Goal: Information Seeking & Learning: Find specific fact

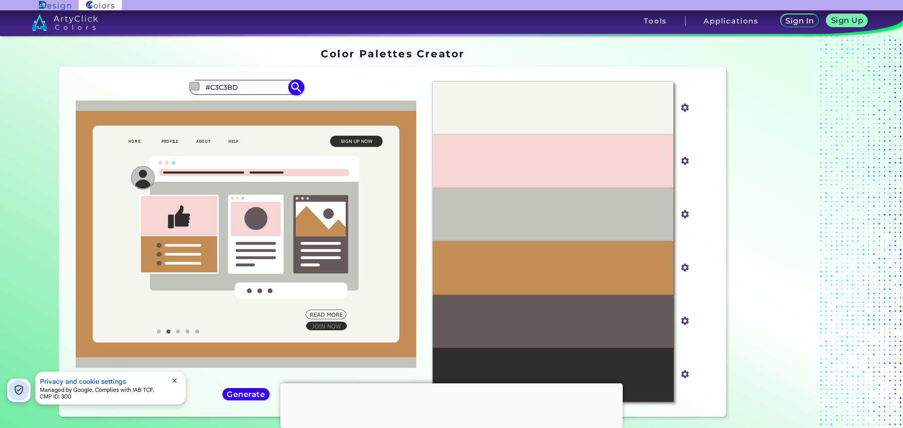
paste input "2D383A"
type input "#2D383A"
click at [290, 92] on img at bounding box center [296, 87] width 16 height 16
type input "#2d383a"
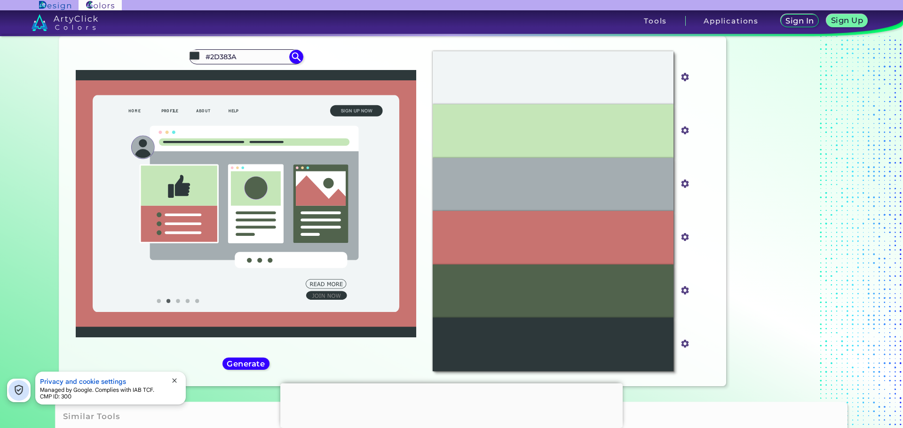
scroll to position [47, 0]
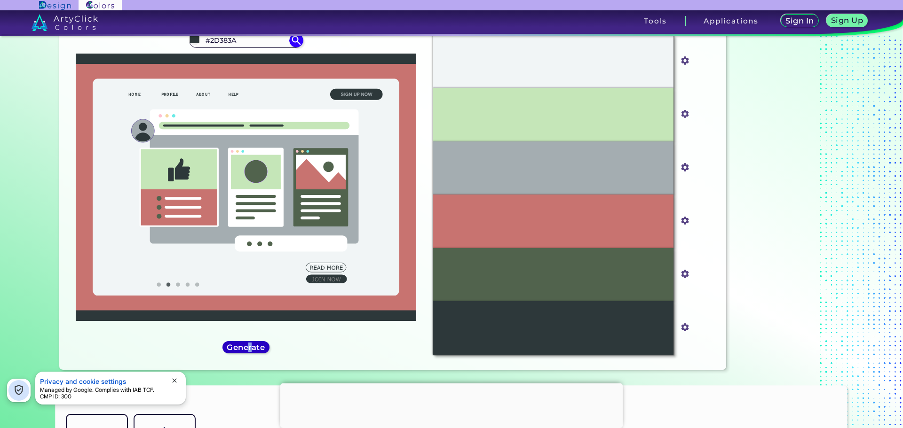
click at [248, 344] on h5 "Generate" at bounding box center [246, 347] width 34 height 7
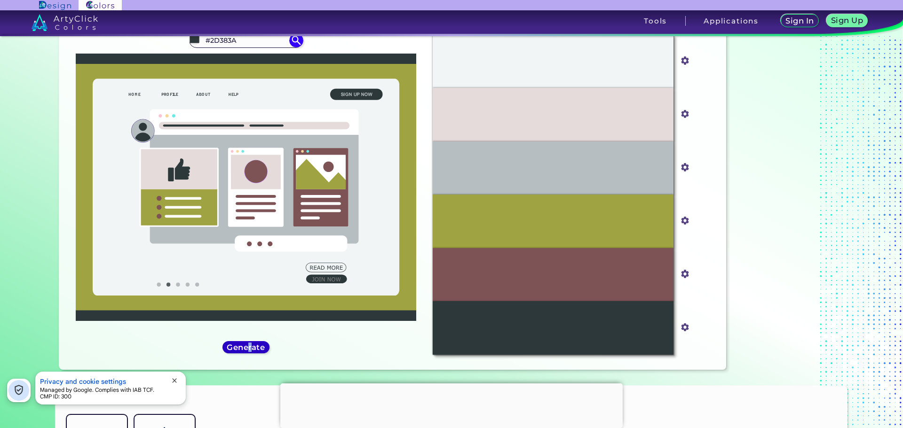
click at [248, 344] on h5 "Generate" at bounding box center [246, 347] width 34 height 7
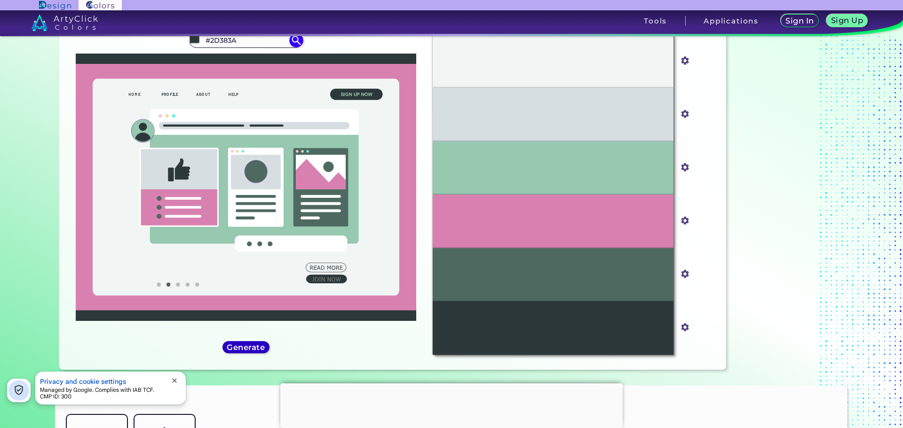
click at [248, 344] on h5 "Generate" at bounding box center [246, 347] width 34 height 7
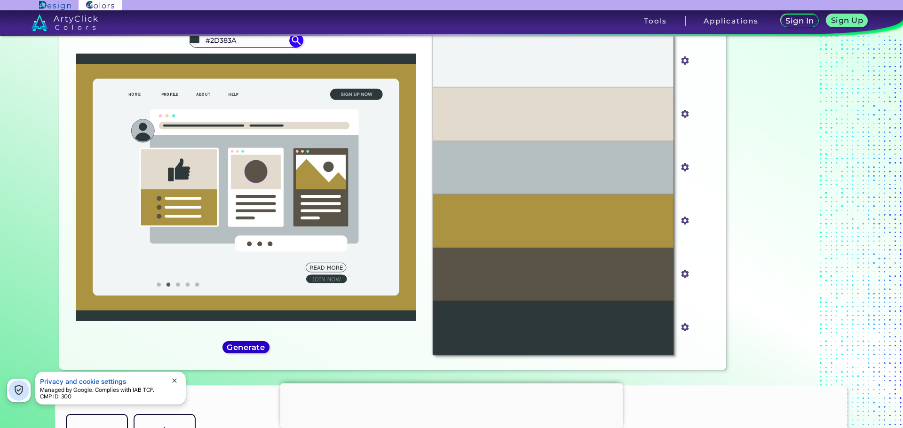
click at [248, 344] on h5 "Generate" at bounding box center [246, 347] width 34 height 7
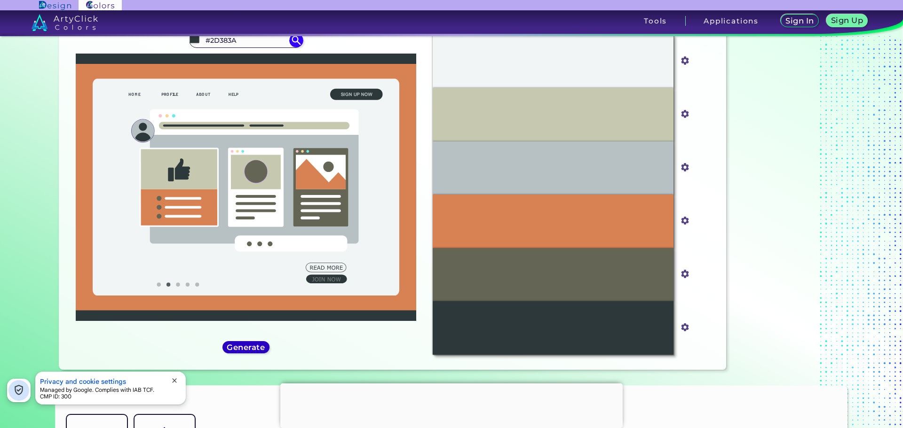
click at [248, 344] on h5 "Generate" at bounding box center [246, 347] width 34 height 7
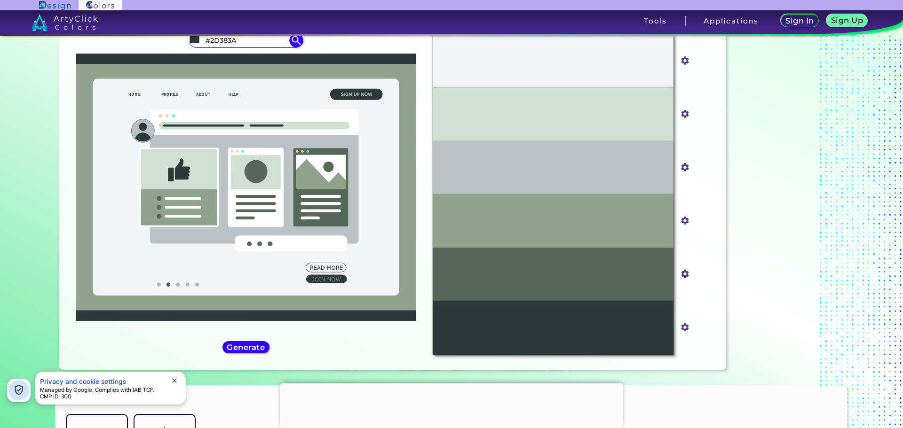
drag, startPoint x: 263, startPoint y: 41, endPoint x: 0, endPoint y: -8, distance: 267.9
click at [0, 0] on html "Sign In Sign Up My Profile My Details Color Palettes Sign Out Tools Application…" at bounding box center [451, 242] width 903 height 485
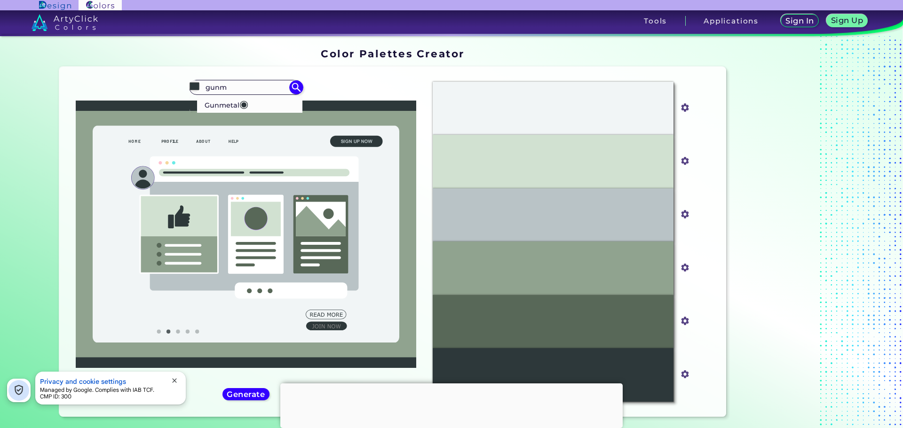
type input "gunm"
click at [269, 69] on div "Oops - something went wrong. Please try again. #F1F5F6 #f1f5f6 #D1E1D1 #d1e1d1 …" at bounding box center [392, 242] width 667 height 350
click at [318, 62] on div "Color Palettes Creator" at bounding box center [392, 54] width 675 height 18
click at [262, 103] on li "Gunmetal ◉" at bounding box center [250, 103] width 106 height 17
type input "#2c3539"
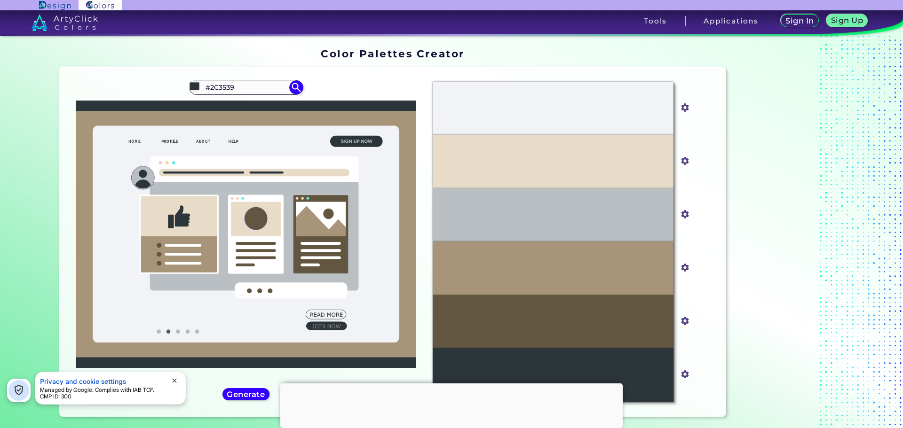
drag, startPoint x: 263, startPoint y: 87, endPoint x: 17, endPoint y: 65, distance: 247.0
click at [0, 67] on section "Color Palettes Creator Color Palettes Creator Oops - something went wrong. Plea…" at bounding box center [451, 232] width 903 height 392
paste input "2C333A"
type input "2C333A"
click at [295, 87] on img at bounding box center [296, 87] width 16 height 16
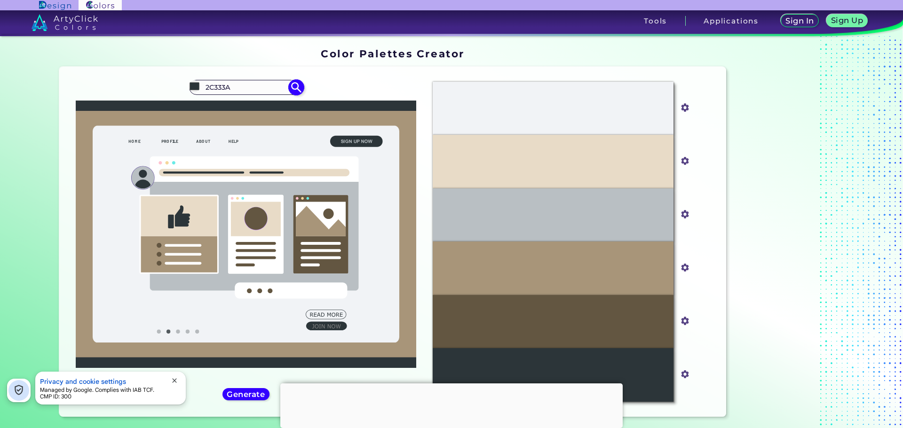
type input "#000000"
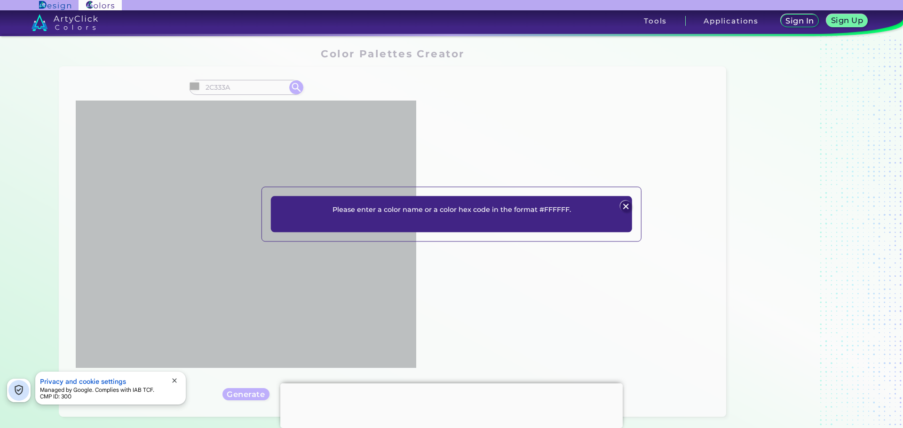
click at [624, 206] on img at bounding box center [625, 206] width 11 height 11
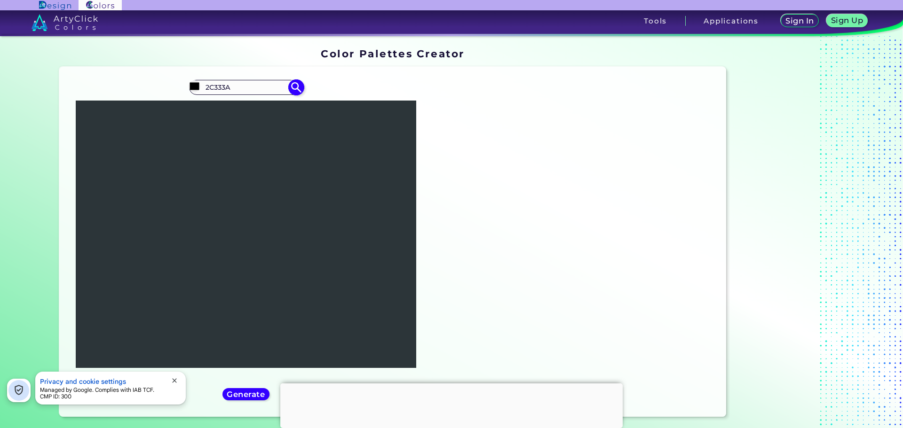
drag, startPoint x: 204, startPoint y: 88, endPoint x: 260, endPoint y: 91, distance: 55.6
click at [260, 91] on input "2C333A" at bounding box center [245, 87] width 87 height 13
type input "outer"
click at [243, 111] on p "Outer Space ◉" at bounding box center [230, 103] width 53 height 17
type input "#2d383a"
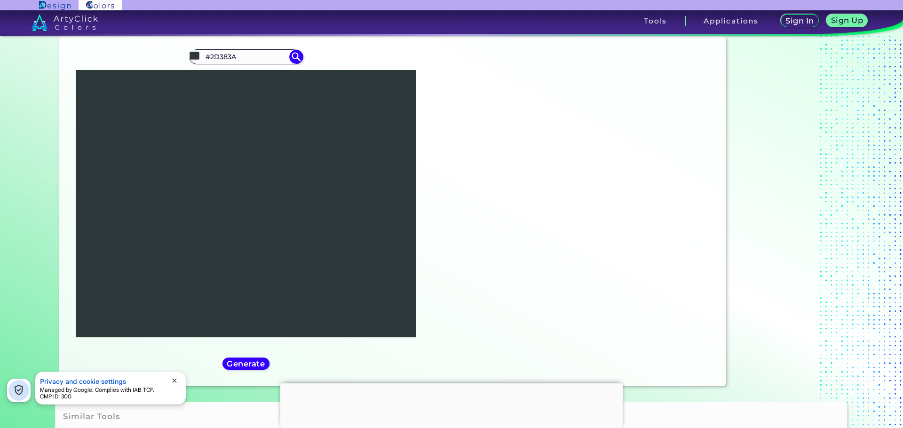
scroll to position [47, 0]
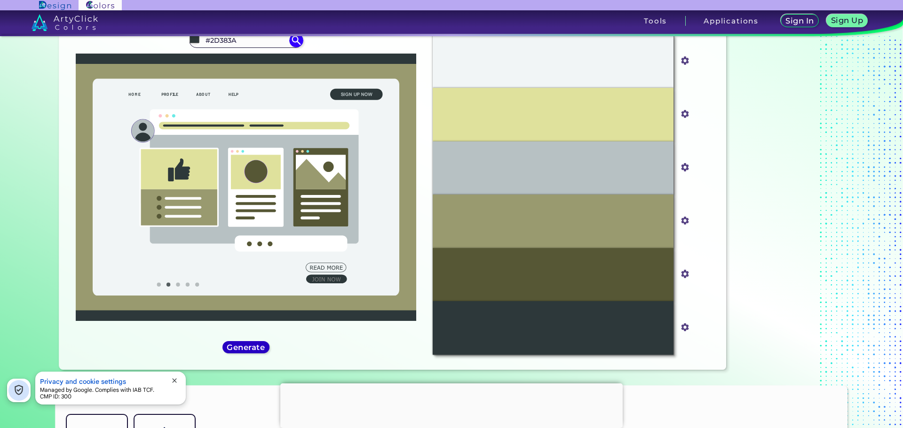
click at [241, 348] on h5 "Generate" at bounding box center [246, 347] width 34 height 7
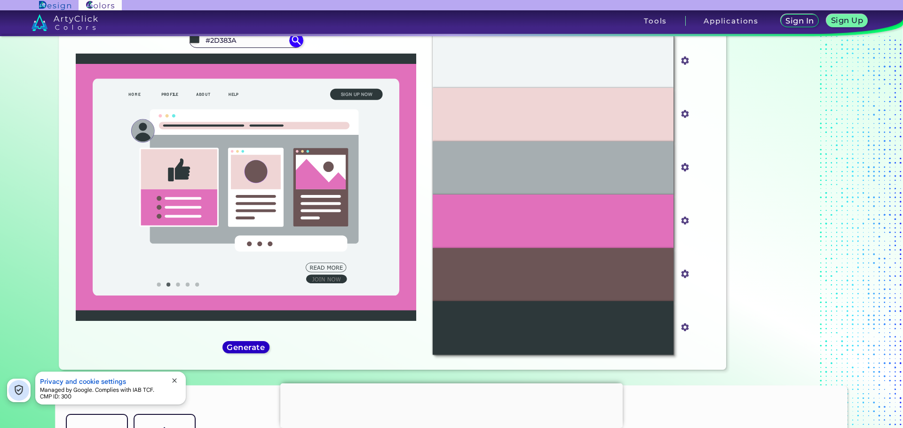
click at [241, 348] on h5 "Generate" at bounding box center [246, 347] width 34 height 7
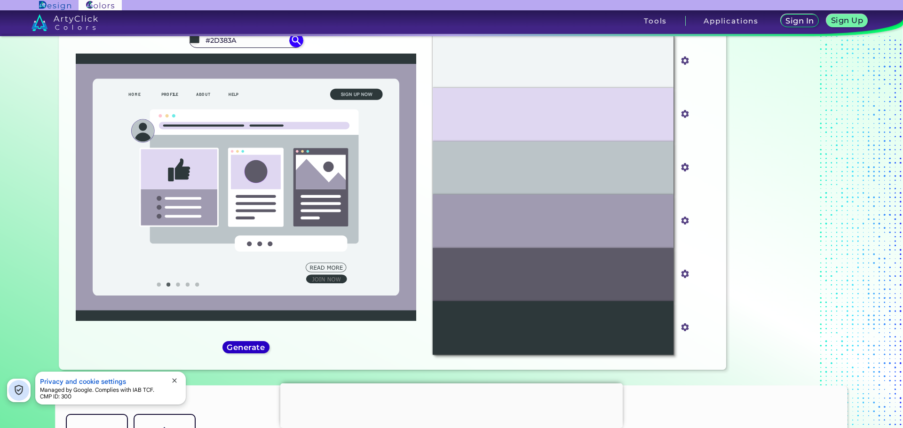
click at [241, 348] on h5 "Generate" at bounding box center [246, 347] width 34 height 7
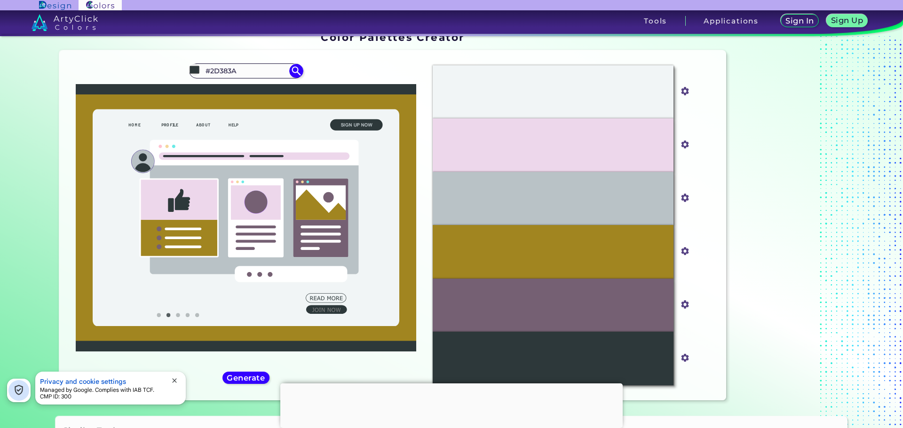
scroll to position [0, 0]
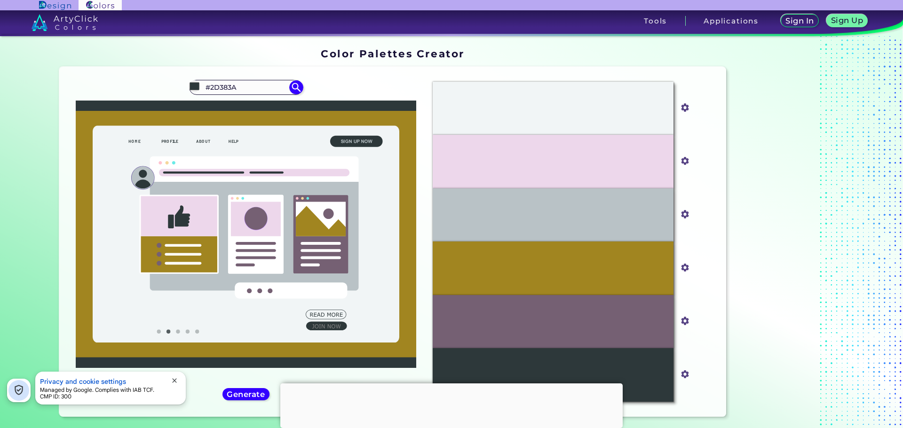
drag, startPoint x: 246, startPoint y: 93, endPoint x: 0, endPoint y: 42, distance: 250.7
click at [0, 42] on section "Color Palettes Creator Color Palettes Creator Oops - something went wrong. Plea…" at bounding box center [451, 232] width 903 height 392
type input "gunme"
click at [226, 99] on p "Gunmetal ◉" at bounding box center [226, 103] width 44 height 17
type input "#2c3539"
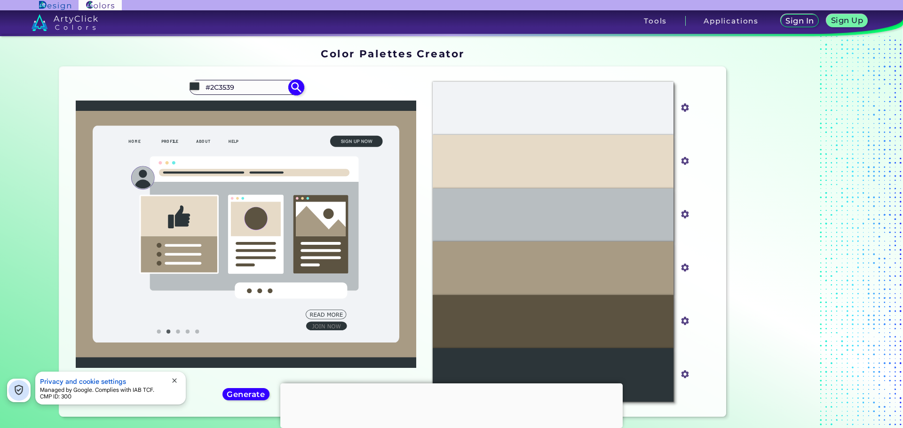
click at [243, 95] on div "#2c3539 #2C3539 Gunmetal ◉" at bounding box center [246, 87] width 114 height 15
drag, startPoint x: 239, startPoint y: 92, endPoint x: 209, endPoint y: 92, distance: 30.6
click at [209, 92] on input "#2C3539" at bounding box center [245, 87] width 87 height 13
paste input "9F00FF"
type input "#9F00FF"
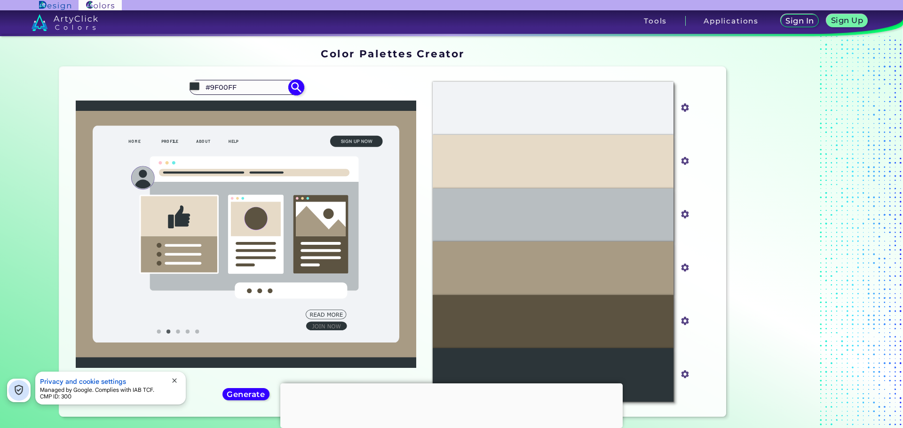
click at [293, 88] on img at bounding box center [296, 87] width 16 height 16
type input "#9f00ff"
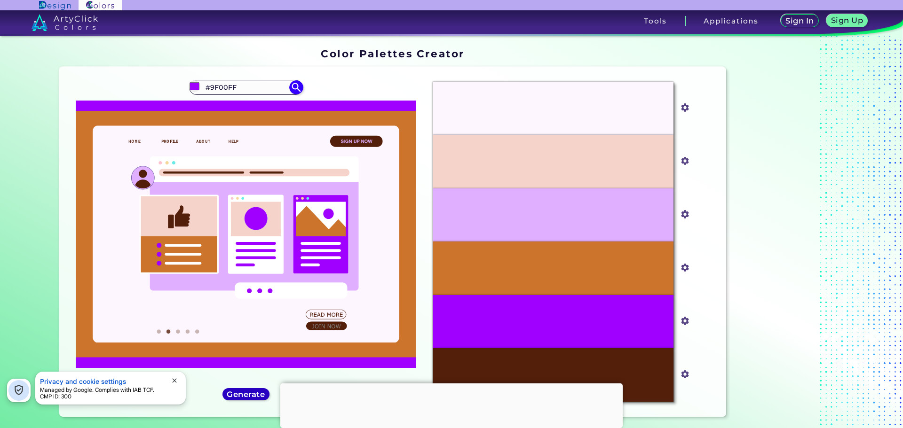
click at [236, 396] on h5 "Generate" at bounding box center [246, 394] width 34 height 7
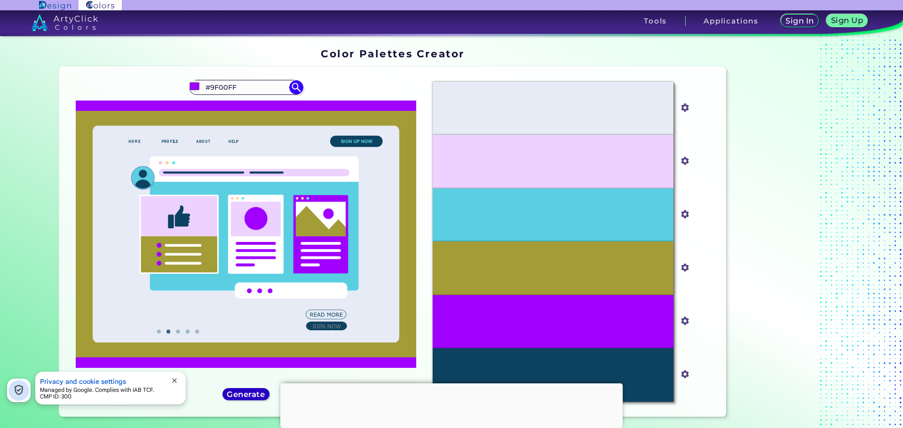
click at [236, 396] on h5 "Generate" at bounding box center [246, 394] width 34 height 7
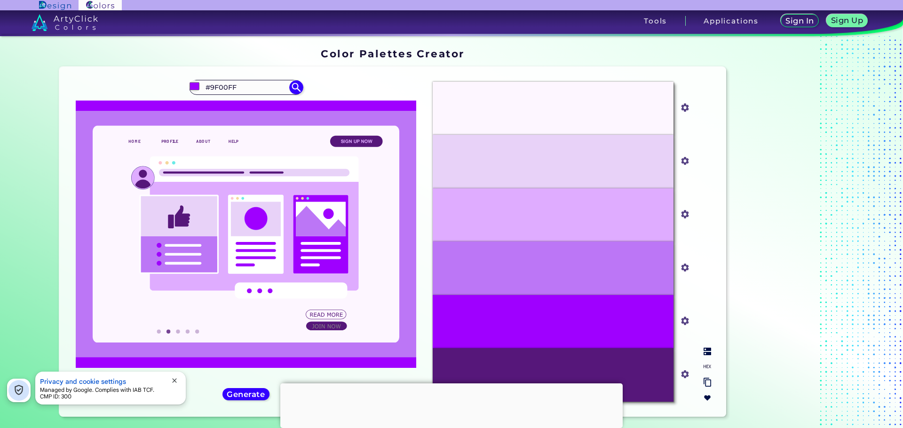
click at [685, 111] on input "#fdf6ff" at bounding box center [683, 107] width 12 height 12
click at [640, 106] on div "#FDF6FF" at bounding box center [553, 108] width 241 height 53
click at [687, 111] on img at bounding box center [685, 108] width 12 height 12
click at [682, 107] on input "#fdf6ff" at bounding box center [683, 107] width 12 height 12
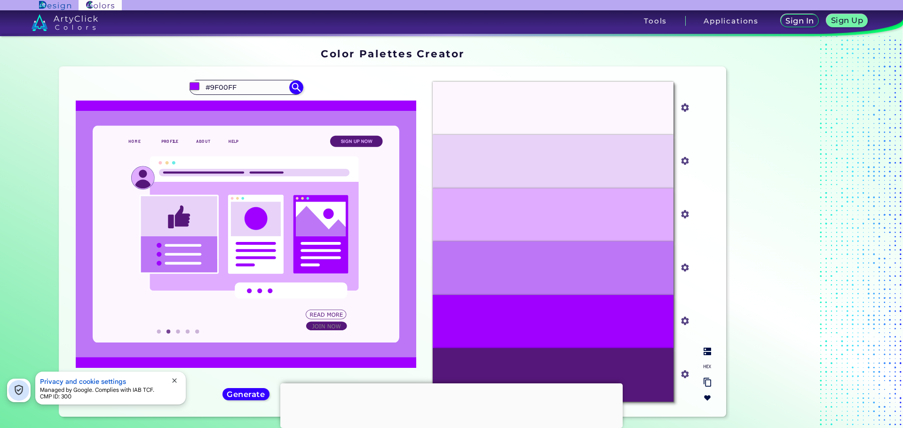
type input "#c0c0c4"
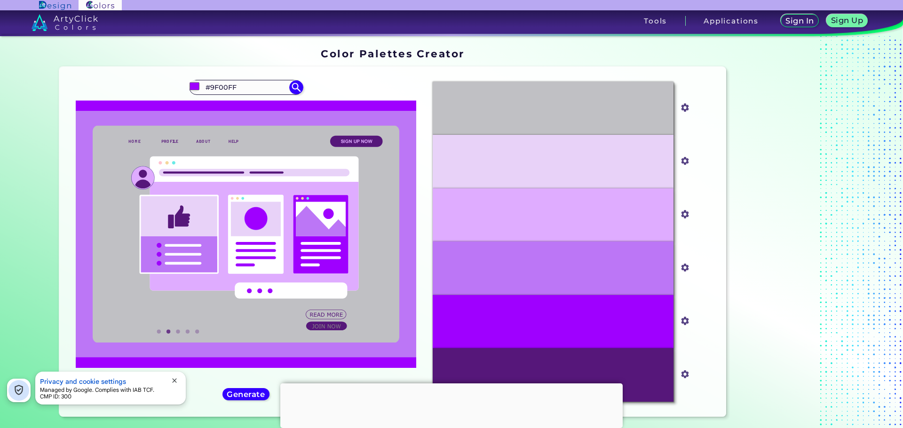
click at [251, 97] on div "#9f00ff #9F00FF" at bounding box center [246, 241] width 359 height 335
click at [251, 89] on input "#9F00FF" at bounding box center [245, 87] width 87 height 13
drag, startPoint x: 251, startPoint y: 89, endPoint x: 240, endPoint y: 191, distance: 102.6
click at [55, 79] on section "Oops - something went wrong. Please try again. #C0C0C4 #c0c0c4 #E8D2F8 #e8d2f8 …" at bounding box center [392, 244] width 675 height 362
click at [649, 312] on div "#9F00FF" at bounding box center [553, 321] width 241 height 53
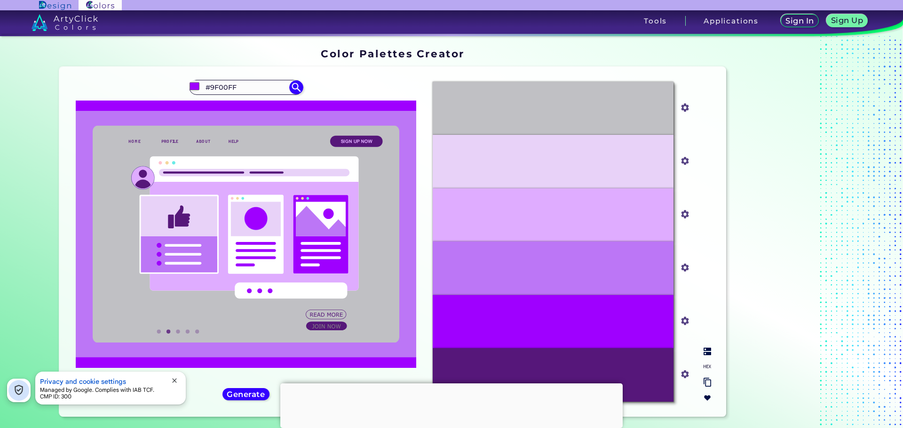
click at [688, 322] on img at bounding box center [685, 321] width 12 height 12
click at [686, 322] on input "#9f00ff" at bounding box center [683, 321] width 12 height 12
click at [655, 321] on div "#9F00FF" at bounding box center [553, 321] width 241 height 53
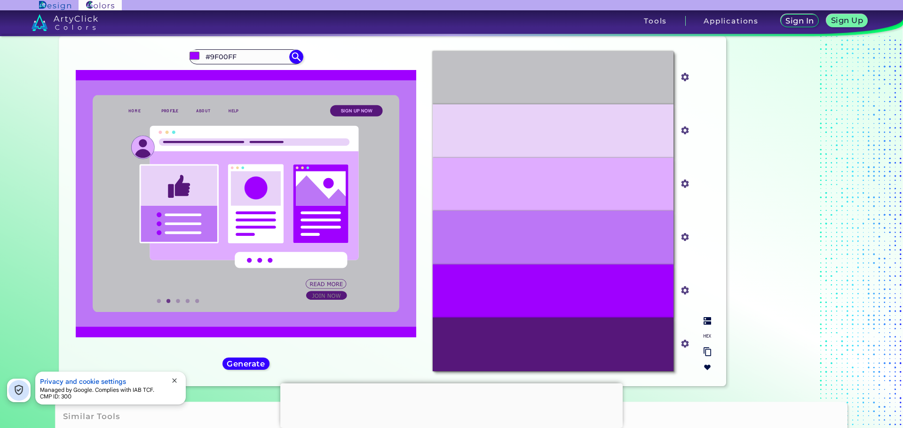
scroll to position [47, 0]
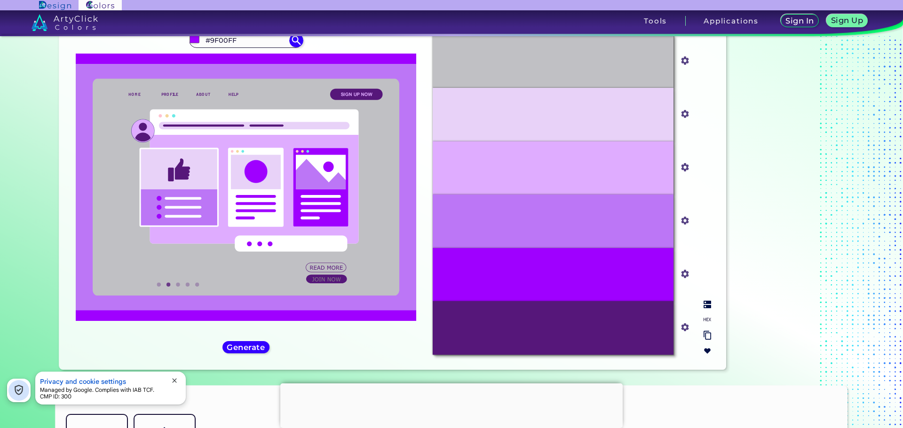
click at [680, 332] on input "#56177a" at bounding box center [683, 327] width 12 height 12
type input "#2c177a"
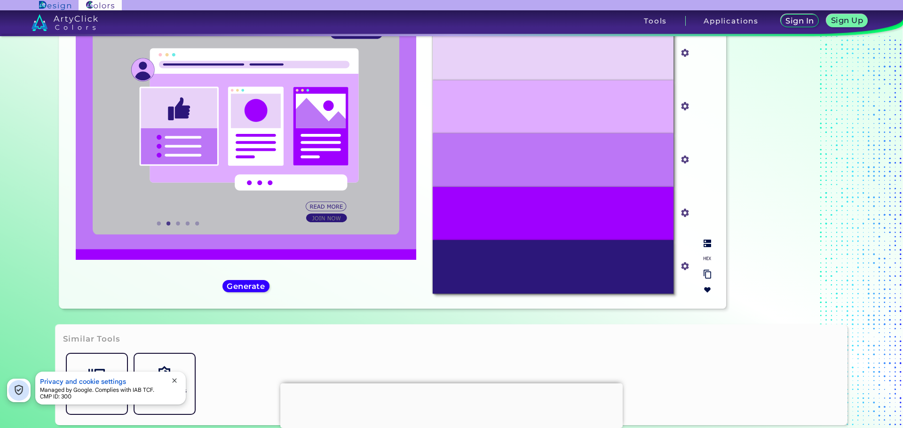
click at [684, 266] on input "#2c177a" at bounding box center [683, 266] width 12 height 12
type input "#2c2b39"
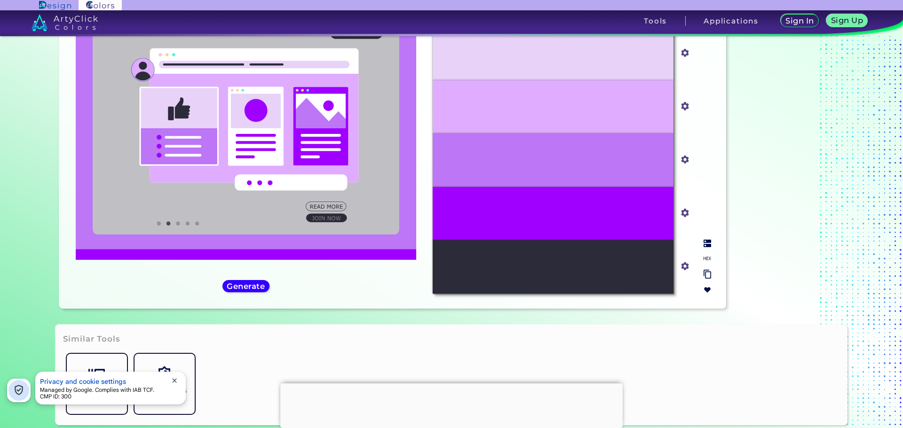
click at [680, 208] on input "#9f00ff" at bounding box center [683, 212] width 12 height 12
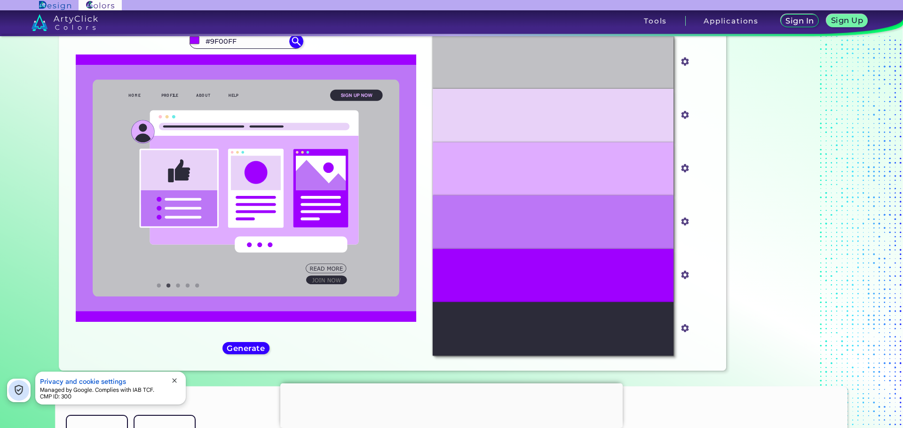
scroll to position [0, 0]
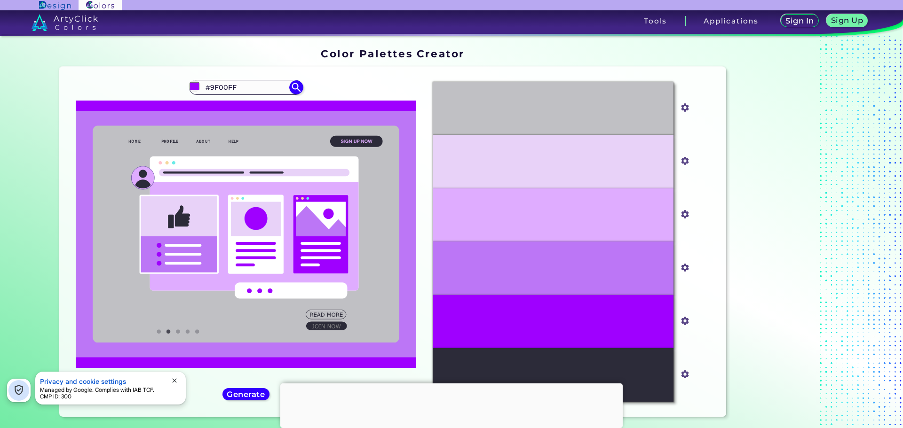
drag, startPoint x: 245, startPoint y: 89, endPoint x: 141, endPoint y: 75, distance: 104.9
click at [134, 72] on div "Oops - something went wrong. Please try again. #C0C0C4 #c0c0c4 #E8D2F8 #e8d2f8 …" at bounding box center [392, 242] width 667 height 350
click at [251, 92] on input "#9F00FF" at bounding box center [245, 87] width 87 height 13
click at [245, 87] on input "#9F00FF" at bounding box center [245, 87] width 87 height 13
drag, startPoint x: 248, startPoint y: 88, endPoint x: 169, endPoint y: 76, distance: 80.0
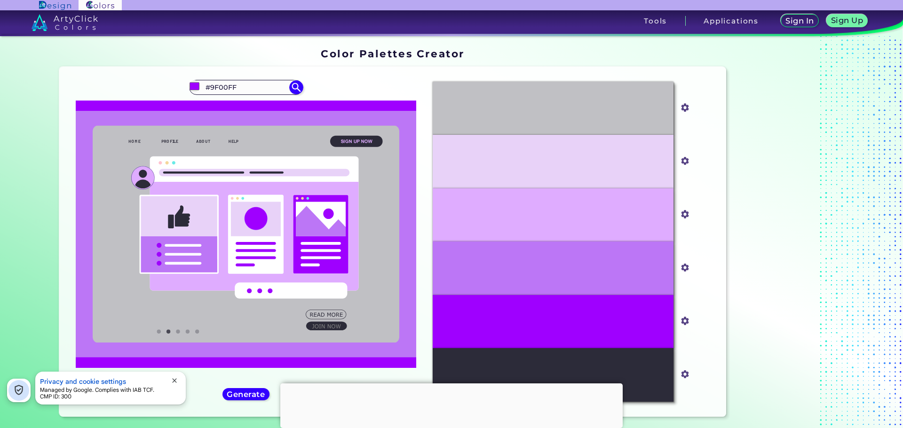
click at [154, 82] on div "#9f00ff #9F00FF" at bounding box center [246, 241] width 359 height 335
click at [683, 159] on input "#e8d2f8" at bounding box center [683, 160] width 12 height 12
type input "#e1b0ff"
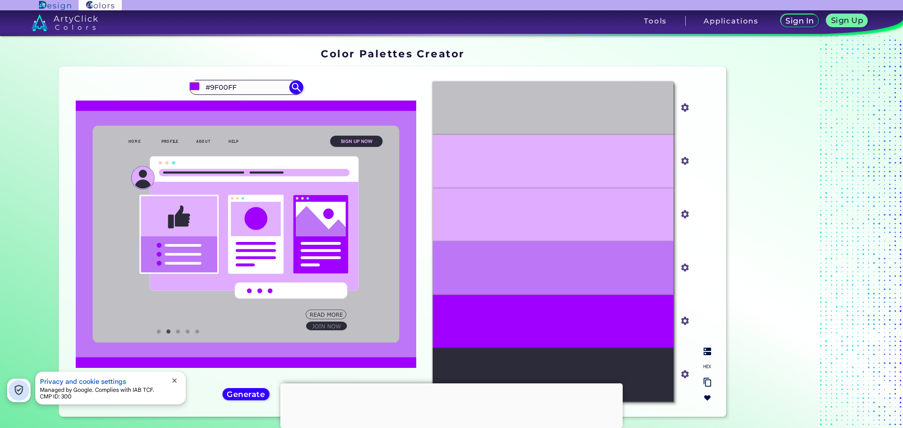
click at [682, 109] on input "#c0c0c4" at bounding box center [683, 107] width 12 height 12
click at [650, 186] on div "#E1B0FF" at bounding box center [553, 161] width 241 height 53
click at [686, 158] on input "#e1b0ff" at bounding box center [683, 160] width 12 height 12
click at [654, 117] on div "#C0C0C4" at bounding box center [553, 108] width 241 height 53
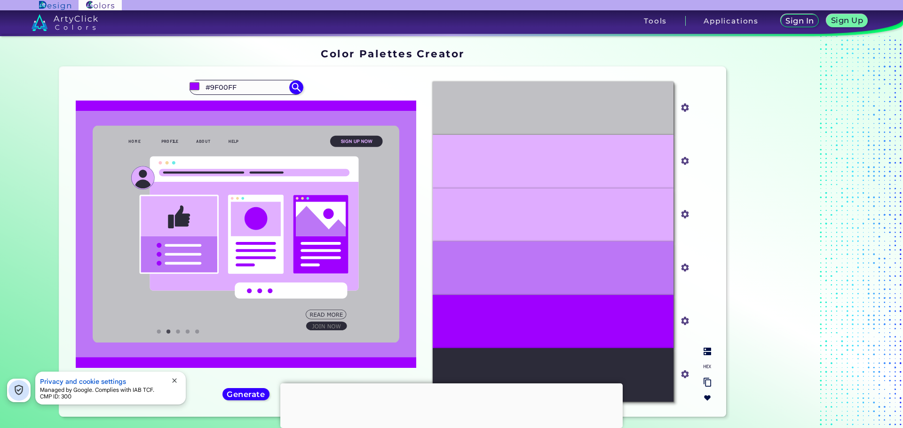
click at [679, 112] on input "#c0c0c4" at bounding box center [683, 107] width 12 height 12
click at [643, 182] on div "#E1B0FF" at bounding box center [553, 161] width 241 height 53
click at [646, 169] on div "#E1B0FF" at bounding box center [553, 161] width 241 height 53
click at [684, 158] on input "#e1b0ff" at bounding box center [683, 160] width 12 height 12
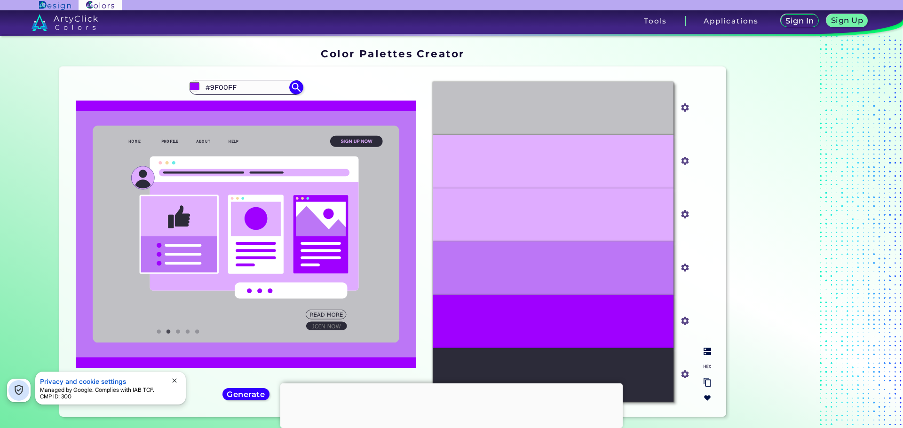
type input "#c0c0c4"
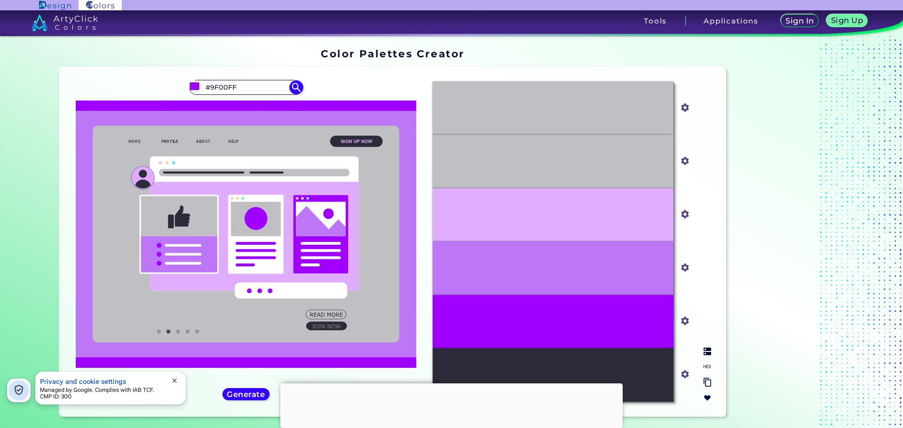
click at [614, 212] on div "#DFACFF" at bounding box center [553, 215] width 241 height 53
click at [631, 275] on div "#BC76F6" at bounding box center [553, 268] width 241 height 53
click at [681, 270] on input "#bc76f6" at bounding box center [683, 267] width 12 height 12
click at [631, 317] on div "#9F00FF" at bounding box center [553, 321] width 241 height 53
click at [681, 320] on input "#9f00ff" at bounding box center [683, 321] width 12 height 12
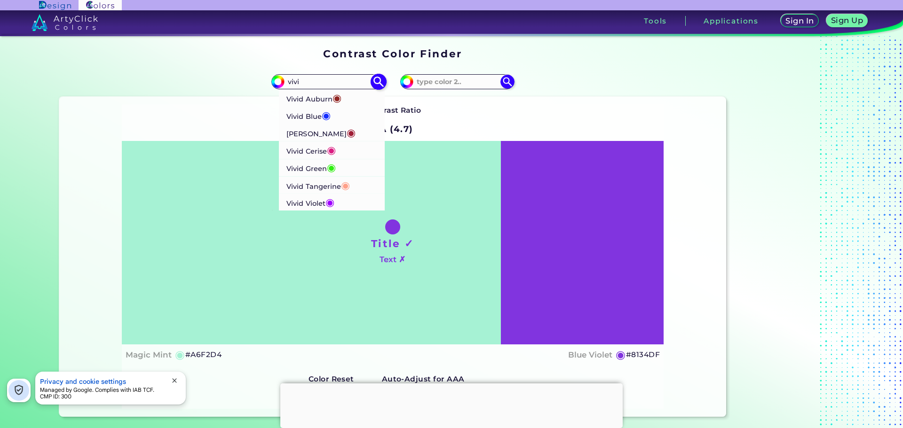
type input "vivi"
click at [326, 204] on span "◉" at bounding box center [329, 202] width 9 height 12
type input "#9f00ff"
type input "#9F00FF"
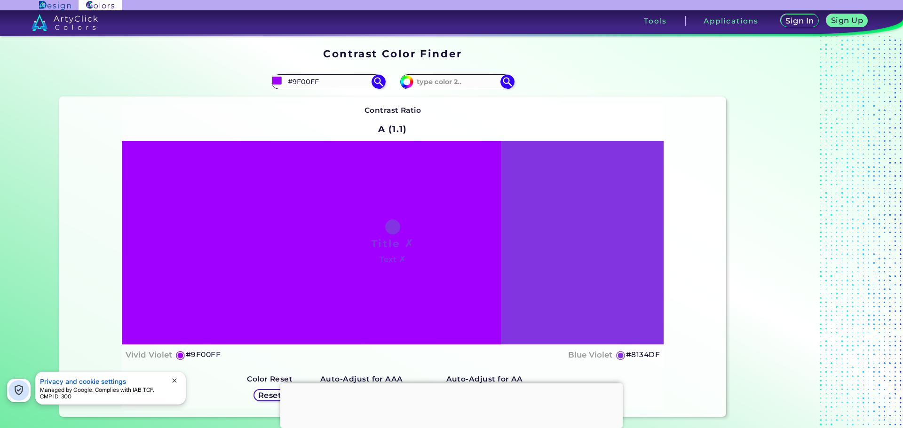
drag, startPoint x: 468, startPoint y: 79, endPoint x: 333, endPoint y: 73, distance: 136.0
click at [333, 73] on section "#9f00ff #9F00FF Vivid Auburn ◉ Vivid Blue ◉ Vivid Burgundy ◉ Vivid Cerise ◉ Viv…" at bounding box center [392, 242] width 675 height 358
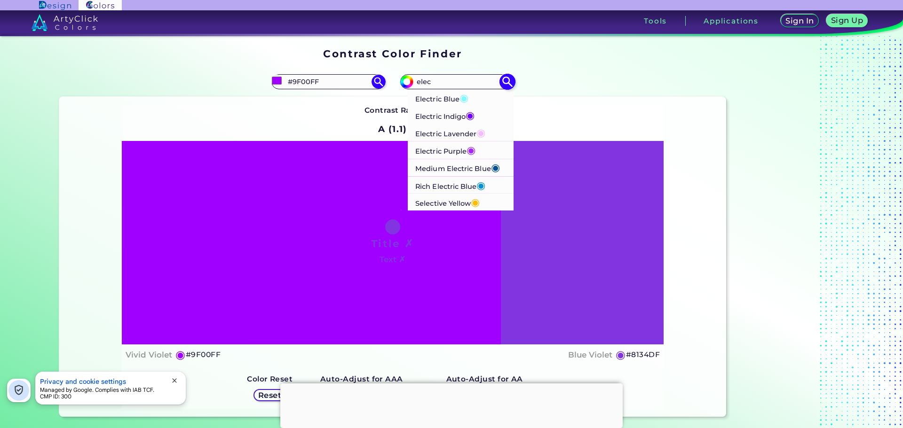
type input "elec"
click at [468, 147] on span "◉" at bounding box center [471, 150] width 9 height 12
type input "#aa23ff"
type input "#AA23FF"
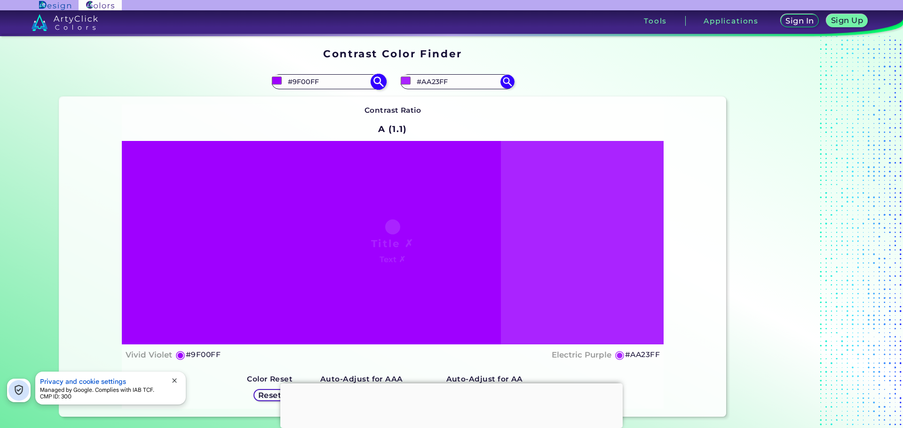
drag, startPoint x: 354, startPoint y: 82, endPoint x: 288, endPoint y: 78, distance: 66.0
click at [288, 78] on input "#9F00FF" at bounding box center [328, 81] width 87 height 13
click at [343, 83] on input "#9F00FF" at bounding box center [328, 81] width 87 height 13
drag, startPoint x: 337, startPoint y: 83, endPoint x: 288, endPoint y: 87, distance: 49.1
click at [288, 87] on input "#9F00FF" at bounding box center [328, 81] width 87 height 13
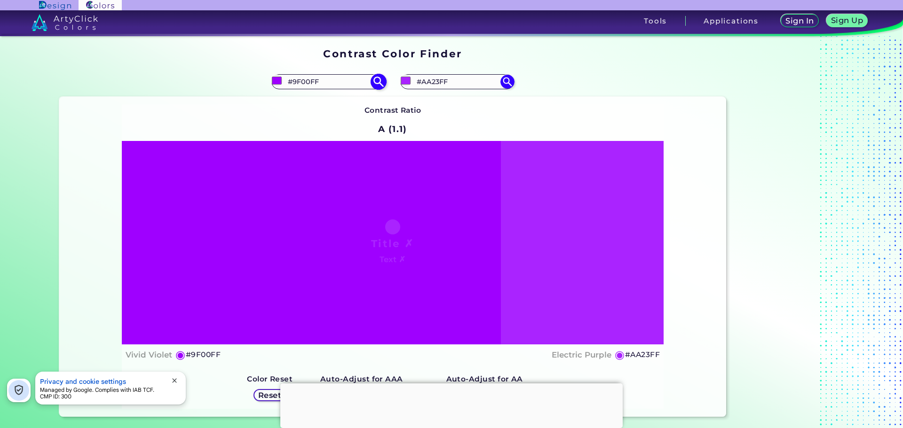
click at [348, 83] on input "#9F00FF" at bounding box center [328, 81] width 87 height 13
drag, startPoint x: 337, startPoint y: 79, endPoint x: 289, endPoint y: 83, distance: 48.6
click at [289, 83] on input "#9F00FF" at bounding box center [328, 81] width 87 height 13
drag, startPoint x: 451, startPoint y: 78, endPoint x: 401, endPoint y: 76, distance: 50.4
click at [401, 76] on div "#aa23ff #AA23FF Electric Blue ◉ Electric Indigo ◉ Electric Lavender ◉ Electric …" at bounding box center [457, 81] width 114 height 15
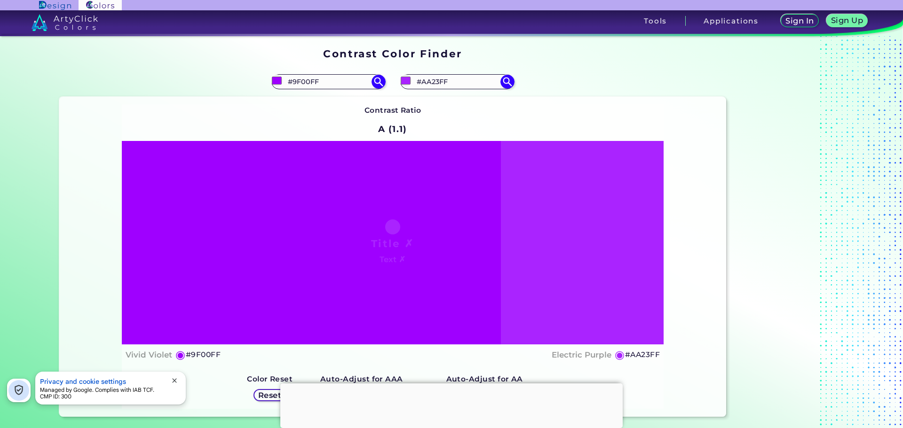
drag, startPoint x: 347, startPoint y: 81, endPoint x: 159, endPoint y: 82, distance: 187.7
click at [159, 82] on div "#9f00ff #9F00FF" at bounding box center [225, 82] width 333 height 30
paste input "2C3539"
type input "#2C3539"
drag, startPoint x: 446, startPoint y: 81, endPoint x: 360, endPoint y: 79, distance: 86.6
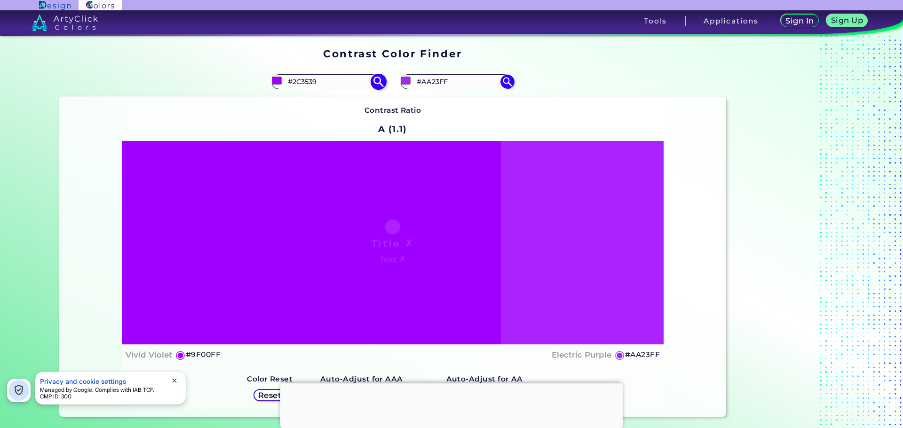
click at [364, 76] on section "#9f00ff #2C3539 #aa23ff #AA23FF Contrast Ratio A (1.1) Title ✗ Text ✗ ◉ #9F00FF" at bounding box center [392, 242] width 675 height 358
paste input "2C3539"
type input "#2C3539"
click at [377, 83] on img at bounding box center [378, 81] width 16 height 16
type input "#2c3539"
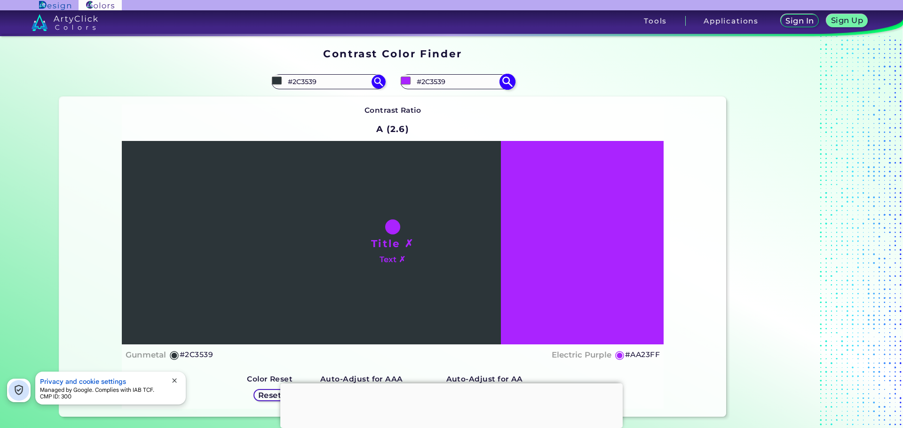
click at [495, 85] on input "#2C3539" at bounding box center [456, 81] width 87 height 13
click at [504, 85] on img at bounding box center [507, 81] width 16 height 16
type input "#2c3539"
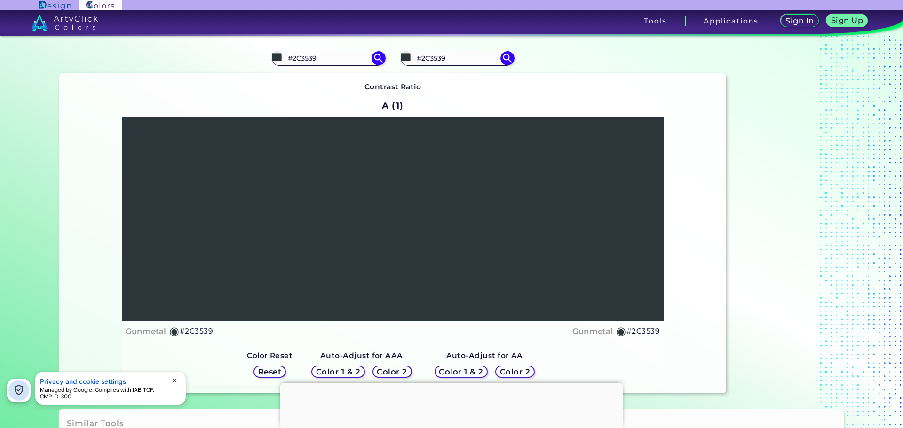
scroll to position [47, 0]
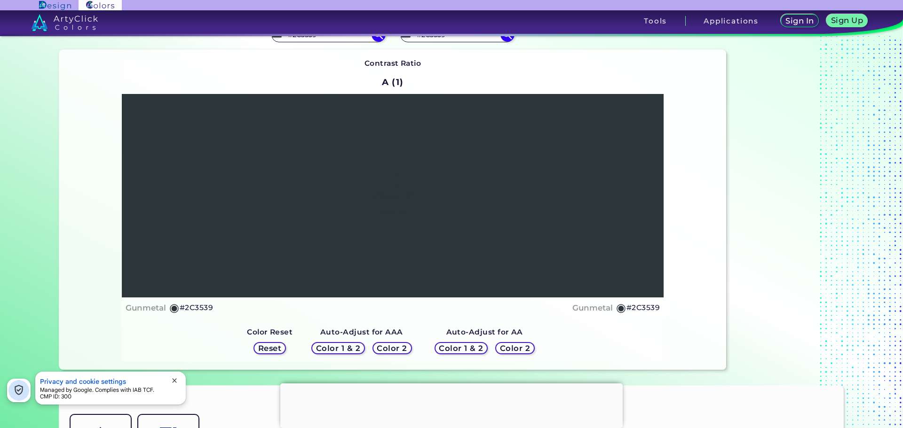
click at [459, 347] on h5 "Color 1 & 2" at bounding box center [461, 348] width 40 height 7
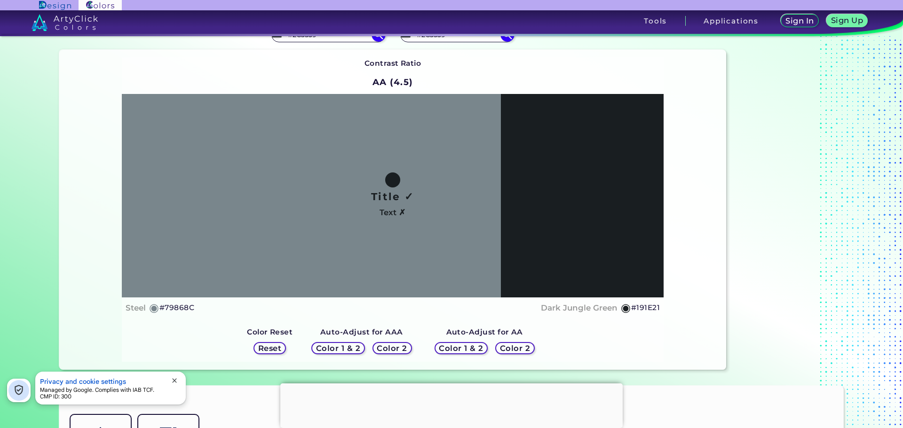
click at [500, 349] on h5 "Color 2" at bounding box center [514, 349] width 29 height 8
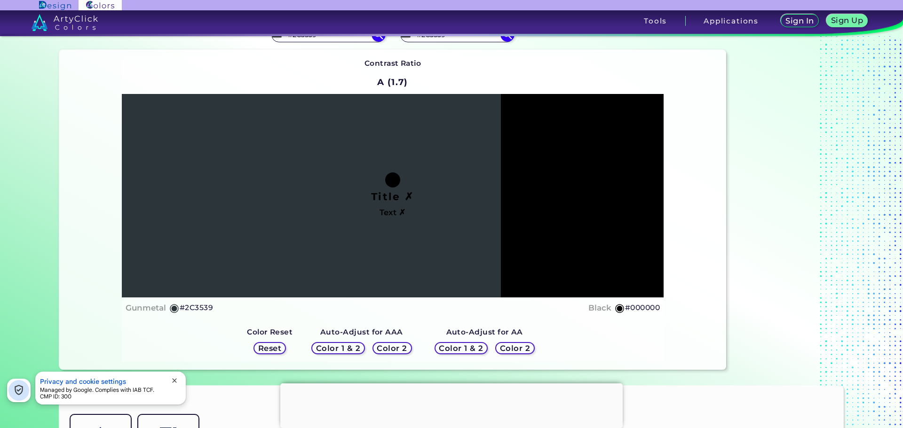
click at [451, 351] on h5 "Color 1 & 2" at bounding box center [461, 348] width 40 height 7
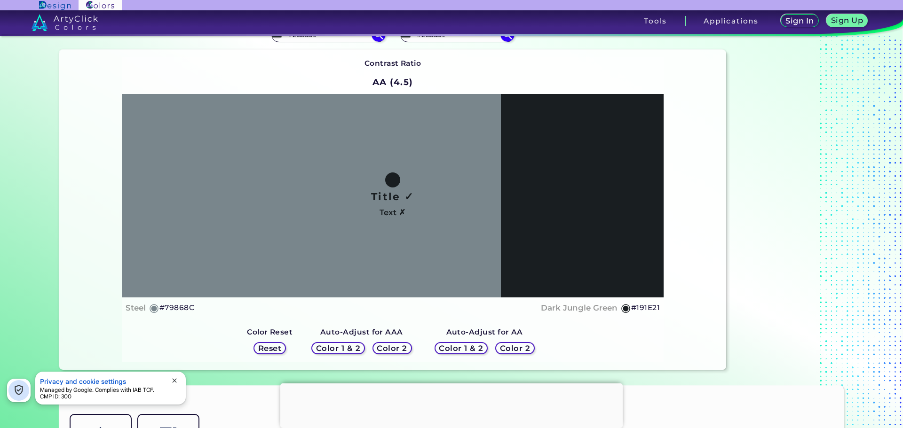
click at [501, 346] on h5 "Color 2" at bounding box center [514, 348] width 27 height 7
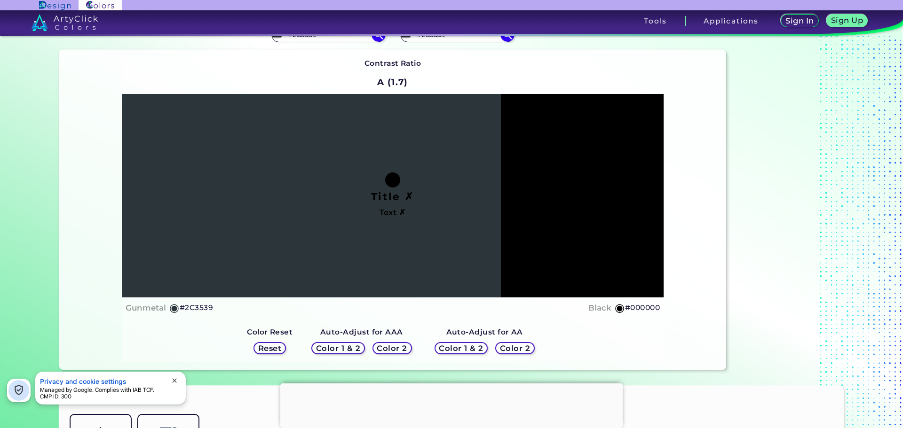
click at [454, 345] on h5 "Color 1 & 2" at bounding box center [461, 348] width 41 height 7
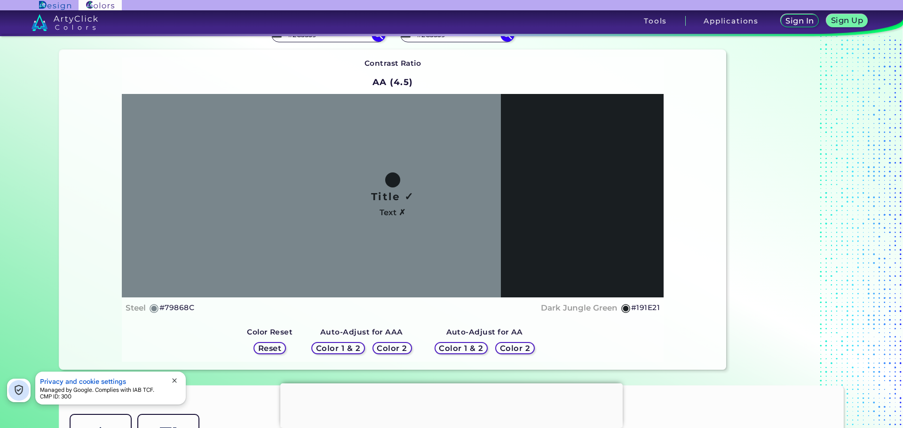
scroll to position [0, 0]
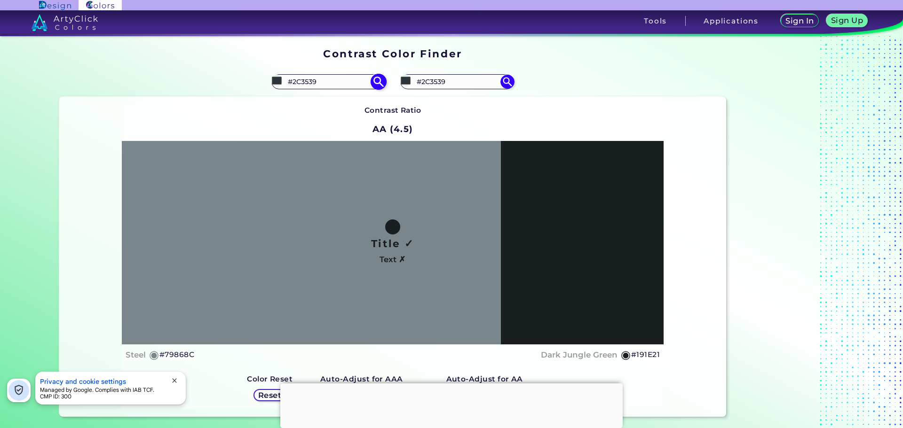
click at [370, 83] on img at bounding box center [378, 81] width 16 height 16
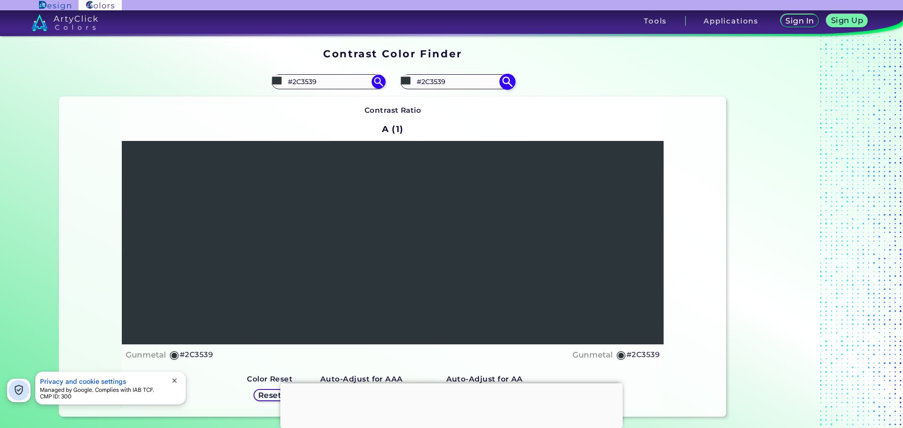
click at [505, 82] on img at bounding box center [507, 81] width 16 height 16
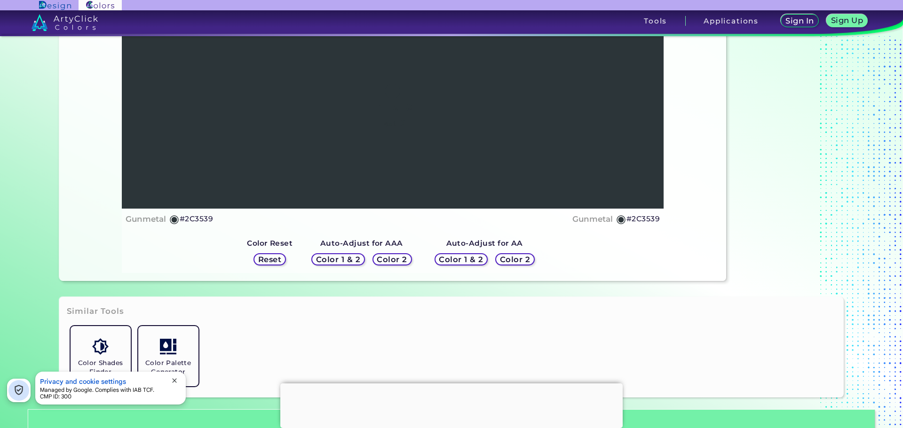
scroll to position [141, 0]
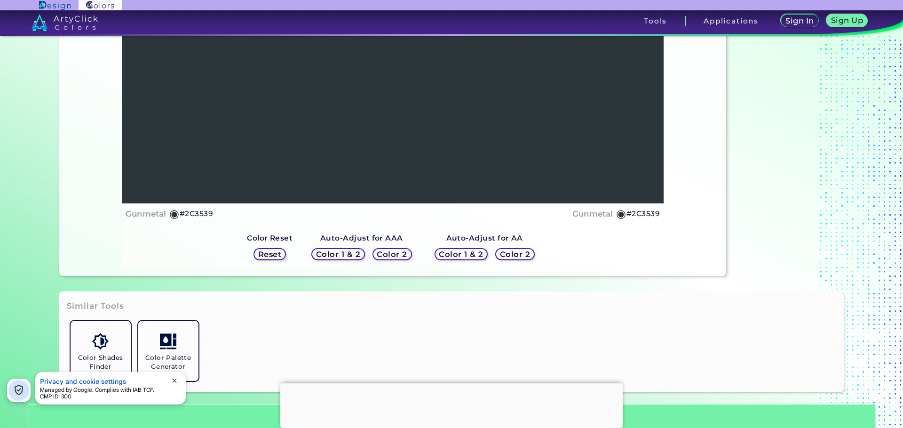
click at [382, 252] on h5 "Color 2" at bounding box center [392, 254] width 27 height 7
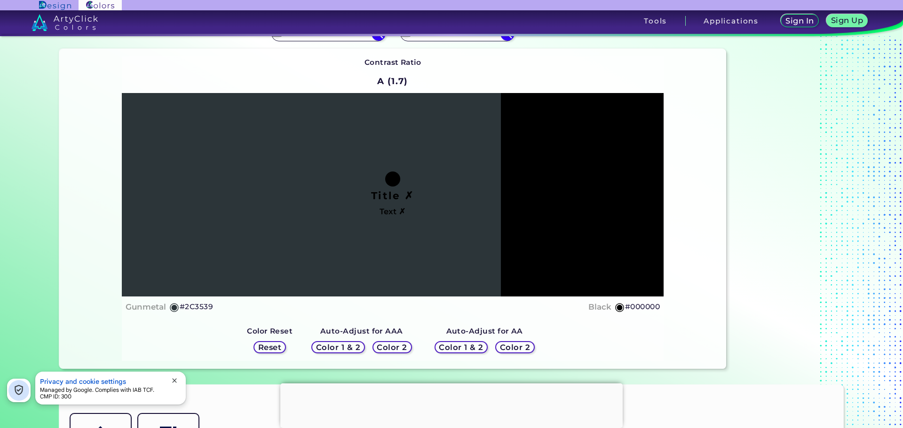
scroll to position [47, 0]
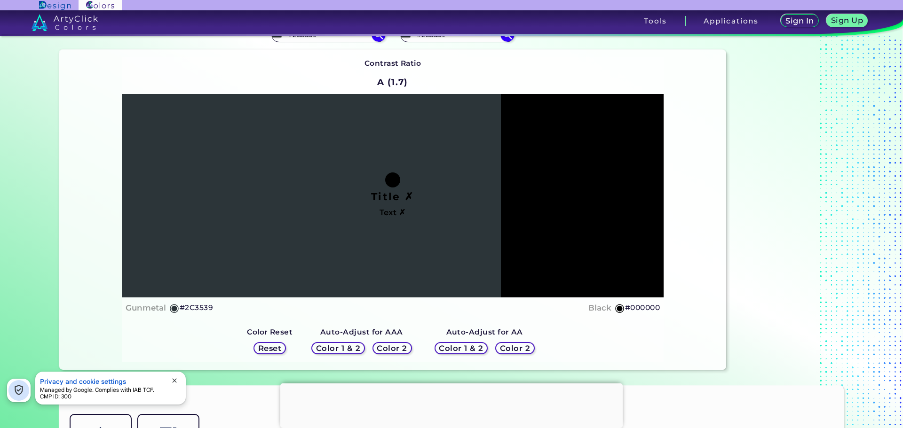
click at [259, 351] on h5 "Reset" at bounding box center [269, 348] width 21 height 7
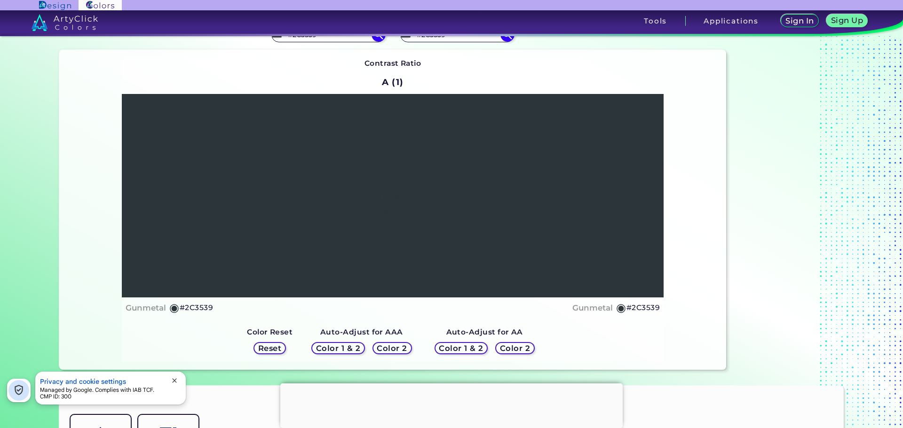
scroll to position [0, 0]
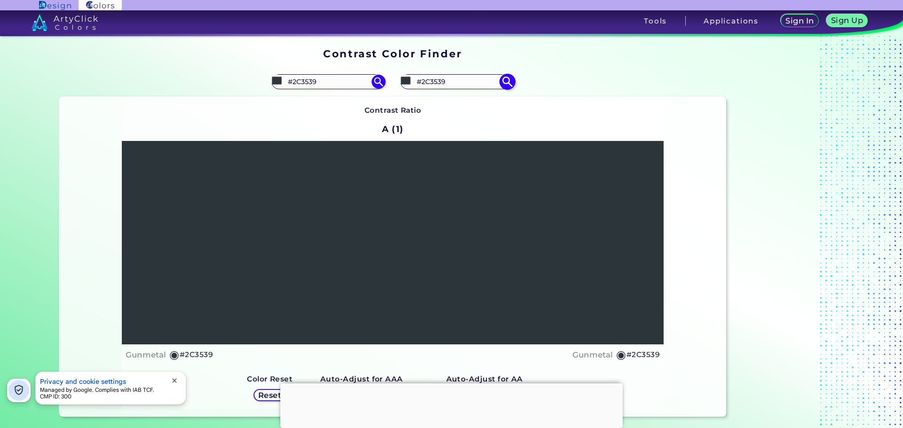
click at [501, 86] on img at bounding box center [507, 81] width 16 height 16
click at [478, 81] on input "#2C3539" at bounding box center [456, 81] width 87 height 13
drag, startPoint x: 484, startPoint y: 82, endPoint x: 397, endPoint y: 83, distance: 86.5
click at [400, 83] on div "#2c3539 #2C3539" at bounding box center [457, 81] width 114 height 15
click at [436, 79] on input "#2C3539" at bounding box center [456, 81] width 87 height 13
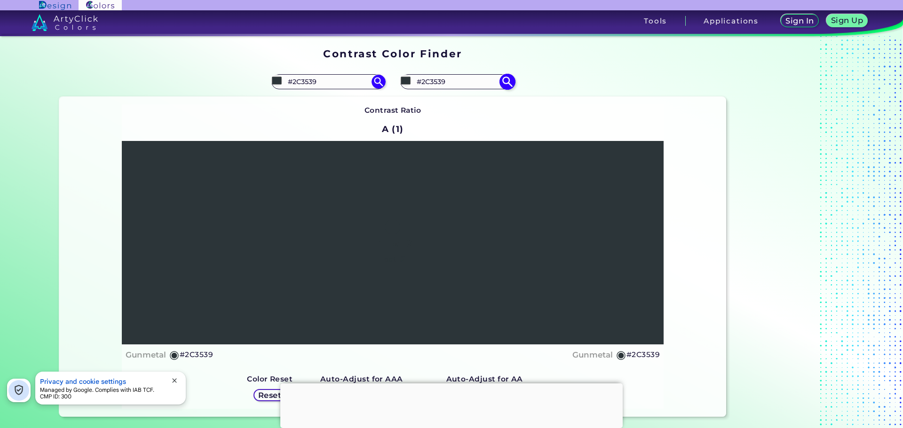
click at [424, 82] on input "#2C3539" at bounding box center [456, 81] width 87 height 13
drag, startPoint x: 457, startPoint y: 86, endPoint x: 292, endPoint y: 90, distance: 165.1
click at [284, 89] on section "#2c3539 #2C3539 #2c3539 #2C3539 Contrast Ratio A (1) Title ✗ Text ✗ Gunmetal ◉" at bounding box center [392, 242] width 675 height 358
paste input "C3BFC1"
type input "#C3BFC1"
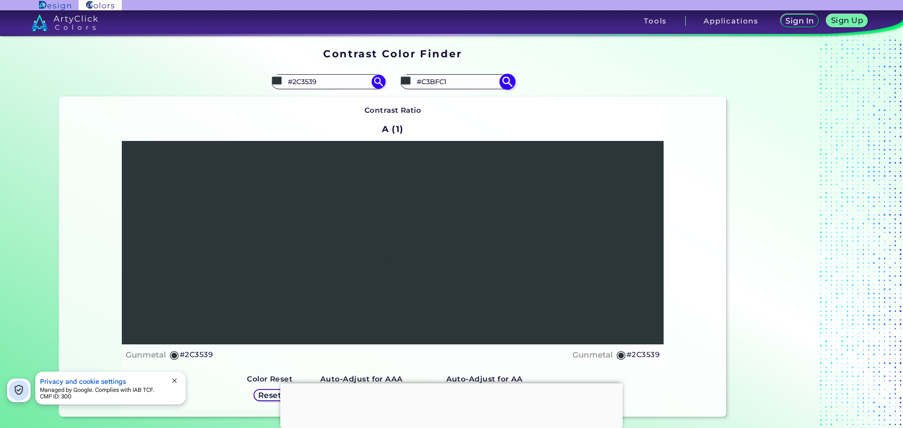
click at [504, 78] on img at bounding box center [507, 81] width 16 height 16
type input "#c3bfc1"
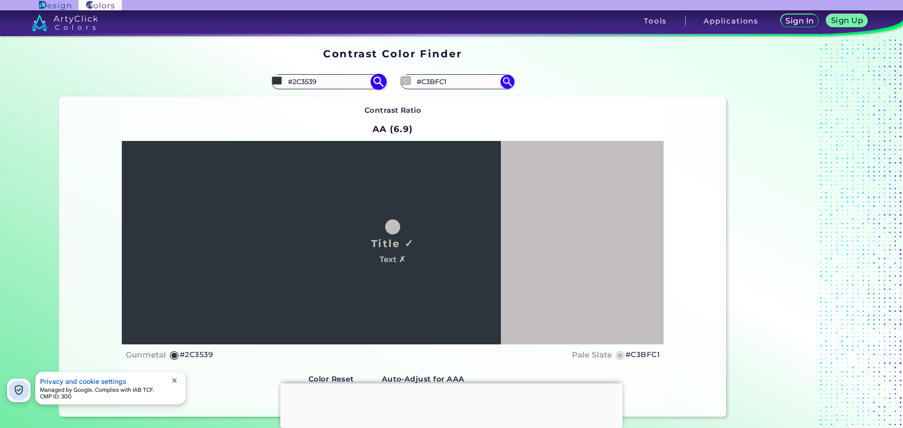
drag, startPoint x: 467, startPoint y: 79, endPoint x: 287, endPoint y: 87, distance: 179.9
click at [287, 87] on section "#2c3539 #2C3539 #c3bfc1 #C3BFC1 Contrast Ratio AA (6.9) Title ✓ Text ✗ Gunmetal" at bounding box center [392, 242] width 675 height 358
paste input "0C0C4"
drag, startPoint x: 495, startPoint y: 81, endPoint x: 502, endPoint y: 83, distance: 7.3
click at [496, 81] on input "#C0C0C4" at bounding box center [456, 81] width 87 height 13
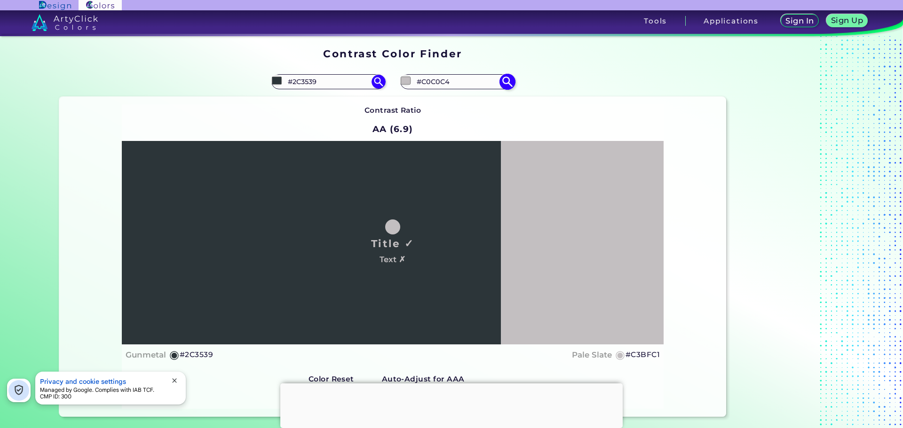
type input "#C0C0C4"
click at [502, 83] on img at bounding box center [507, 81] width 16 height 16
type input "#c0c0c4"
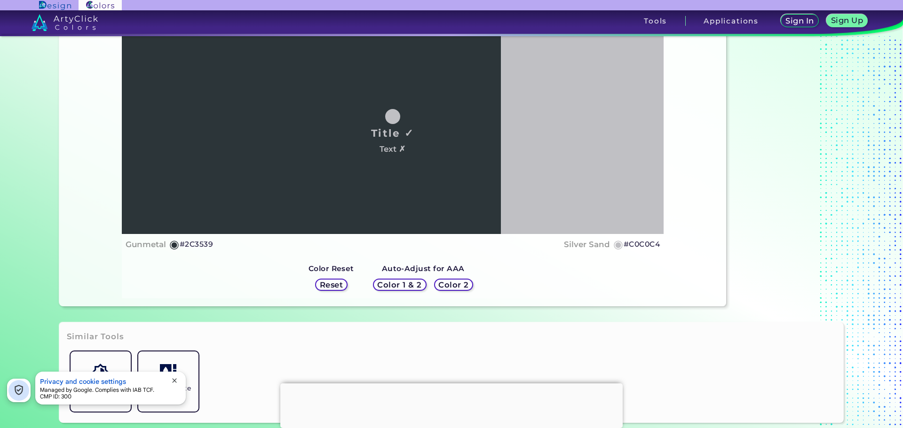
scroll to position [94, 0]
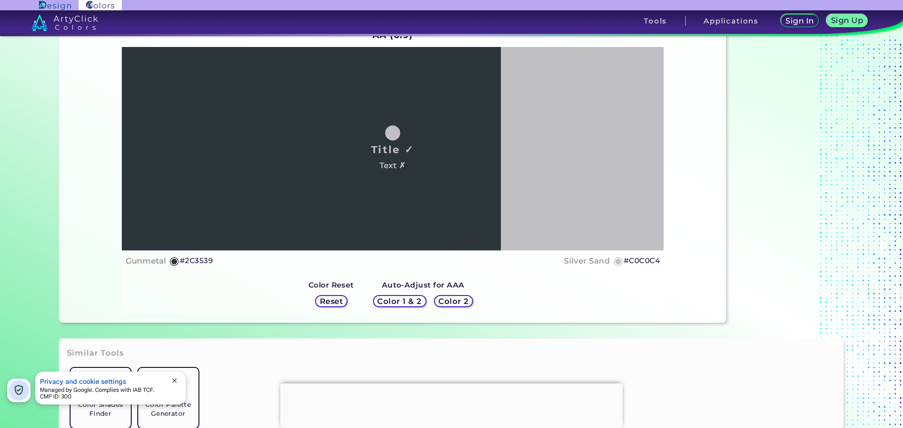
click at [448, 301] on h5 "Color 2" at bounding box center [453, 301] width 27 height 7
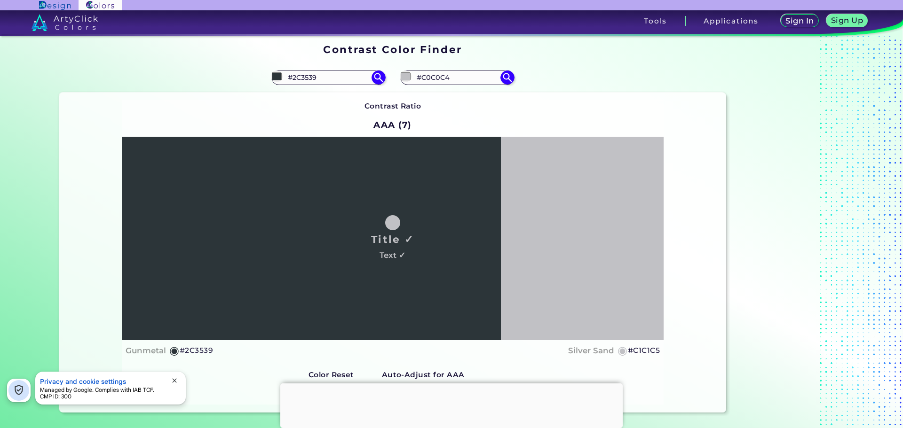
scroll to position [0, 0]
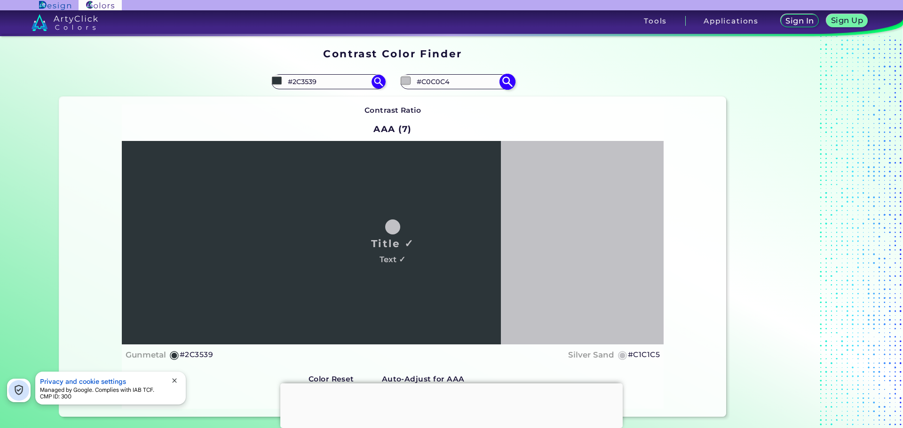
drag, startPoint x: 460, startPoint y: 74, endPoint x: 425, endPoint y: 81, distance: 35.5
click at [428, 81] on div "#c0c0c4 #C0C0C4" at bounding box center [457, 81] width 114 height 15
drag, startPoint x: 455, startPoint y: 83, endPoint x: 376, endPoint y: 82, distance: 79.0
click at [379, 82] on section "#2c3539 #2C3539 #c0c0c4 #C0C0C4 Contrast Ratio AAA (7) Title ✓ Text ✓ Gunmetal" at bounding box center [392, 242] width 675 height 358
drag, startPoint x: 338, startPoint y: 82, endPoint x: 133, endPoint y: 78, distance: 204.6
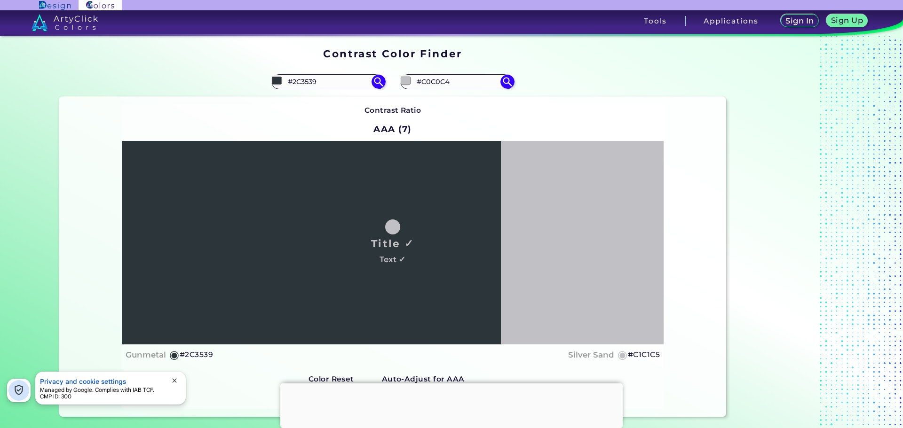
click at [133, 78] on div "#2c3539 #2C3539" at bounding box center [225, 82] width 333 height 30
click at [344, 81] on input "#2C3539" at bounding box center [328, 81] width 87 height 13
click at [299, 86] on input "#2C3539" at bounding box center [328, 81] width 87 height 13
click at [321, 86] on input "#2C3539" at bounding box center [328, 81] width 87 height 13
click at [361, 79] on input "#2C3539" at bounding box center [328, 81] width 87 height 13
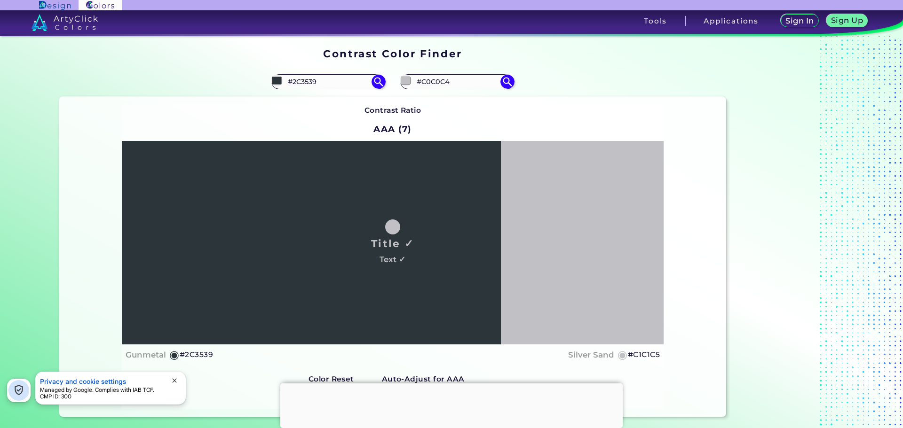
click at [341, 94] on div "#2c3539 #2C3539" at bounding box center [225, 82] width 333 height 30
click at [342, 88] on div "#2c3539 #2C3539" at bounding box center [328, 81] width 114 height 15
click at [342, 88] on input "#2C3539" at bounding box center [328, 81] width 87 height 13
click at [342, 84] on input "#2C3539" at bounding box center [328, 81] width 87 height 13
drag, startPoint x: 321, startPoint y: 82, endPoint x: 249, endPoint y: 75, distance: 72.8
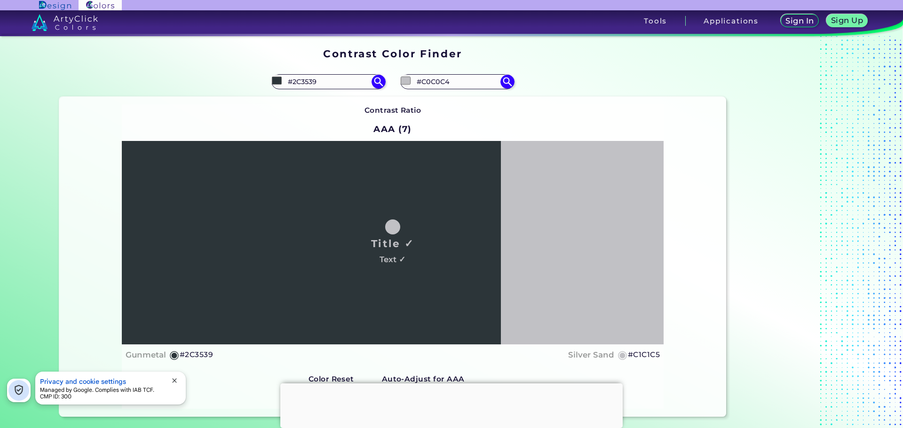
click at [249, 75] on div "#2c3539 #2C3539" at bounding box center [225, 82] width 333 height 30
click at [460, 81] on input "#C0C0C4" at bounding box center [456, 81] width 87 height 13
drag, startPoint x: 462, startPoint y: 83, endPoint x: 397, endPoint y: 77, distance: 64.7
click at [400, 77] on div "#c0c0c4 #C0C0C4" at bounding box center [457, 81] width 114 height 15
paste input "2C3539"
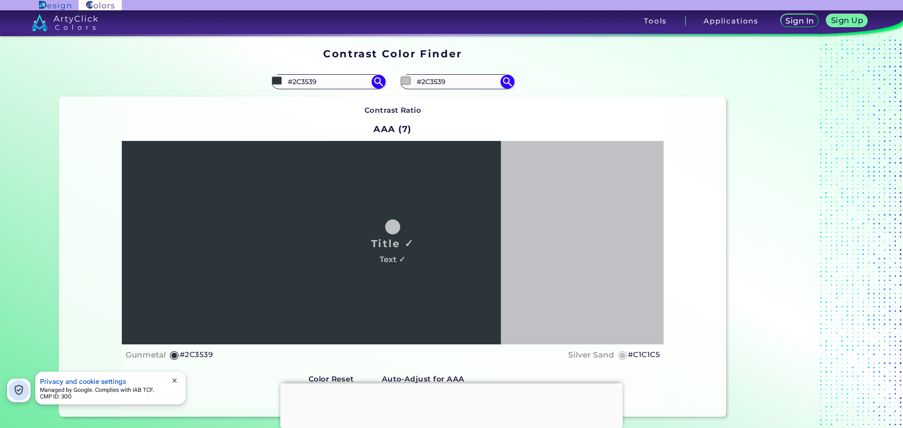
type input "#2C3539"
click at [513, 83] on div "#c0c0c4 #2C3539" at bounding box center [559, 82] width 333 height 30
click at [507, 82] on img at bounding box center [507, 81] width 16 height 16
type input "#2c3539"
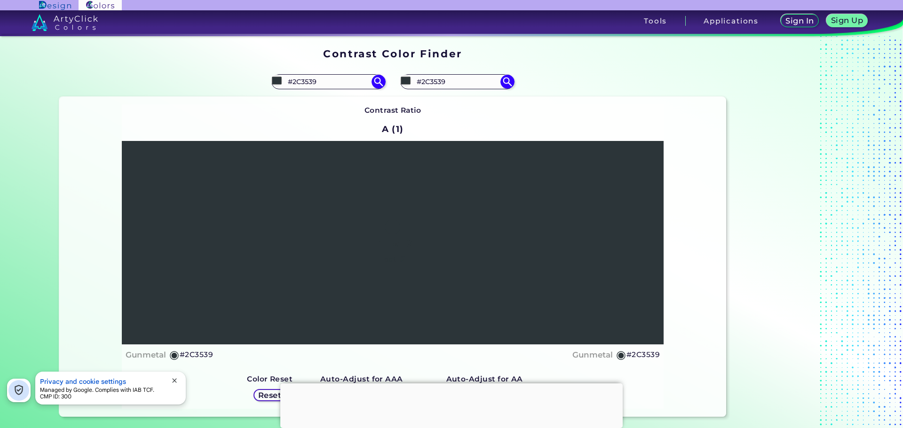
drag, startPoint x: 339, startPoint y: 85, endPoint x: 113, endPoint y: 71, distance: 226.6
click at [113, 71] on div "#2c3539 #2C3539" at bounding box center [225, 82] width 333 height 30
paste input "9F00FF"
type input "#9F00FF"
click at [371, 84] on img at bounding box center [378, 81] width 16 height 16
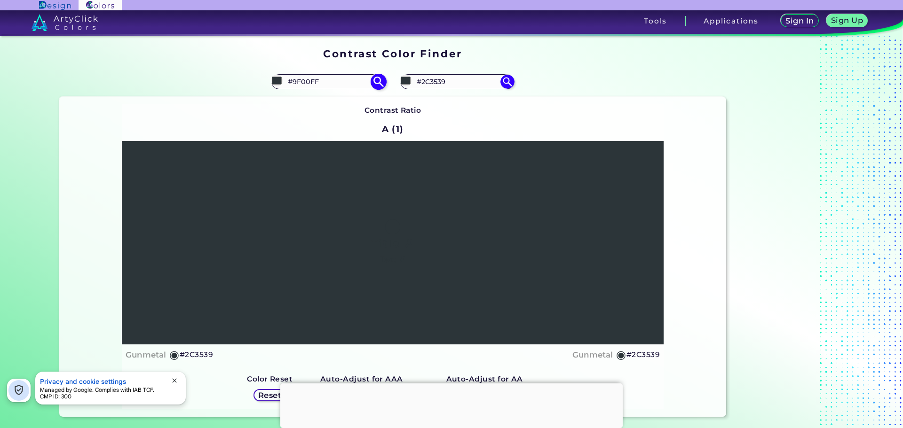
type input "#9f00ff"
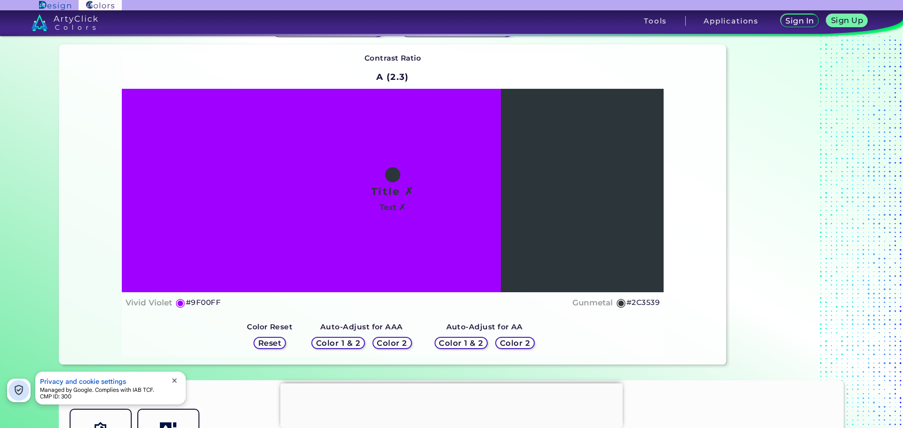
scroll to position [94, 0]
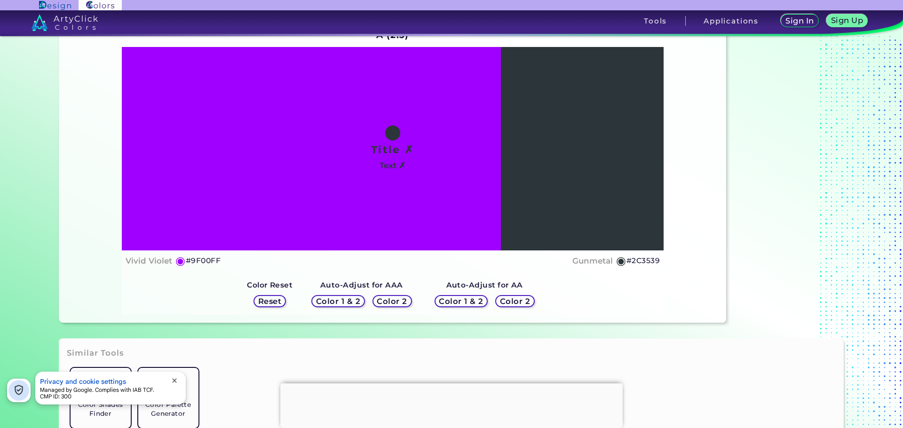
click at [388, 305] on h5 "Color 2" at bounding box center [392, 301] width 28 height 7
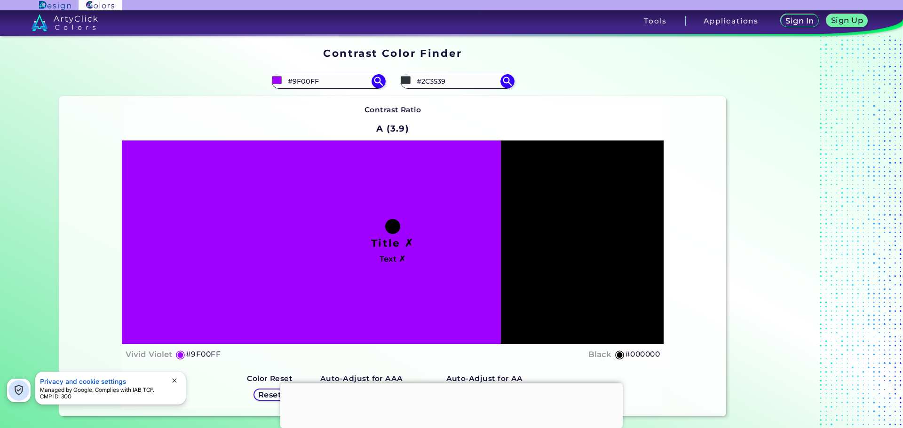
scroll to position [0, 0]
click at [505, 81] on img at bounding box center [507, 81] width 16 height 16
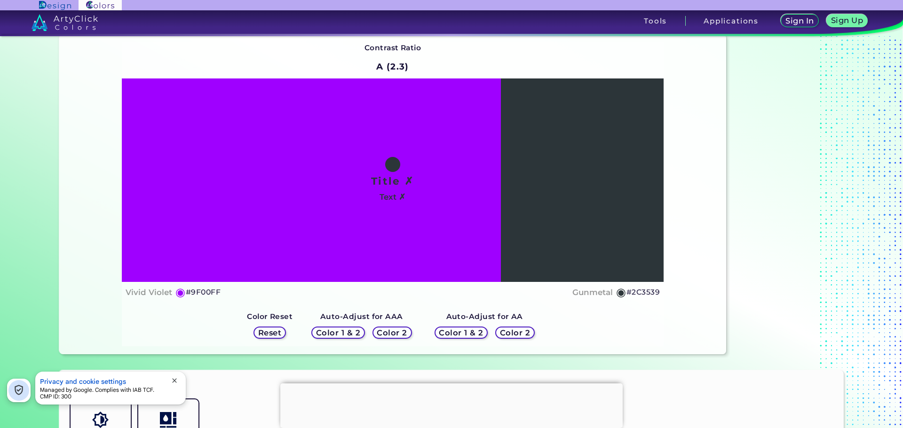
scroll to position [141, 0]
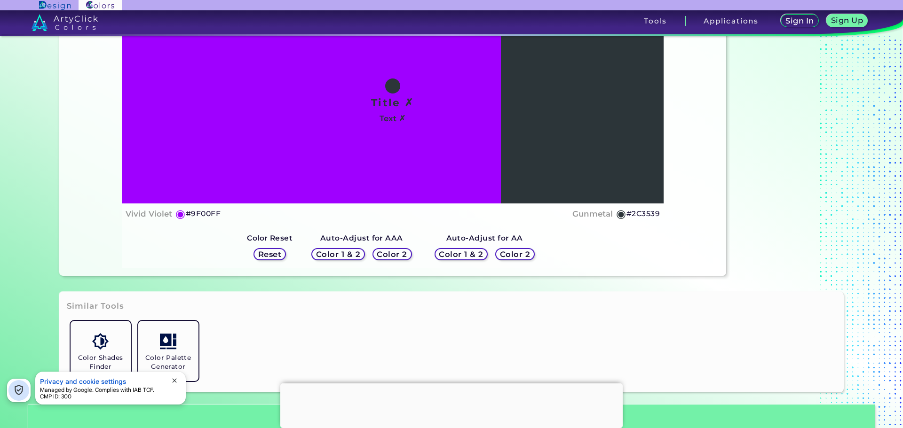
click at [341, 252] on h5 "Color 1 & 2" at bounding box center [338, 254] width 40 height 7
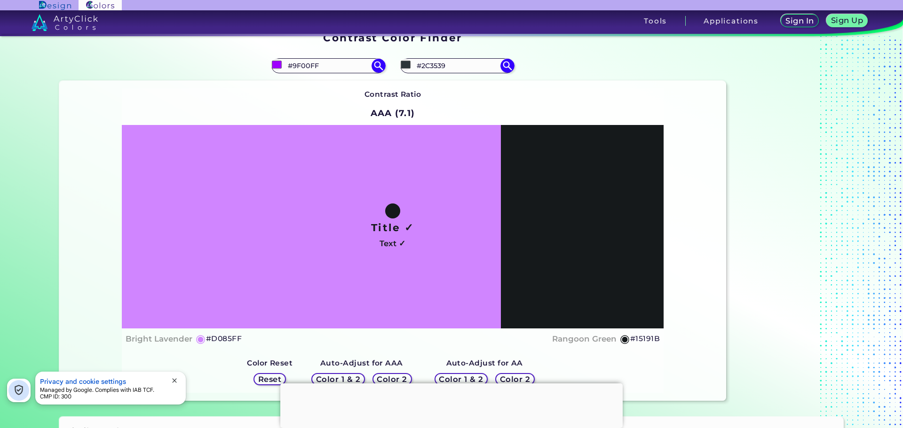
scroll to position [0, 0]
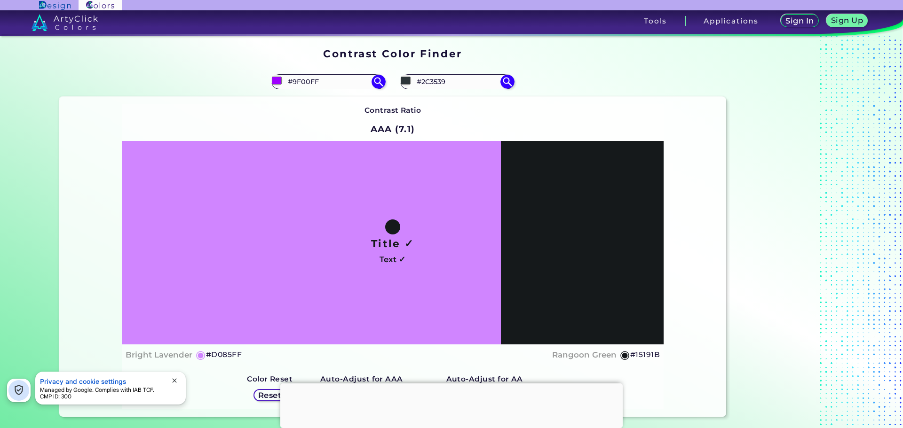
drag, startPoint x: 330, startPoint y: 77, endPoint x: 265, endPoint y: 80, distance: 65.0
click at [236, 73] on div "#9f00ff #9F00FF" at bounding box center [225, 82] width 333 height 30
drag, startPoint x: 456, startPoint y: 80, endPoint x: 309, endPoint y: 58, distance: 147.9
click at [309, 58] on section "Contrast Color Finder Contrast Color Finder #9f00ff #9F00FF #2c3539 #2C3539 Con…" at bounding box center [451, 232] width 847 height 393
paste input "9F00FF"
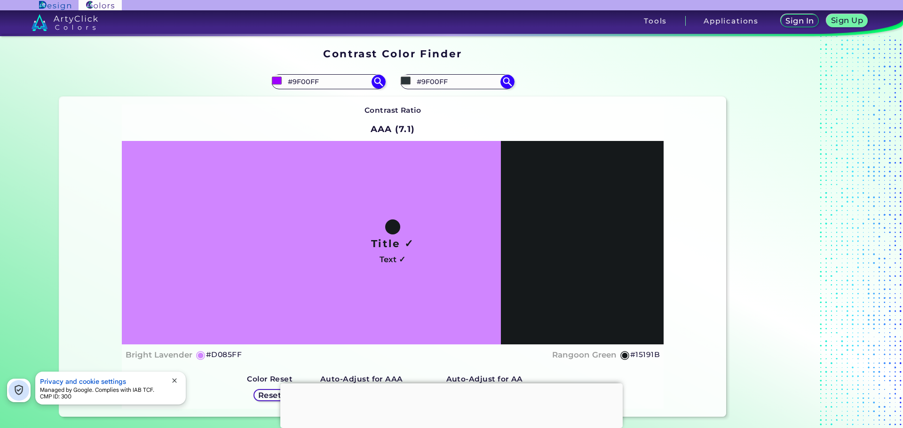
drag, startPoint x: 473, startPoint y: 78, endPoint x: 317, endPoint y: 68, distance: 156.0
click at [317, 68] on section "#9f00ff #9F00FF #2c3539 #9F00FF Contrast Ratio AAA (7.1) Title ✓ Text ✓ ◉ ◉" at bounding box center [392, 242] width 675 height 358
paste input "2C3539"
type input "#2C3539"
drag, startPoint x: 337, startPoint y: 87, endPoint x: 215, endPoint y: 65, distance: 123.2
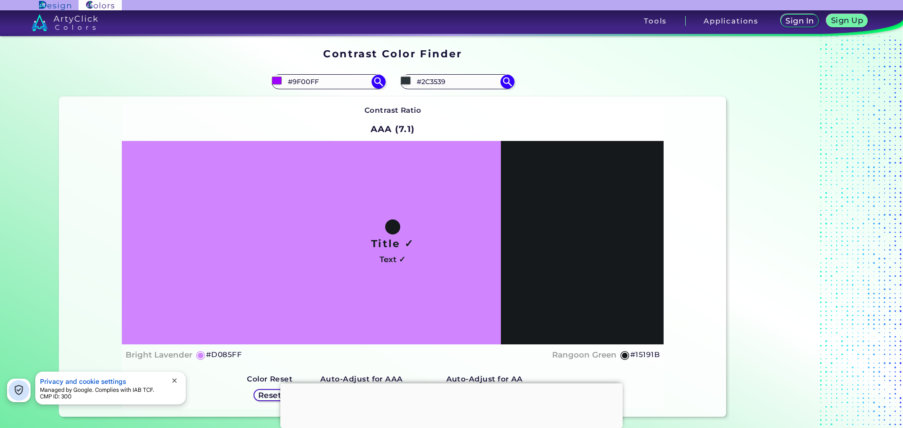
click at [215, 65] on section "#9f00ff #9F00FF #2c3539 #2C3539 Contrast Ratio AAA (7.1) Title ✓ Text ✓ ◉ ◉" at bounding box center [392, 242] width 675 height 358
paste input "2C3539"
type input "#2C3539"
click at [466, 74] on div "#2c3539 #2C3539" at bounding box center [457, 81] width 114 height 15
drag, startPoint x: 463, startPoint y: 83, endPoint x: 343, endPoint y: 64, distance: 121.8
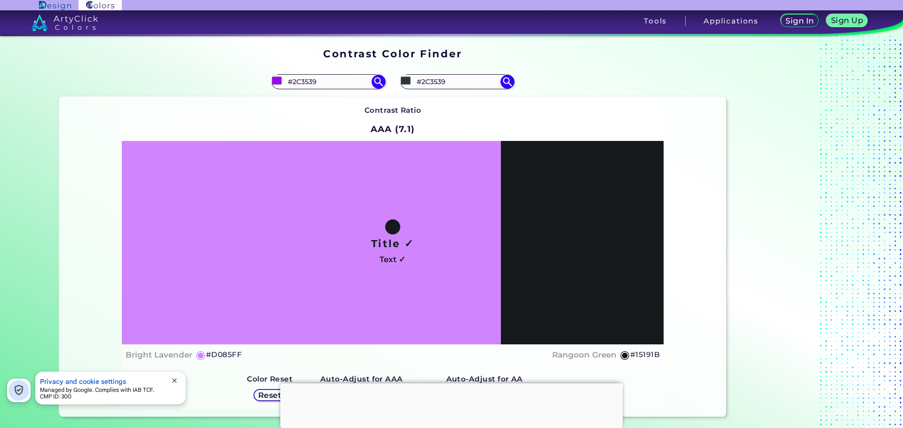
click at [343, 64] on section "#9f00ff #2C3539 #2c3539 #2C3539 Contrast Ratio AAA (7.1) Title ✓ Text ✓ ◉ ◉" at bounding box center [392, 242] width 675 height 358
paste input "9F00FF"
type input "#9F00FF"
click at [379, 87] on img at bounding box center [378, 81] width 16 height 16
type input "#2c3539"
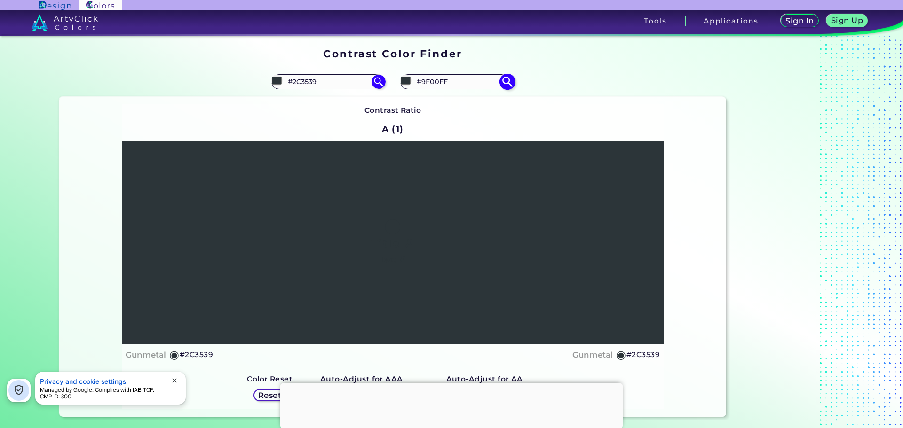
click at [508, 81] on img at bounding box center [507, 81] width 16 height 16
type input "#9f00ff"
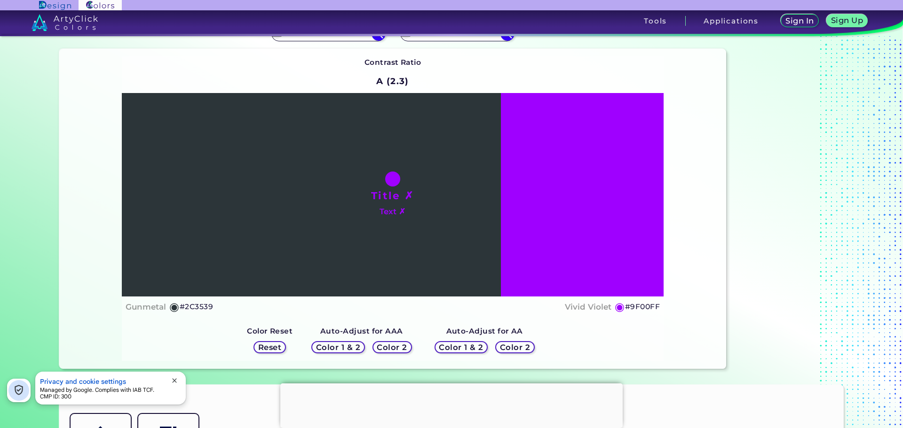
scroll to position [47, 0]
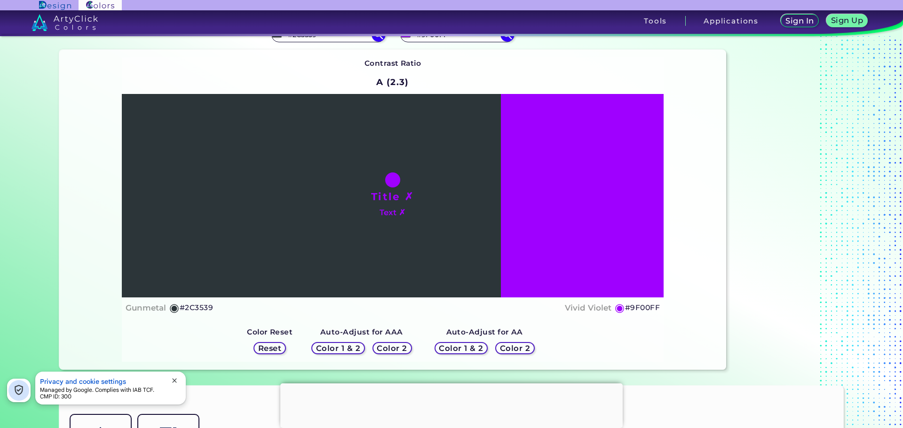
click at [396, 348] on h5 "Color 2" at bounding box center [392, 348] width 27 height 7
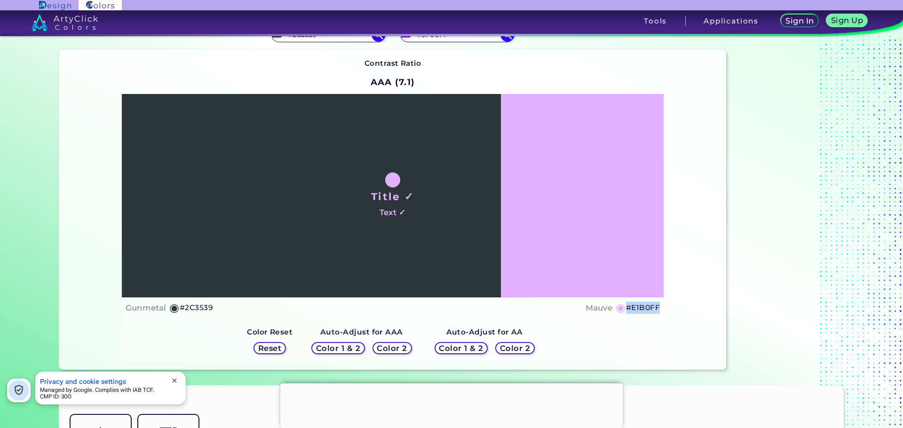
drag, startPoint x: 649, startPoint y: 308, endPoint x: 625, endPoint y: 308, distance: 24.0
click at [625, 308] on div "Contrast Ratio AAA (7.1) Title ✓ Text ✓ Gunmetal ◉ #2C3539 Mauve ◉ #E1B0FF Colo…" at bounding box center [392, 210] width 667 height 320
copy h5 "#E1B0FF"
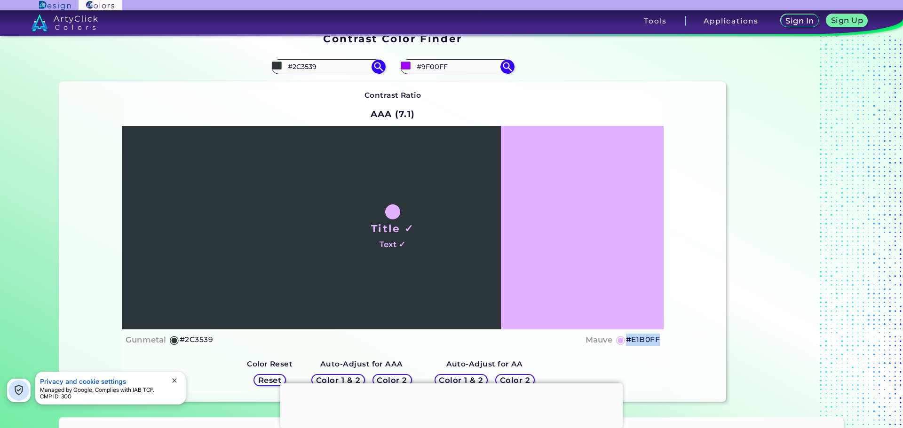
scroll to position [0, 0]
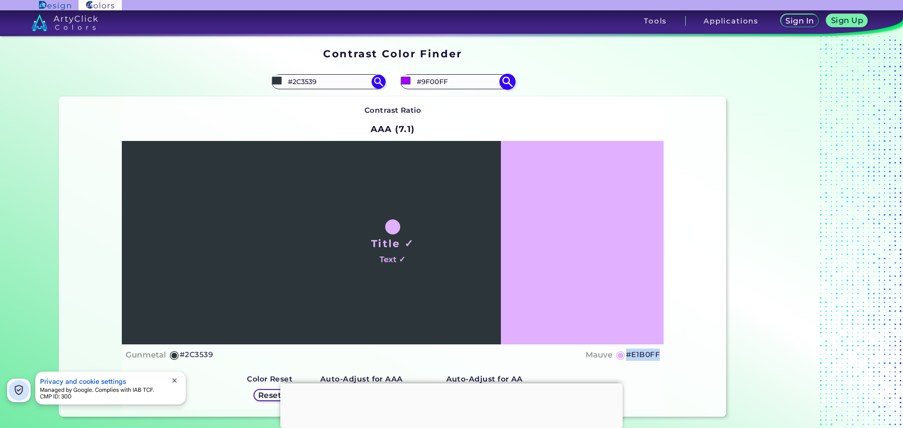
click at [502, 82] on img at bounding box center [507, 81] width 16 height 16
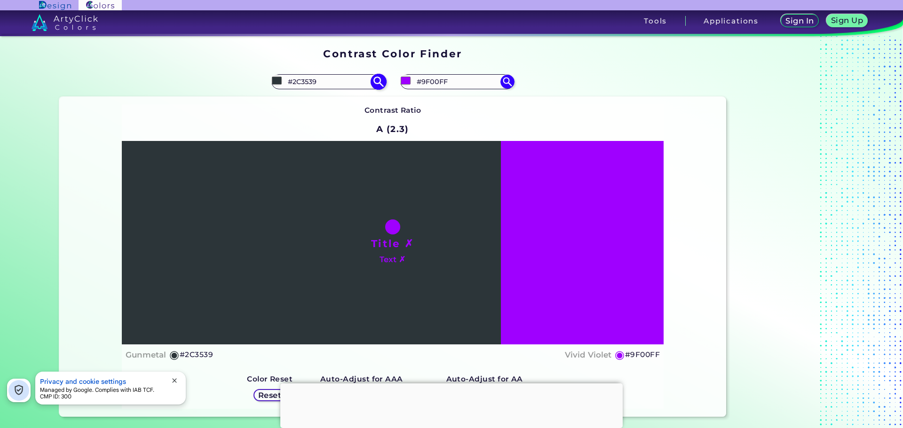
click at [378, 83] on img at bounding box center [378, 81] width 16 height 16
click at [328, 83] on input "#2C3539" at bounding box center [328, 81] width 87 height 13
drag, startPoint x: 328, startPoint y: 83, endPoint x: 221, endPoint y: 62, distance: 108.8
click at [221, 62] on section "Contrast Color Finder Contrast Color Finder #2c3539 #2C3539 #9f00ff #9F00FF Con…" at bounding box center [451, 232] width 847 height 393
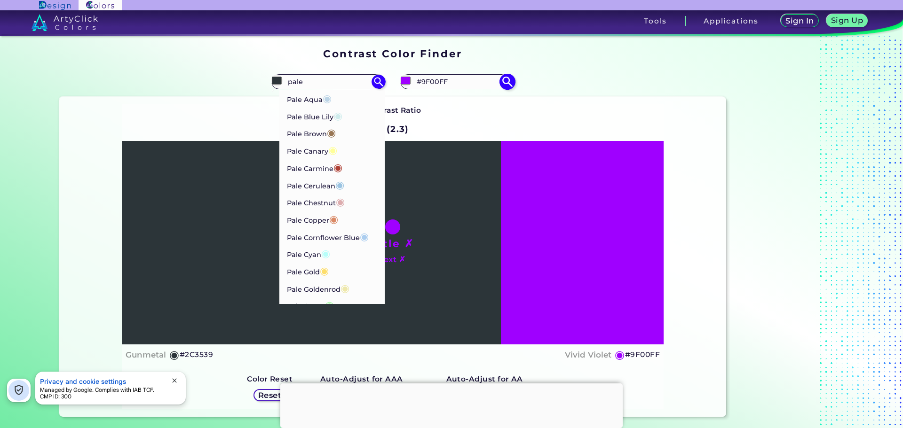
type input "pale"
drag, startPoint x: 460, startPoint y: 81, endPoint x: 371, endPoint y: 71, distance: 89.4
click at [371, 71] on section "#2c3539 pale Pale Aqua ◉ Pale Blue Lily ◉ Pale Brown ◉ Pale Canary ◉ Pale [PERS…" at bounding box center [392, 242] width 675 height 358
paste input "E1B"
type input "#9F00FF"
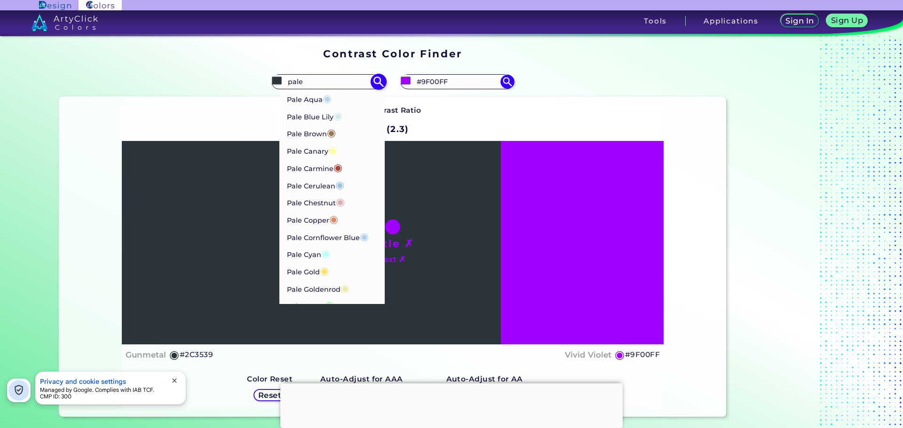
click at [324, 83] on input "pale" at bounding box center [328, 81] width 87 height 13
paste input "#9F00FF"
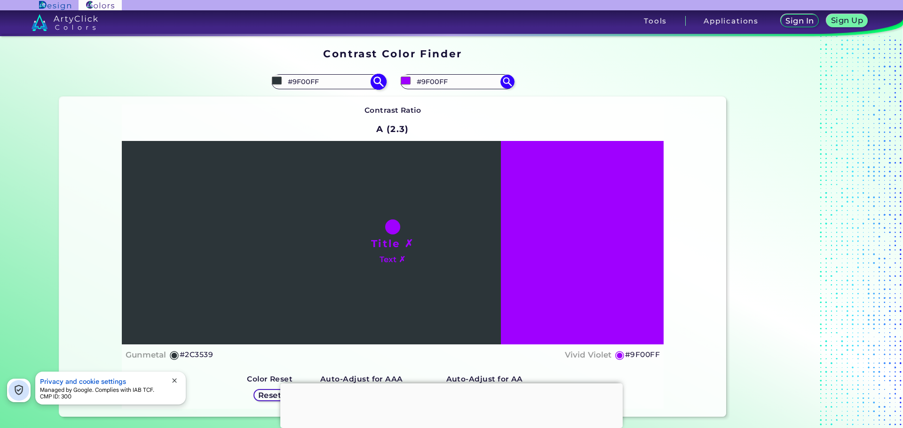
type input "#9F00FF"
click at [379, 80] on img at bounding box center [378, 81] width 16 height 16
type input "#9f00ff"
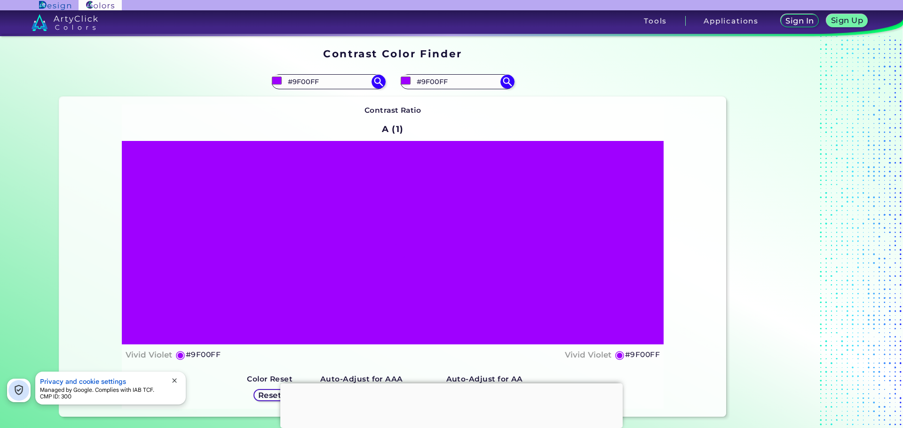
drag, startPoint x: 491, startPoint y: 86, endPoint x: 56, endPoint y: 42, distance: 436.3
click at [56, 43] on section "Contrast Color Finder Contrast Color Finder #9f00ff #9F00FF #9f00ff #9F00FF Con…" at bounding box center [451, 232] width 847 height 393
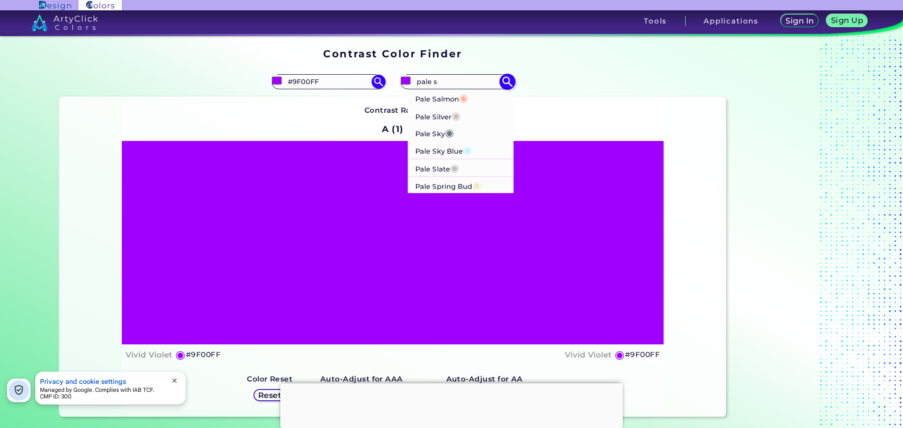
type input "pale s"
click at [441, 114] on p "Pale Silver ◉" at bounding box center [437, 115] width 45 height 17
type input "#c9c0bb"
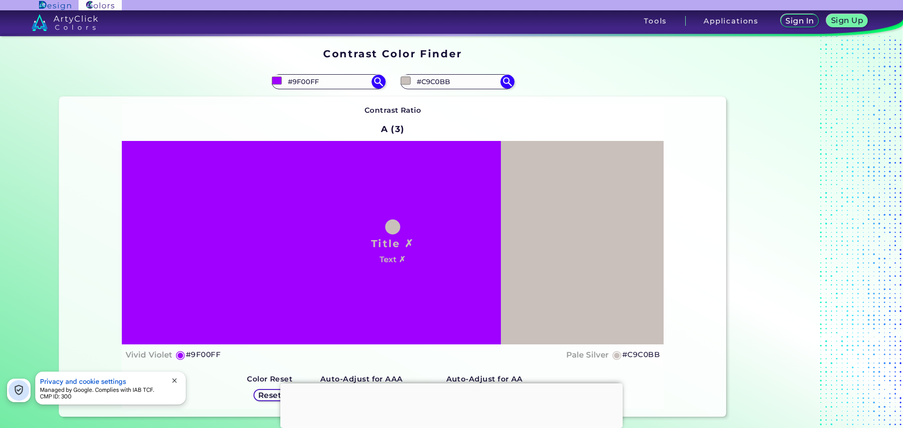
scroll to position [94, 0]
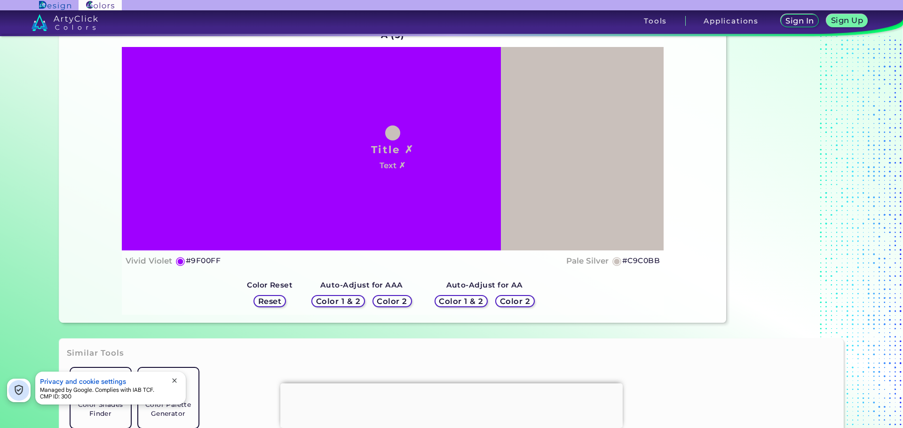
click at [399, 305] on h5 "Color 2" at bounding box center [392, 301] width 28 height 7
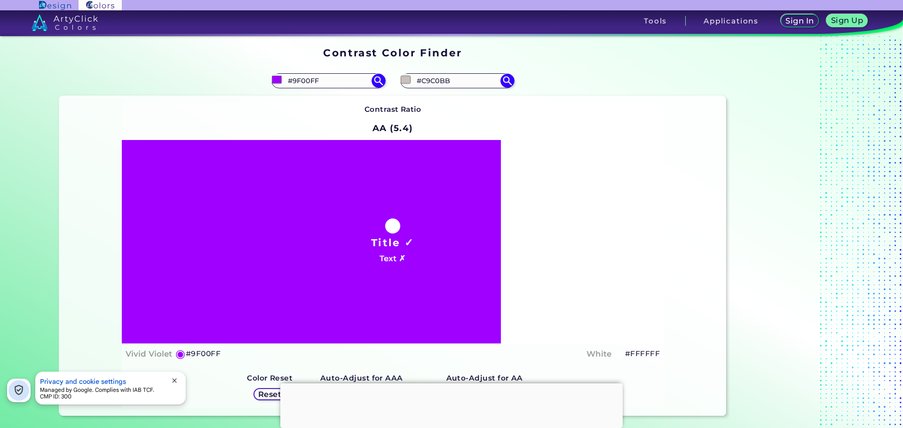
scroll to position [0, 0]
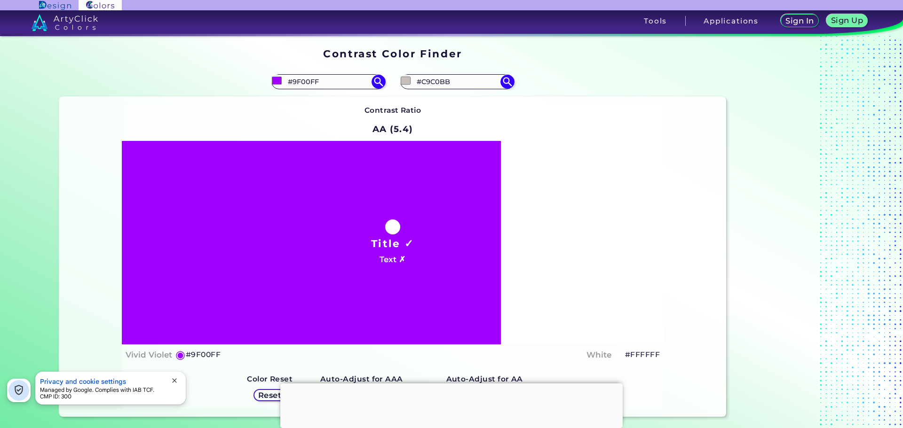
click at [515, 77] on div "#c9c0bb #C9C0BB Pale Salmon ◉ Pale Silver ◉ Pale Sky ◉ Pale Sky Blue ◉ Pale Sla…" at bounding box center [559, 82] width 333 height 30
click at [507, 79] on img at bounding box center [507, 81] width 16 height 16
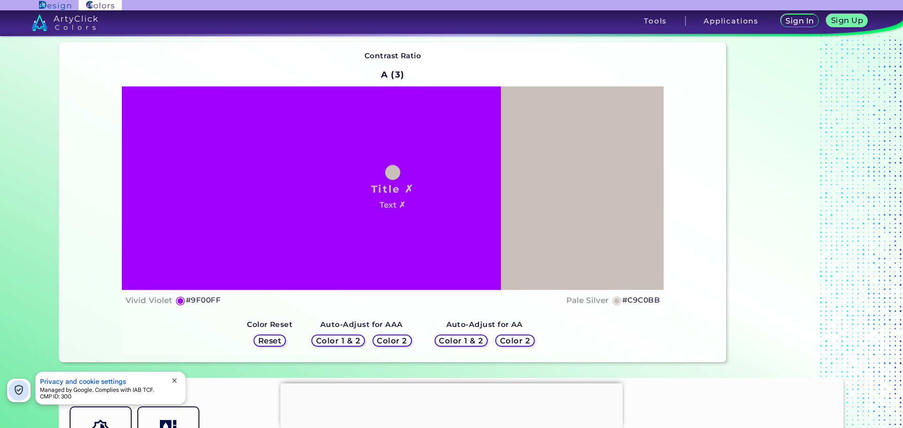
scroll to position [141, 0]
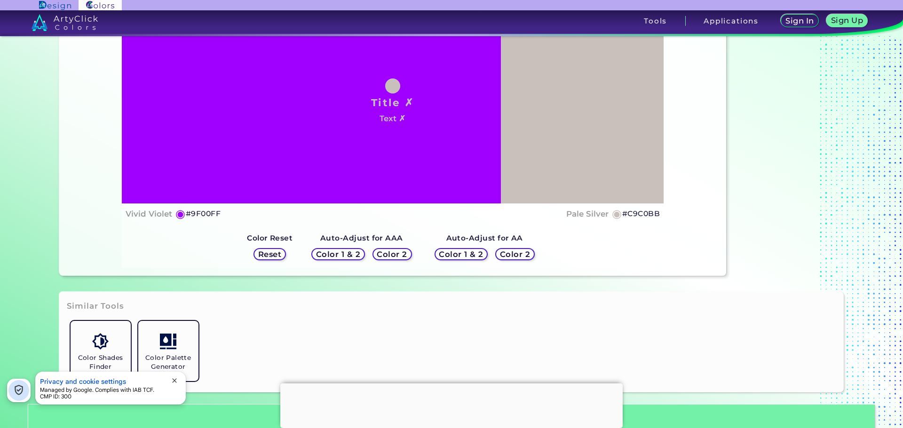
click at [348, 252] on h5 "Color 1 & 2" at bounding box center [338, 254] width 40 height 7
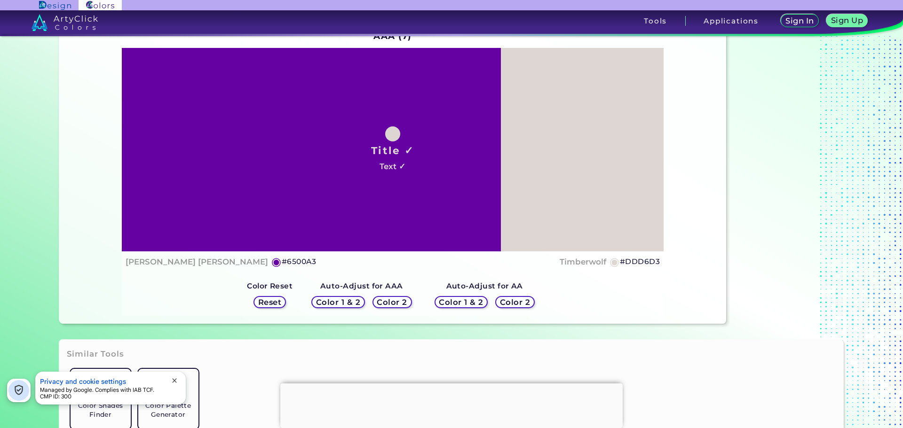
scroll to position [94, 0]
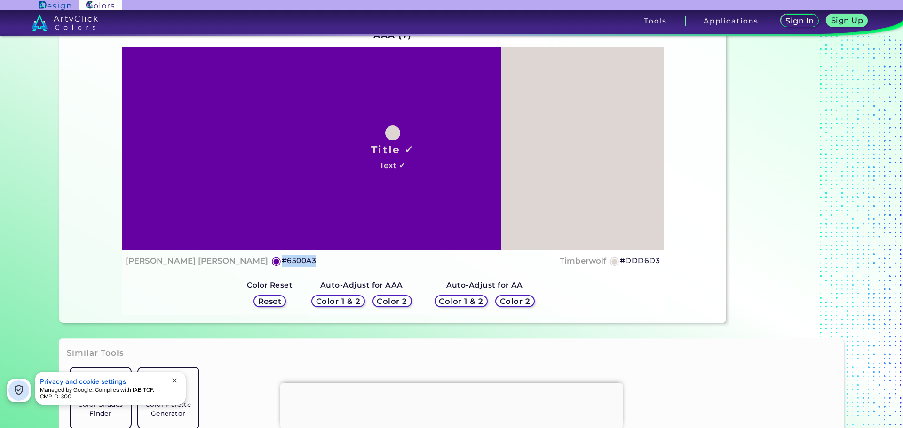
drag, startPoint x: 196, startPoint y: 254, endPoint x: 179, endPoint y: 254, distance: 16.9
click at [179, 254] on div "[PERSON_NAME] [PERSON_NAME] ◉ #6500A3 Timberwolf ◉ #DDD6D3" at bounding box center [393, 261] width 534 height 14
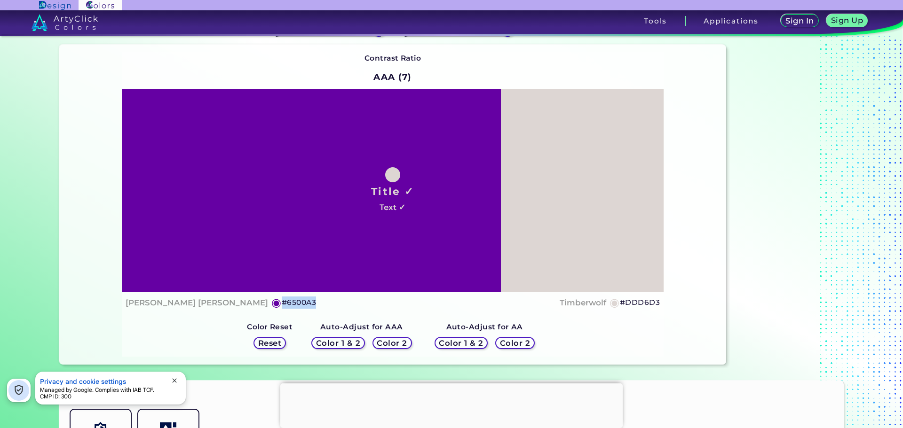
scroll to position [0, 0]
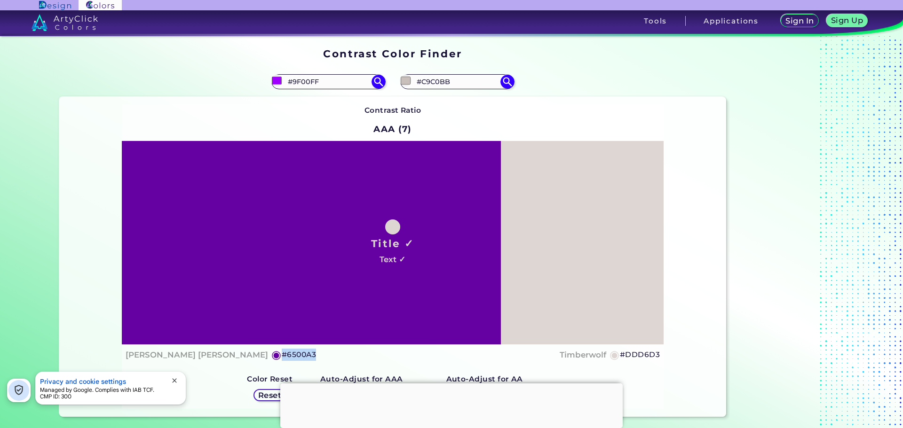
copy div "◉ #6500A3"
drag, startPoint x: 467, startPoint y: 83, endPoint x: 329, endPoint y: 69, distance: 139.0
click at [330, 69] on section "#9f00ff #9F00FF #c9c0bb #C9C0BB Pale Salmon ◉ Pale Silver ◉ Pale Sky ◉ Pale Sky…" at bounding box center [392, 242] width 675 height 358
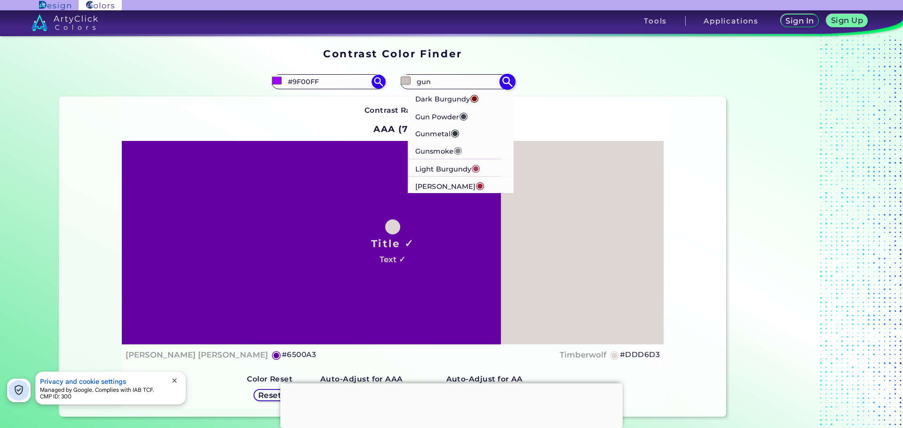
type input "gun"
click at [457, 114] on p "Gun Powder ◉" at bounding box center [441, 115] width 53 height 17
type input "#414257"
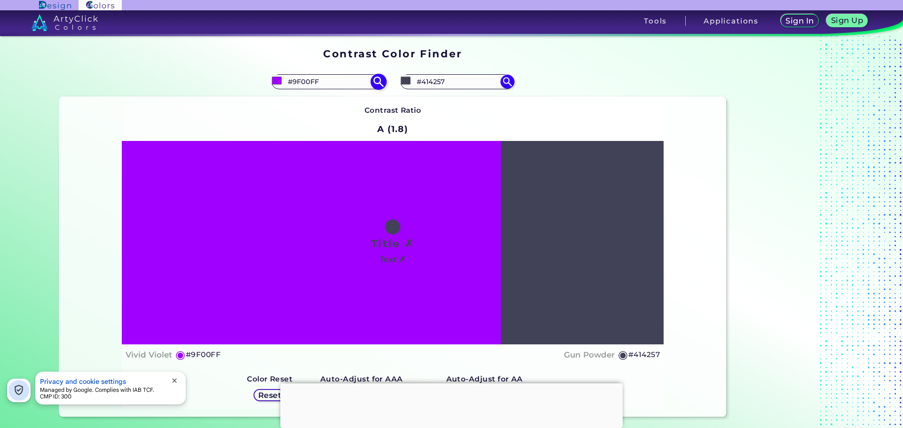
click at [372, 79] on img at bounding box center [378, 81] width 16 height 16
click at [370, 82] on img at bounding box center [378, 81] width 16 height 16
click at [374, 82] on img at bounding box center [378, 81] width 16 height 16
drag, startPoint x: 457, startPoint y: 78, endPoint x: 355, endPoint y: 77, distance: 102.1
click at [356, 77] on section "#9f00ff #9F00FF #414257 #414257 Dark Burgundy ◉ Gun Powder ◉ Gunmetal ◉ Gunsmok…" at bounding box center [392, 242] width 675 height 358
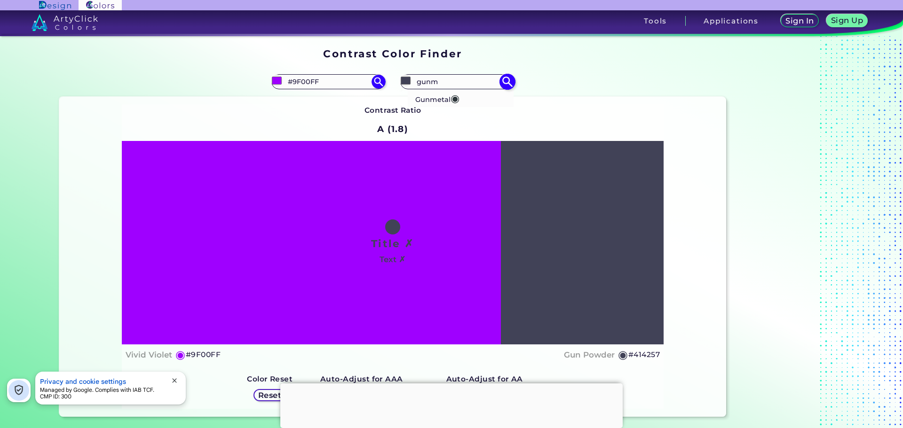
type input "gunm"
click at [443, 102] on p "Gunmetal ◉" at bounding box center [437, 98] width 44 height 17
type input "#2c3539"
type input "#2C3539"
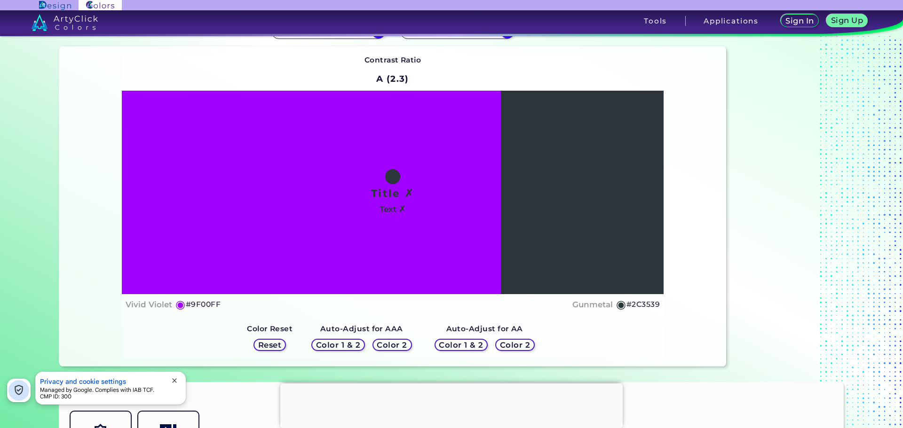
scroll to position [94, 0]
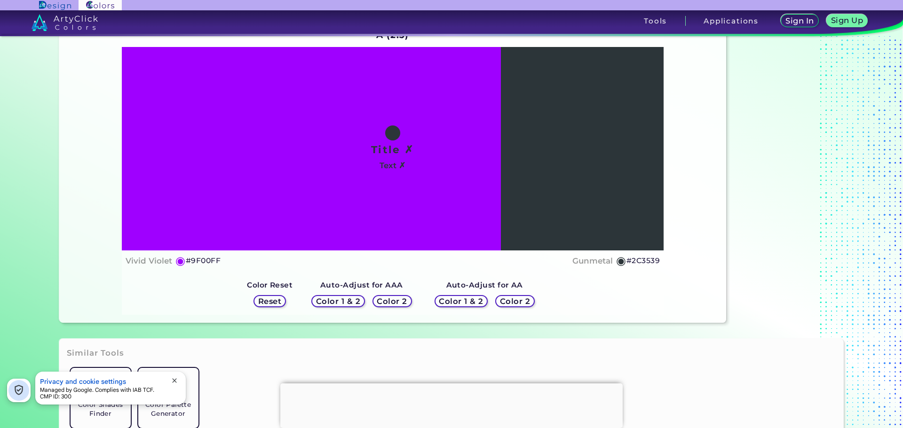
click at [448, 305] on h5 "Color 1 & 2" at bounding box center [461, 302] width 44 height 8
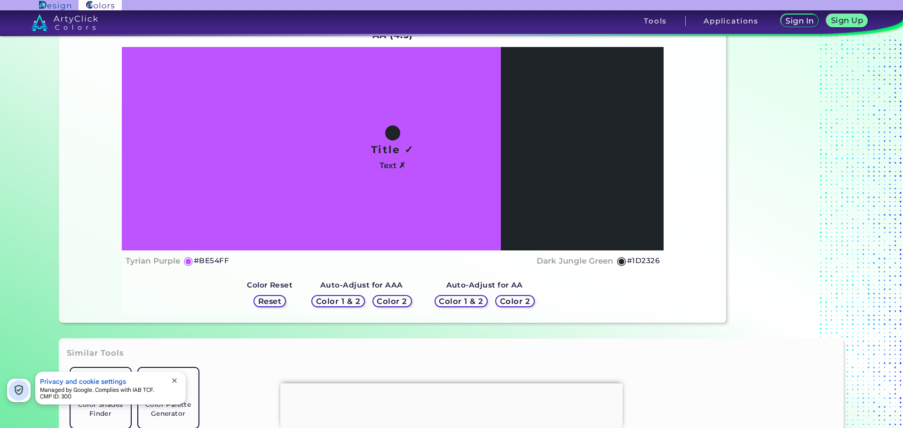
scroll to position [47, 0]
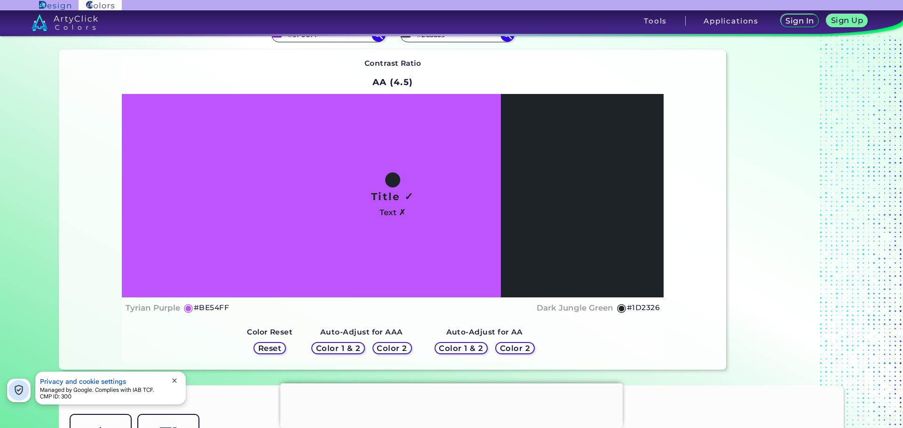
click at [341, 348] on h5 "Color 1 & 2" at bounding box center [338, 348] width 40 height 7
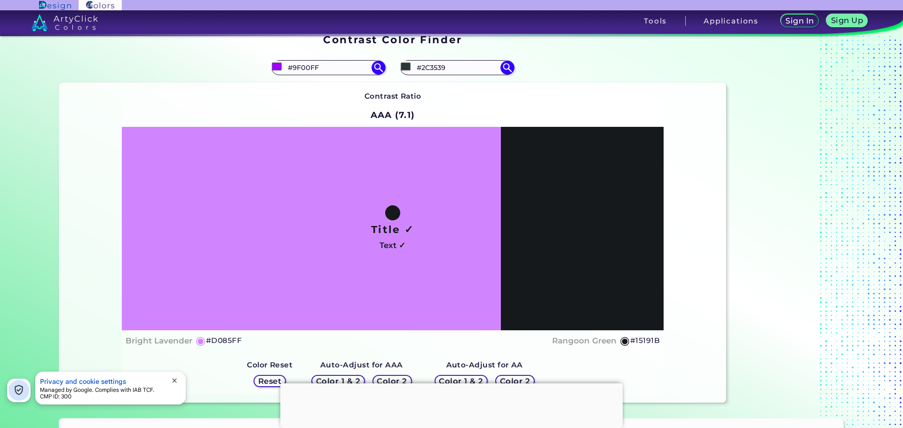
scroll to position [0, 0]
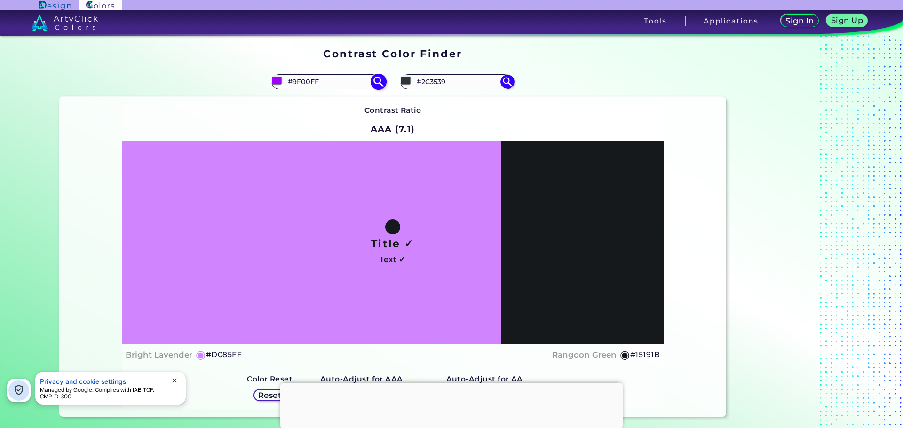
drag, startPoint x: 453, startPoint y: 84, endPoint x: 365, endPoint y: 85, distance: 88.0
click at [365, 85] on section "#9f00ff #9F00FF #2c3539 #2C3539 Gunmetal ◉ Contrast Ratio AAA (7.1) Title ✓ ◉" at bounding box center [392, 242] width 675 height 358
click at [372, 77] on img at bounding box center [378, 81] width 16 height 16
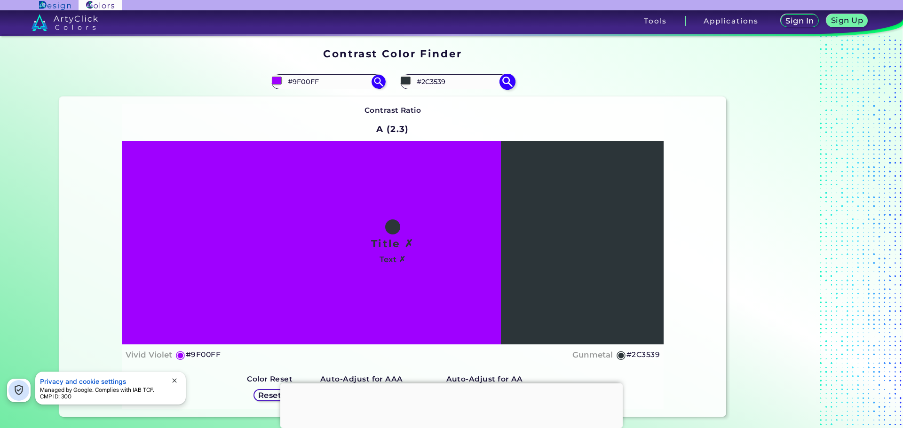
click at [509, 84] on img at bounding box center [507, 81] width 16 height 16
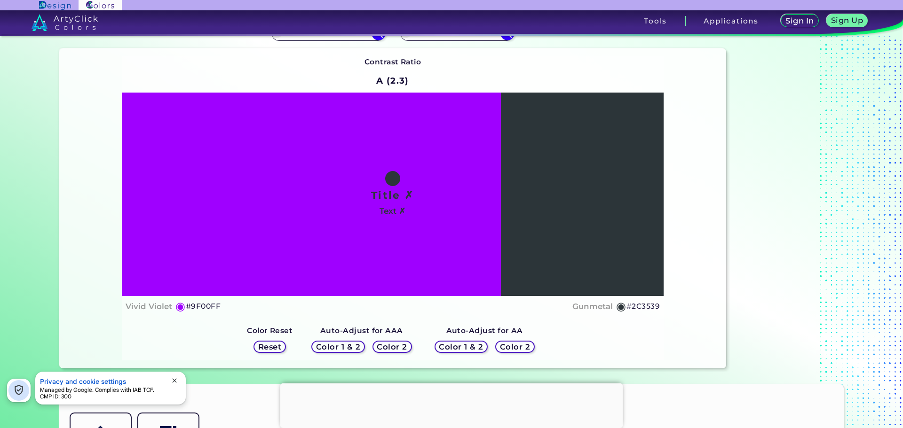
scroll to position [94, 0]
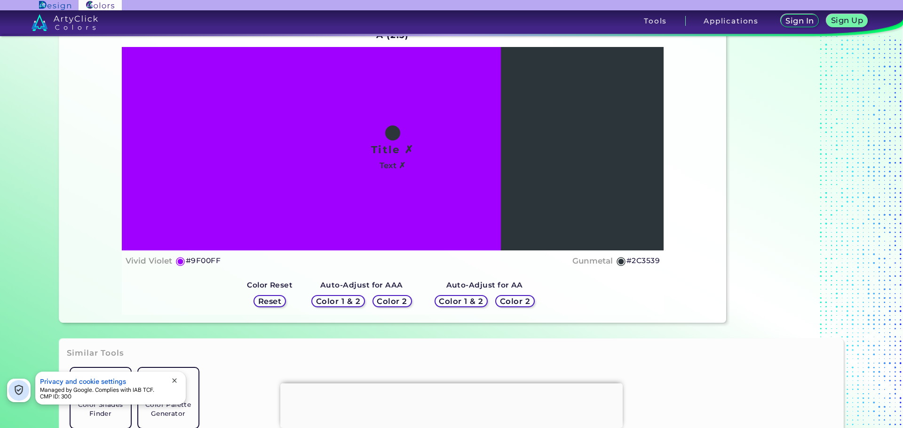
click at [340, 304] on h5 "Color 1 & 2" at bounding box center [338, 301] width 40 height 7
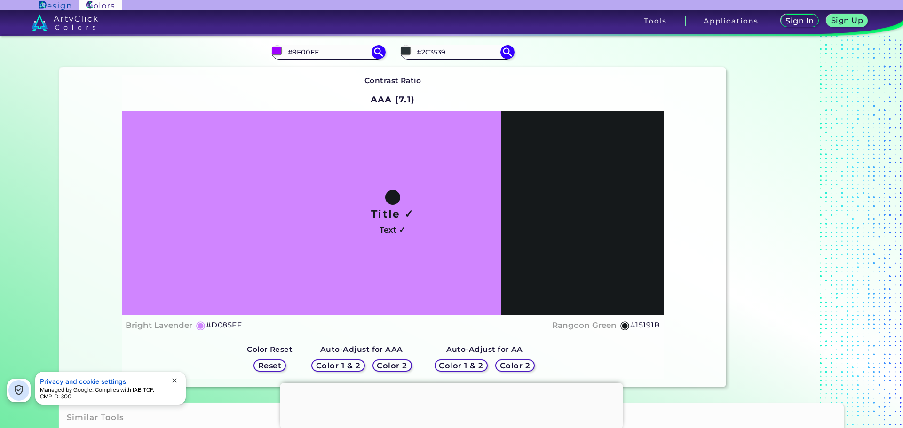
scroll to position [0, 0]
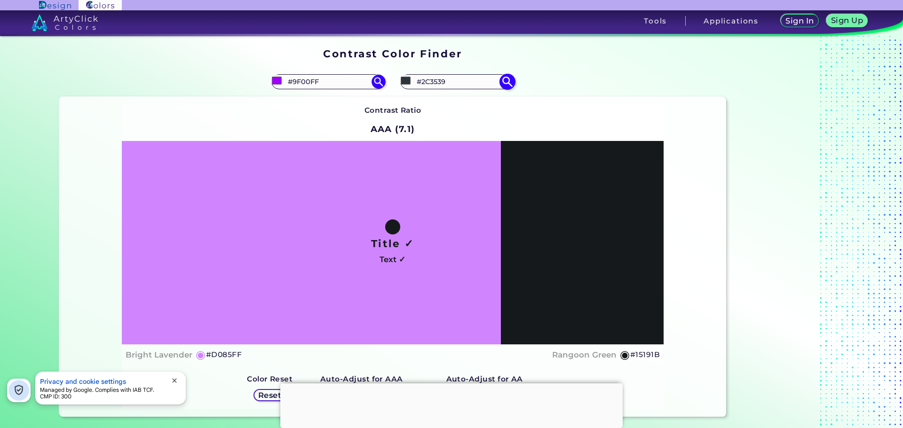
drag, startPoint x: 448, startPoint y: 83, endPoint x: 397, endPoint y: 80, distance: 50.9
click at [400, 80] on div "#2c3539 #2C3539" at bounding box center [457, 81] width 114 height 15
click at [507, 84] on img at bounding box center [507, 81] width 16 height 16
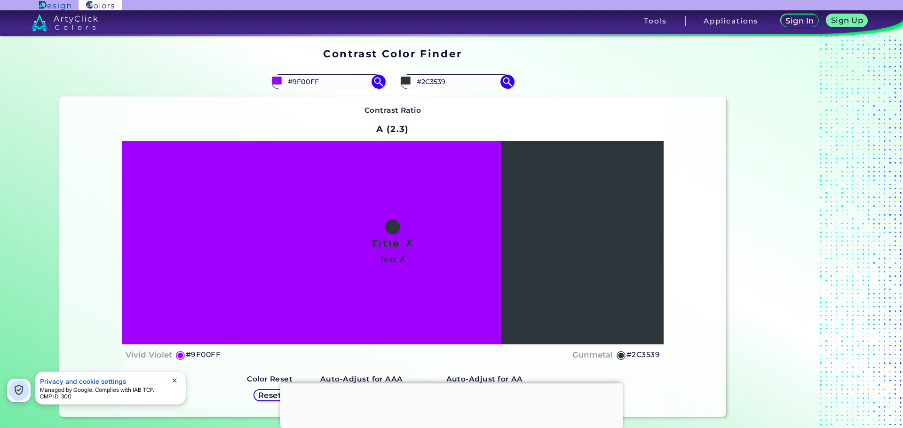
drag, startPoint x: 313, startPoint y: 79, endPoint x: 397, endPoint y: 5, distance: 112.3
click at [136, 75] on div "#9f00ff #9F00FF" at bounding box center [225, 82] width 333 height 30
click at [352, 90] on div "#9f00ff #9F00FF" at bounding box center [225, 82] width 333 height 30
click at [350, 85] on input "#9F00FF" at bounding box center [328, 81] width 87 height 13
paste input "B8C1B1"
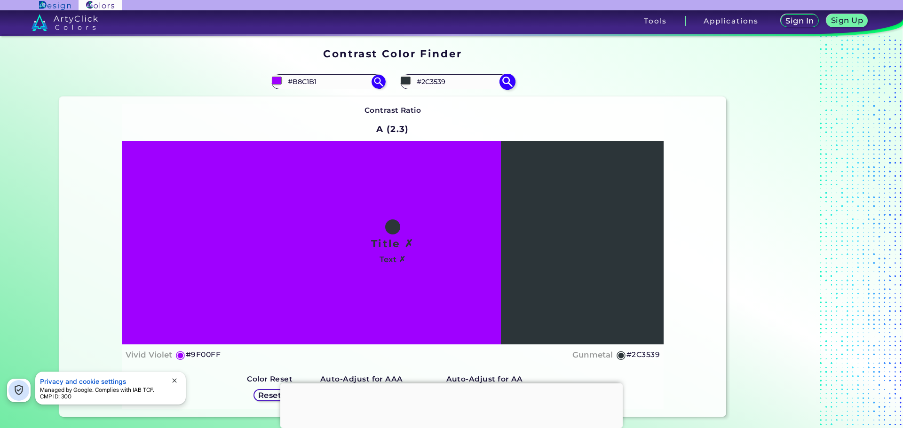
type input "#B8C1B1"
drag, startPoint x: 452, startPoint y: 83, endPoint x: 276, endPoint y: 86, distance: 176.4
click at [276, 86] on section "#9f00ff #B8C1B1 #2c3539 #2C3539 Contrast Ratio A (2.3) Title ✗ Text ✗ ◉ #9F00FF" at bounding box center [392, 242] width 675 height 358
paste input "B8C1B1"
type input "#B8C1B1"
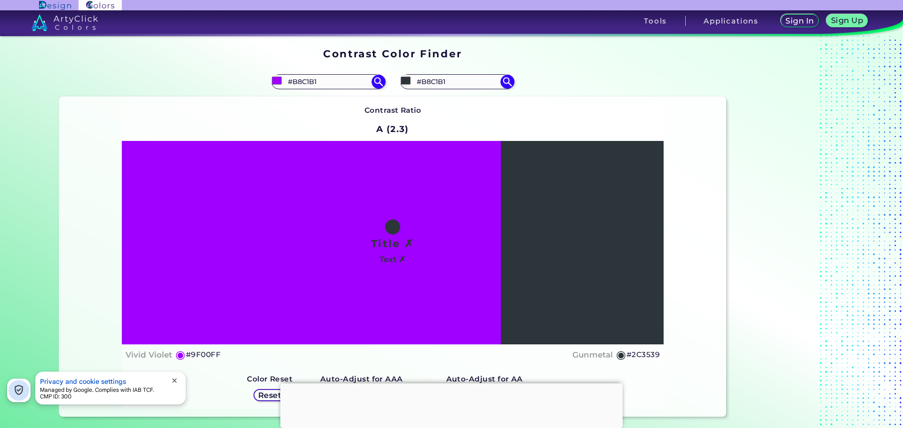
click at [514, 81] on div "#2c3539 #B8C1B1" at bounding box center [559, 82] width 333 height 30
click at [375, 82] on img at bounding box center [378, 81] width 16 height 16
type input "#b8c1b1"
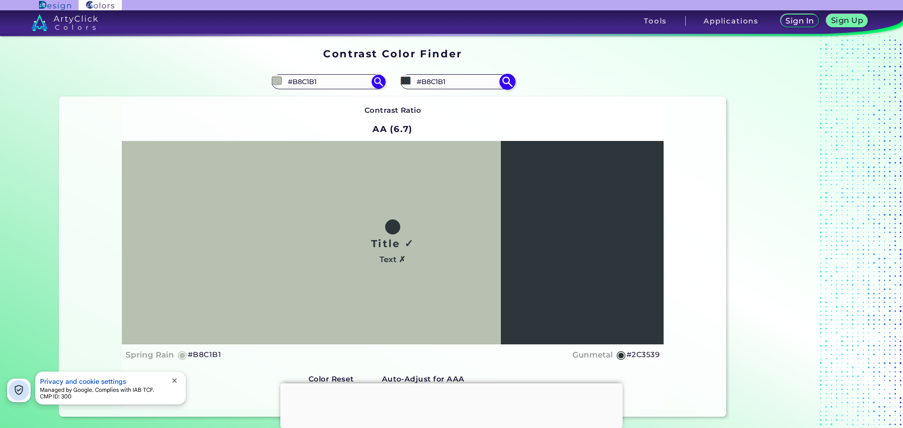
click at [507, 84] on img at bounding box center [507, 81] width 16 height 16
type input "#b8c1b1"
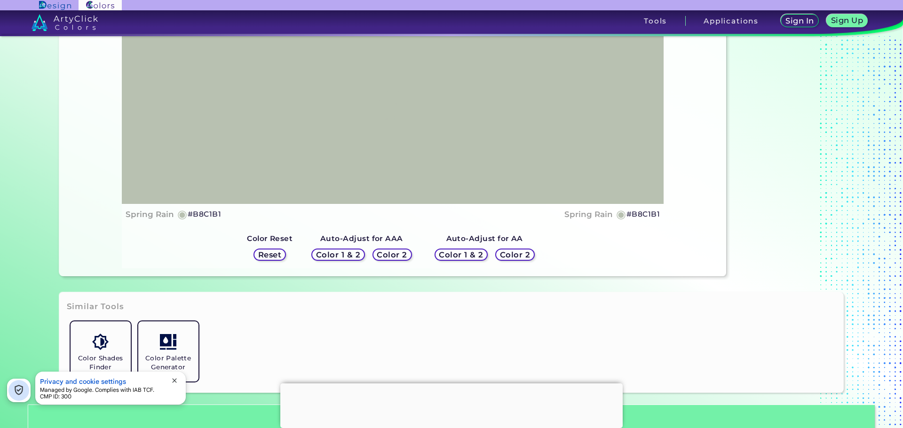
scroll to position [141, 0]
click at [345, 255] on h5 "Color 1 & 2" at bounding box center [338, 254] width 40 height 7
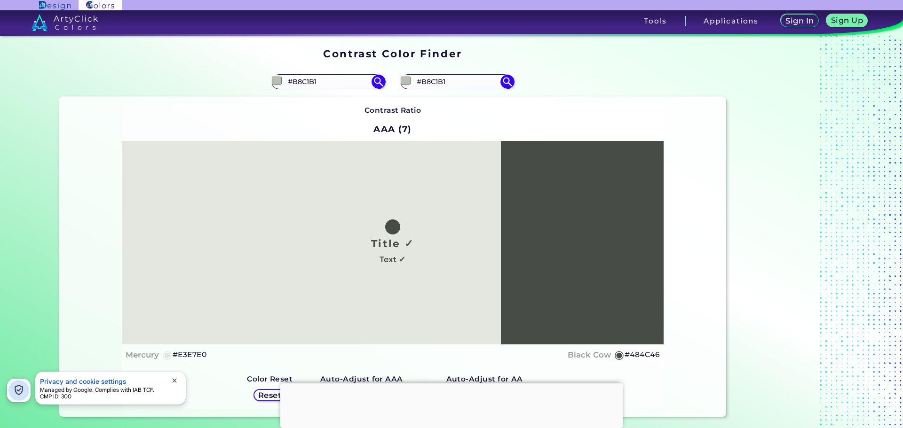
scroll to position [47, 0]
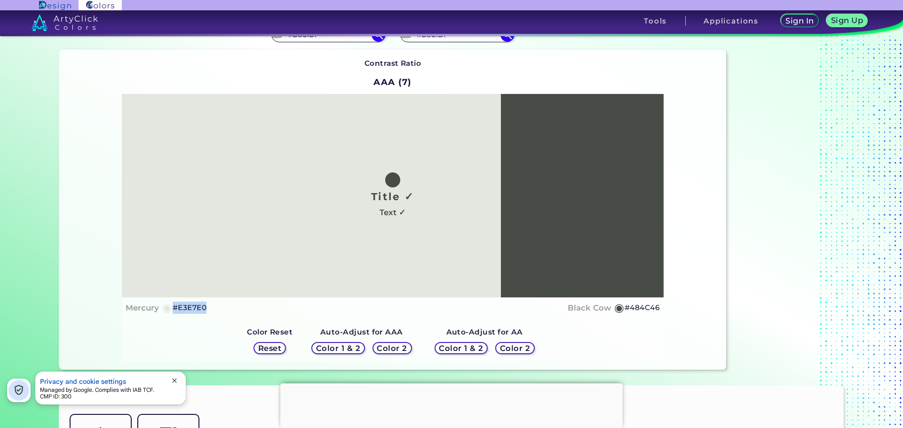
drag, startPoint x: 217, startPoint y: 310, endPoint x: 169, endPoint y: 309, distance: 48.5
click at [169, 309] on div "Mercury ◉ #E3E7E0 Black Cow ◉ #484C46" at bounding box center [393, 308] width 534 height 14
copy div "◉ #E3E7E0"
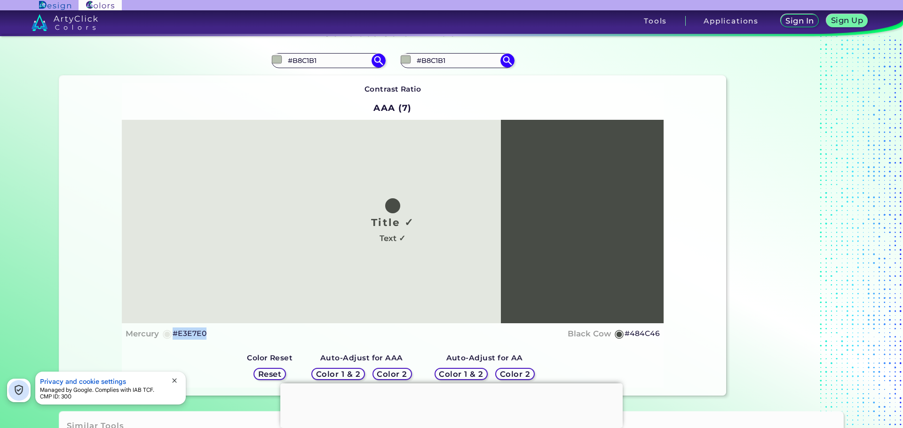
scroll to position [0, 0]
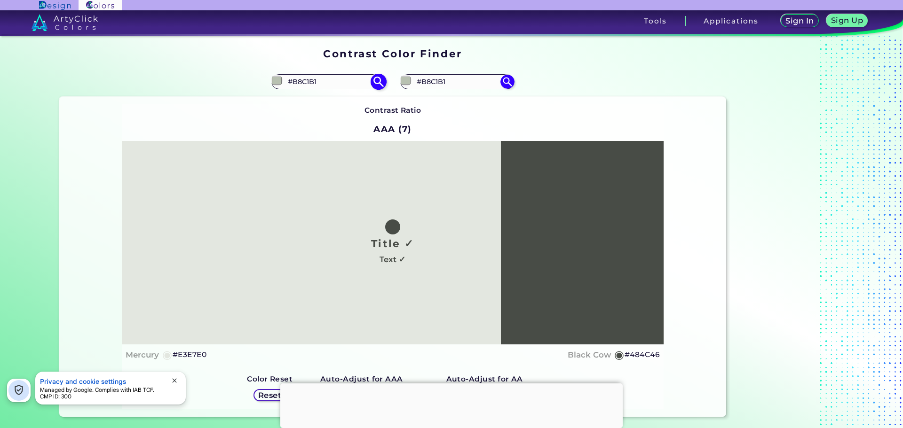
click at [338, 82] on input "#B8C1B1" at bounding box center [328, 81] width 87 height 13
drag, startPoint x: 336, startPoint y: 81, endPoint x: 144, endPoint y: 81, distance: 191.4
click at [144, 81] on div "#b8c1b1 #B8C1B1" at bounding box center [225, 82] width 333 height 30
paste input "9EB1CD"
type input "#9EB1CD"
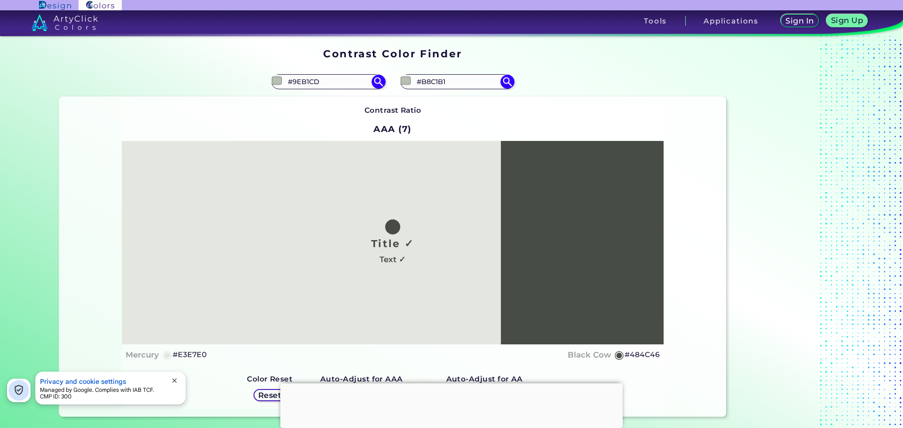
drag, startPoint x: 448, startPoint y: 82, endPoint x: 285, endPoint y: 95, distance: 163.3
click at [300, 78] on section "#b8c1b1 #9EB1CD #b8c1b1 #B8C1B1 Contrast Ratio AAA (7) Title ✓ Text ✓ Mercury ◉" at bounding box center [392, 242] width 675 height 358
paste input "9EB1CD"
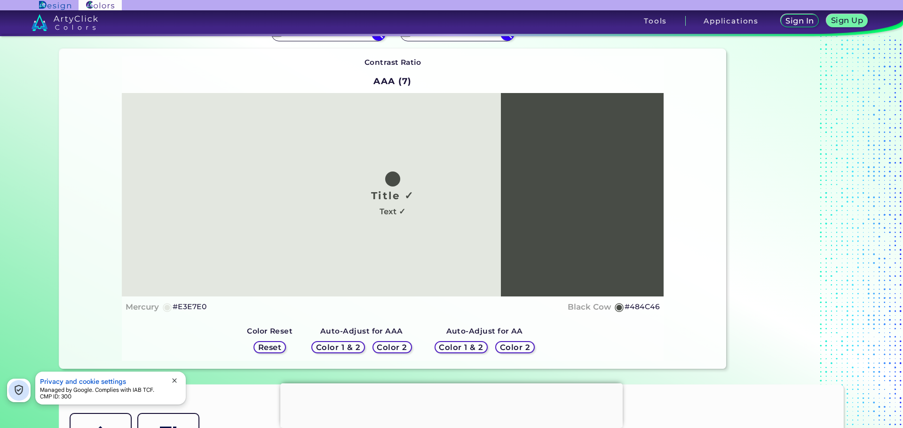
scroll to position [94, 0]
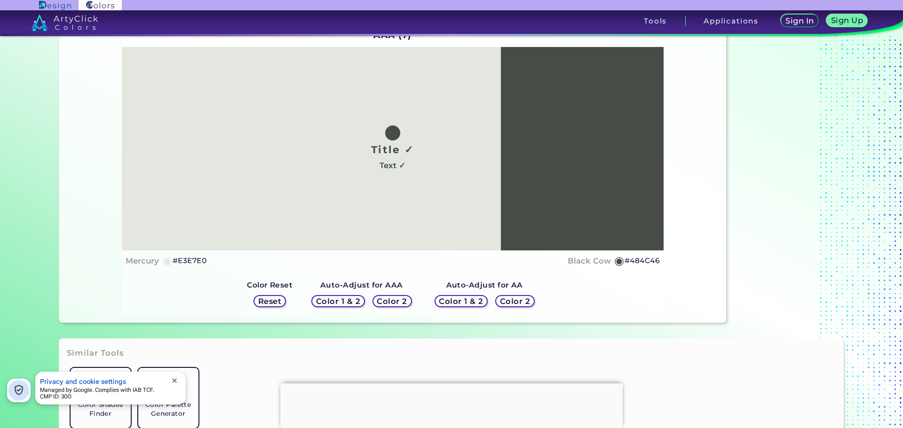
type input "#9EB1CD"
drag, startPoint x: 207, startPoint y: 264, endPoint x: 170, endPoint y: 264, distance: 37.2
click at [170, 264] on div "Mercury ◉ #E3E7E0 Black Cow ◉ #484C46" at bounding box center [393, 261] width 534 height 14
drag, startPoint x: 677, startPoint y: 267, endPoint x: 623, endPoint y: 260, distance: 54.5
click at [623, 260] on div "Contrast Ratio AAA (7) Title ✓ Text ✓ Mercury ◉ #E3E7E0 Black Cow ◉ #484C46 Col…" at bounding box center [392, 163] width 667 height 320
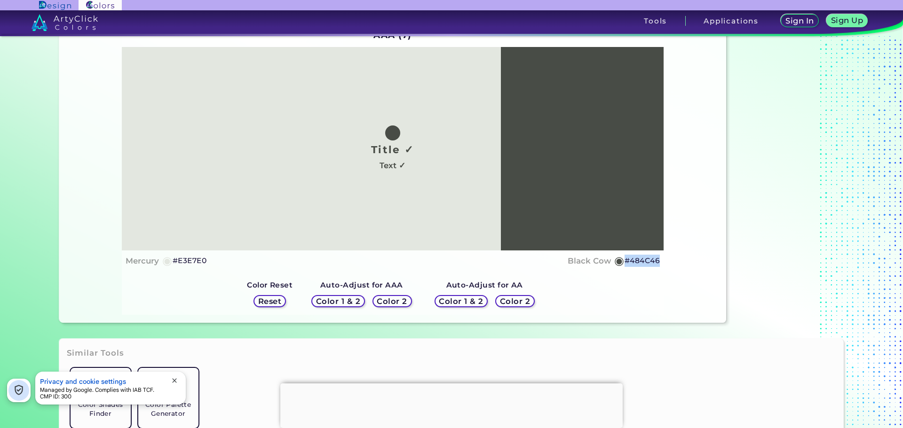
copy h5 "#484C46"
drag, startPoint x: 236, startPoint y: 265, endPoint x: 172, endPoint y: 262, distance: 64.0
click at [172, 262] on div "Mercury ◉ #E3E7E0 Black Cow ◉ #484C46" at bounding box center [393, 261] width 534 height 14
copy h5 "#E3E7E0"
drag, startPoint x: 666, startPoint y: 261, endPoint x: 616, endPoint y: 265, distance: 50.5
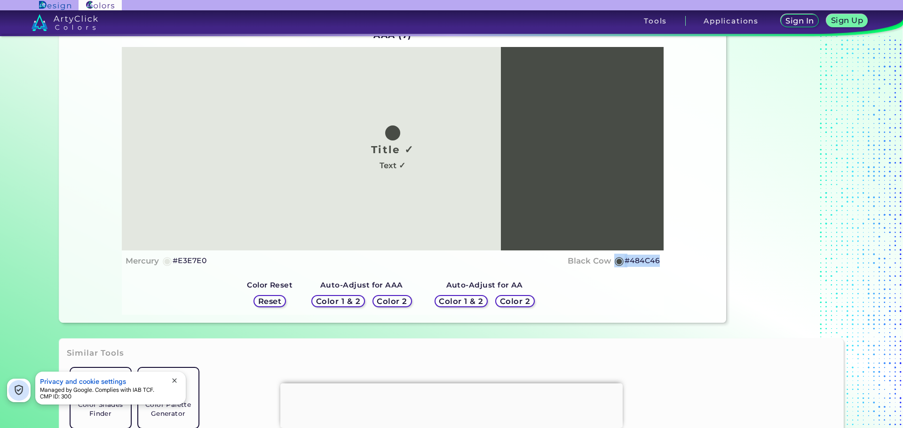
click at [616, 265] on div "Contrast Ratio AAA (7) Title ✓ Text ✓ Mercury ◉ #E3E7E0 Black Cow ◉ #484C46 Col…" at bounding box center [392, 163] width 667 height 320
click at [661, 263] on div "Title ✓ Text ✓ Mercury ◉ #E3E7E0 Black Cow ◉ #484C46" at bounding box center [393, 159] width 542 height 224
drag, startPoint x: 657, startPoint y: 262, endPoint x: 651, endPoint y: 262, distance: 5.6
click at [657, 262] on div "Title ✓ Text ✓ Mercury ◉ #E3E7E0 Black Cow ◉ #484C46" at bounding box center [393, 159] width 542 height 224
click at [650, 260] on h5 "#484C46" at bounding box center [642, 261] width 35 height 12
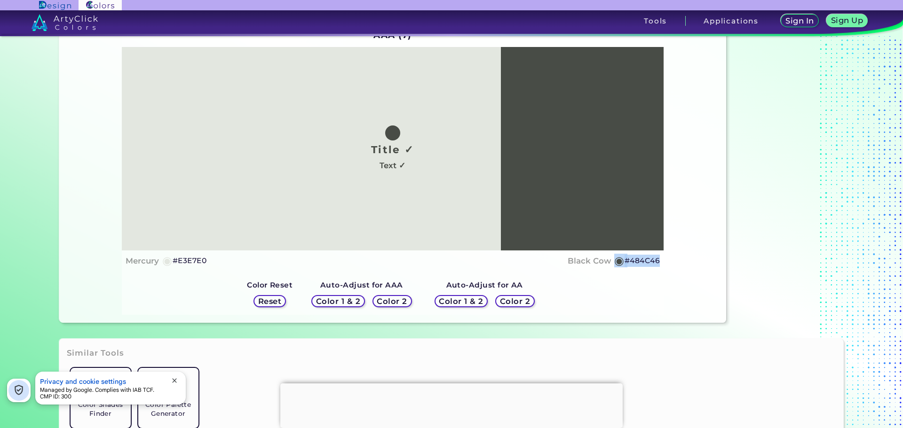
copy div "◉ #484C46"
drag, startPoint x: 657, startPoint y: 263, endPoint x: 623, endPoint y: 261, distance: 34.0
click at [625, 261] on h5 "#484C46" at bounding box center [642, 261] width 35 height 12
copy h5 "#484C46"
drag, startPoint x: 210, startPoint y: 266, endPoint x: 170, endPoint y: 264, distance: 39.5
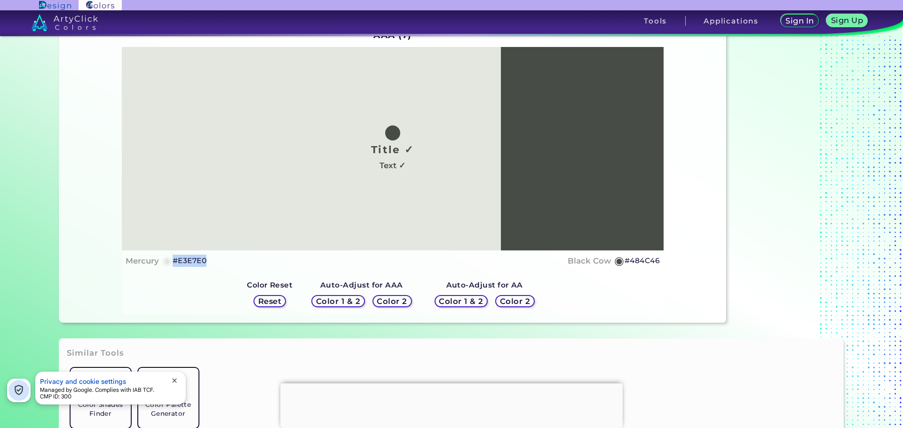
click at [170, 264] on div "Mercury ◉ #E3E7E0 Black Cow ◉ #484C46" at bounding box center [393, 261] width 534 height 14
copy h5 "#E3E7E0"
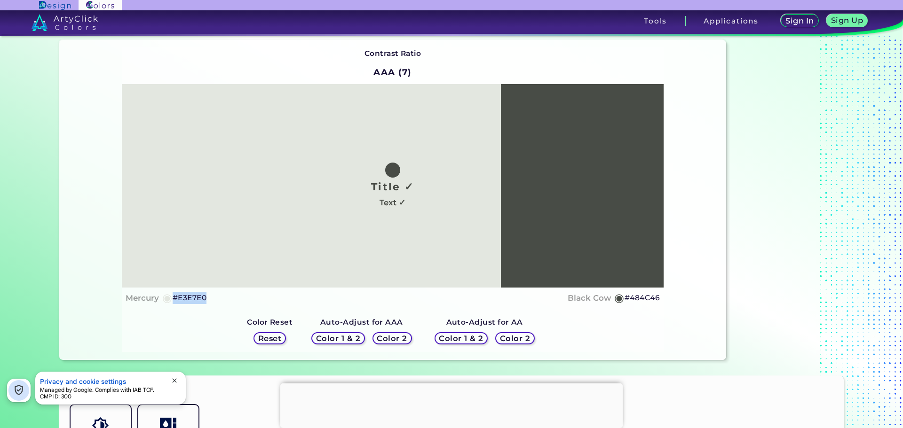
scroll to position [0, 0]
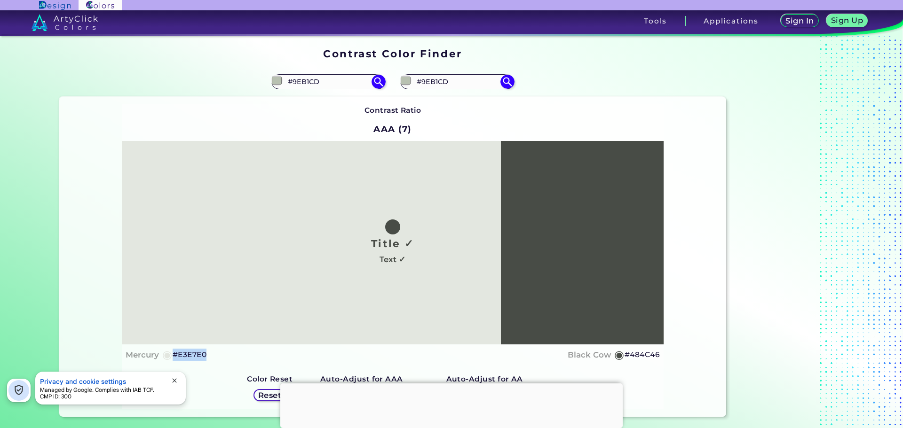
drag, startPoint x: 379, startPoint y: 85, endPoint x: 395, endPoint y: 82, distance: 15.8
click at [379, 85] on img at bounding box center [379, 82] width 14 height 14
type input "#9eb1cd"
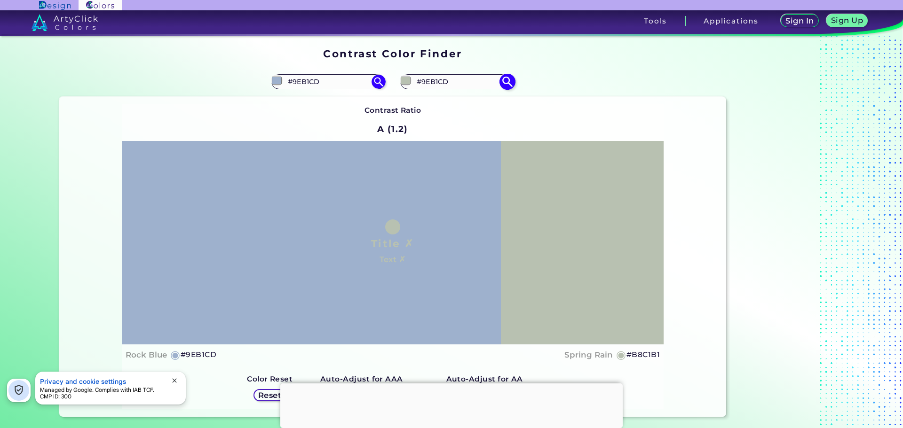
click at [505, 84] on img at bounding box center [507, 81] width 16 height 16
type input "#9eb1cd"
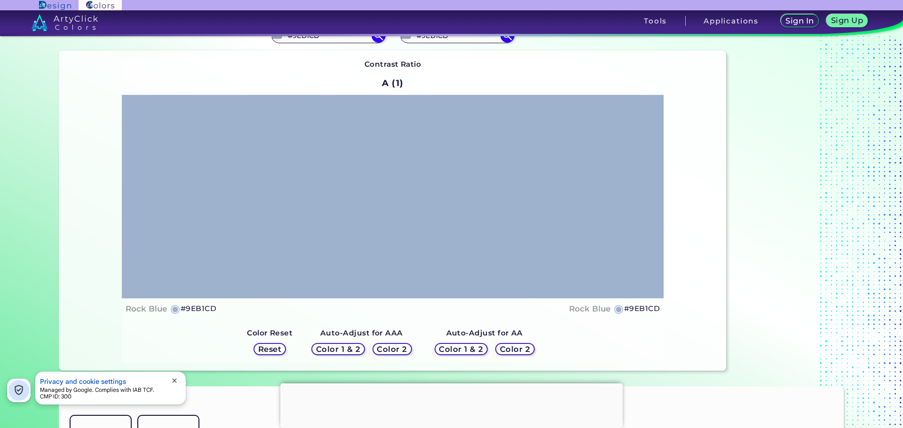
scroll to position [141, 0]
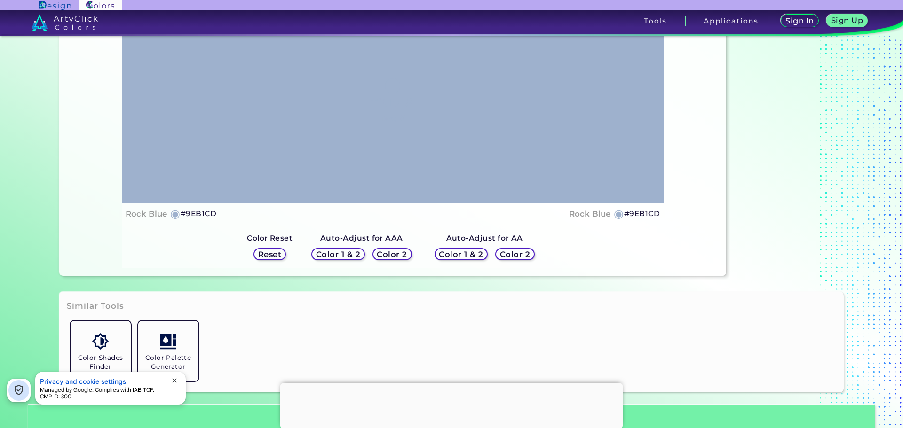
click at [330, 256] on h5 "Color 1 & 2" at bounding box center [338, 254] width 40 height 7
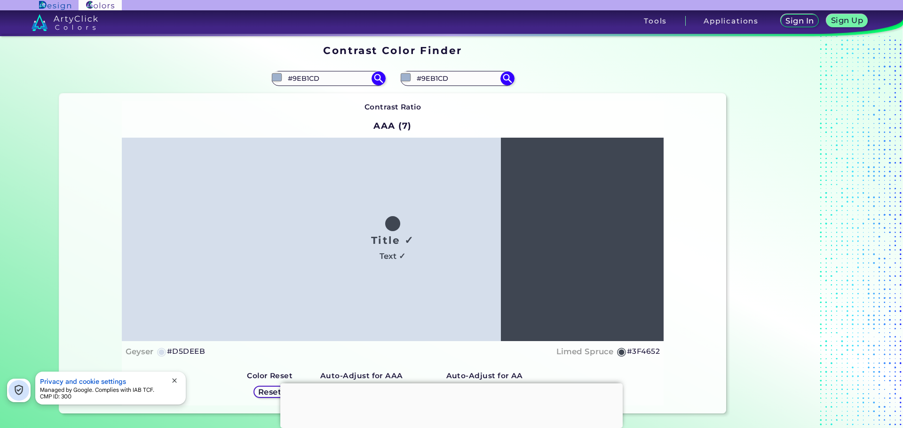
scroll to position [0, 0]
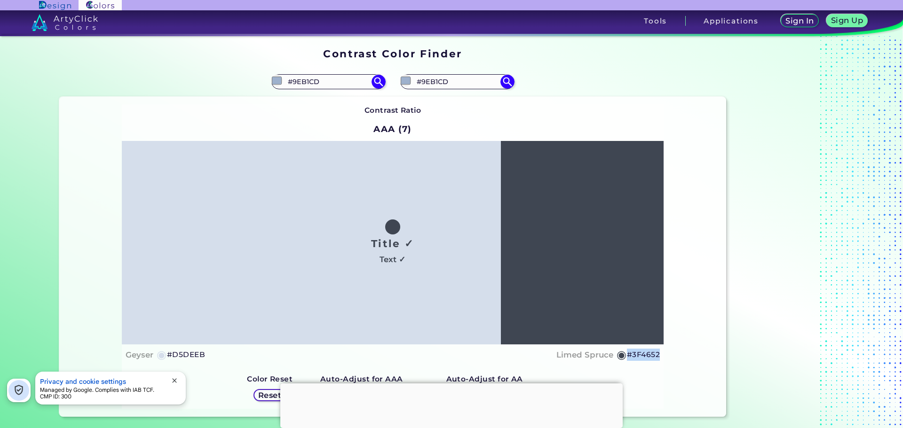
drag, startPoint x: 670, startPoint y: 357, endPoint x: 625, endPoint y: 357, distance: 44.7
click at [625, 357] on div "Contrast Ratio AAA (7) Title ✓ Text ✓ Geyser ◉ #D5DEEB Limed Spruce ◉ #3F4652 R…" at bounding box center [392, 257] width 667 height 320
copy h5 "#3F4652"
click at [203, 352] on div "Geyser ◉ #D5DEEB Limed Spruce ◉ #3F4652" at bounding box center [393, 356] width 534 height 14
drag, startPoint x: 205, startPoint y: 354, endPoint x: 166, endPoint y: 357, distance: 39.2
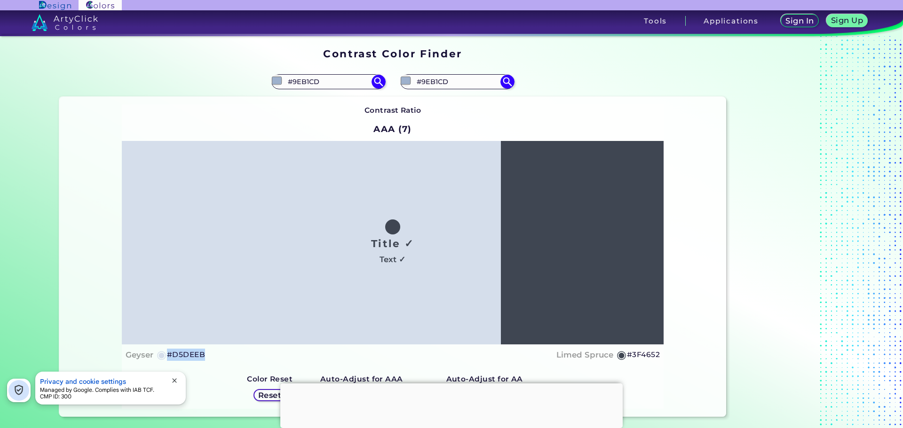
click at [166, 357] on div "Geyser ◉ #D5DEEB Limed Spruce ◉ #3F4652" at bounding box center [393, 356] width 534 height 14
copy h5 "#D5DEEB"
click at [210, 359] on div "Geyser ◉ #D5DEEB Limed Spruce ◉ #3F4652" at bounding box center [393, 356] width 534 height 14
click at [206, 355] on div "Geyser ◉ #D5DEEB Limed Spruce ◉ #3F4652" at bounding box center [393, 356] width 534 height 14
drag, startPoint x: 201, startPoint y: 356, endPoint x: 166, endPoint y: 355, distance: 34.3
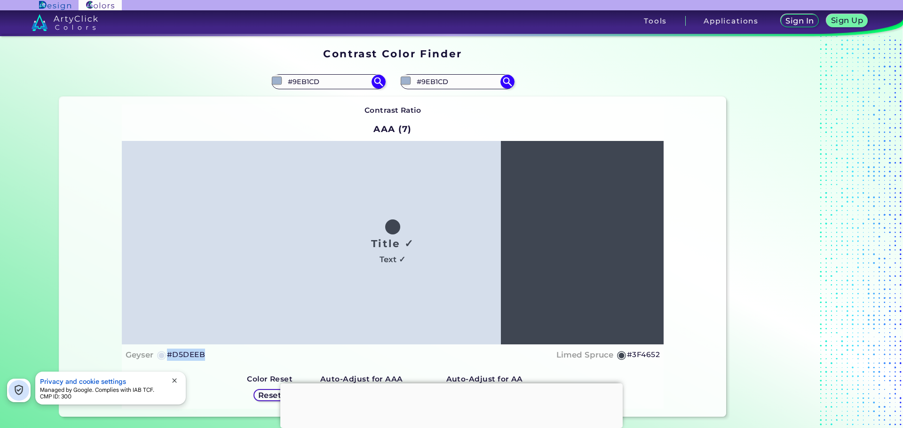
click at [167, 355] on h5 "#D5DEEB" at bounding box center [186, 355] width 38 height 12
drag, startPoint x: 219, startPoint y: 361, endPoint x: 179, endPoint y: 353, distance: 41.2
click at [179, 353] on div "Title ✓ Text ✓ Geyser ◉ #D5DEEB Limed Spruce ◉ #3F4652" at bounding box center [393, 253] width 542 height 224
drag, startPoint x: 651, startPoint y: 353, endPoint x: 626, endPoint y: 354, distance: 25.4
click at [626, 354] on div "Contrast Ratio AAA (7) Title ✓ Text ✓ Geyser ◉ #D5DEEB Limed Spruce ◉ #3F4652 R…" at bounding box center [392, 257] width 667 height 320
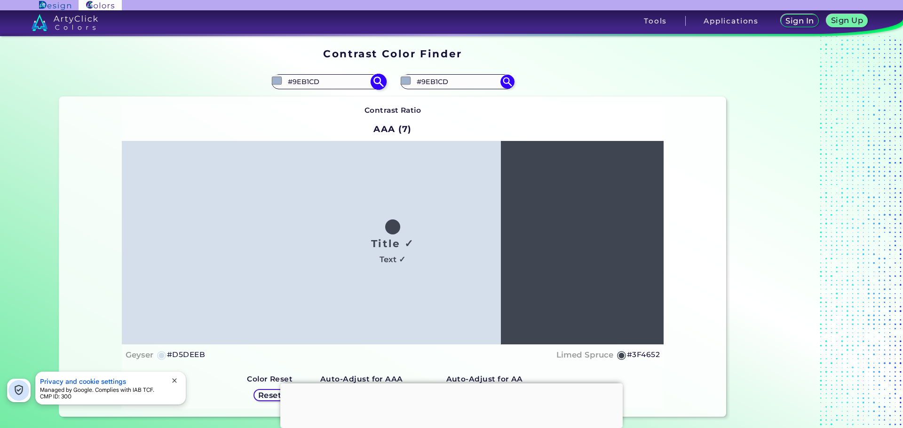
click at [305, 86] on input "#9EB1CD" at bounding box center [328, 81] width 87 height 13
drag, startPoint x: 347, startPoint y: 80, endPoint x: 275, endPoint y: 80, distance: 72.4
click at [276, 80] on div "#9eb1cd #9EB1CD" at bounding box center [328, 81] width 114 height 15
paste input "B8C1B1"
type input "#B8C1B1"
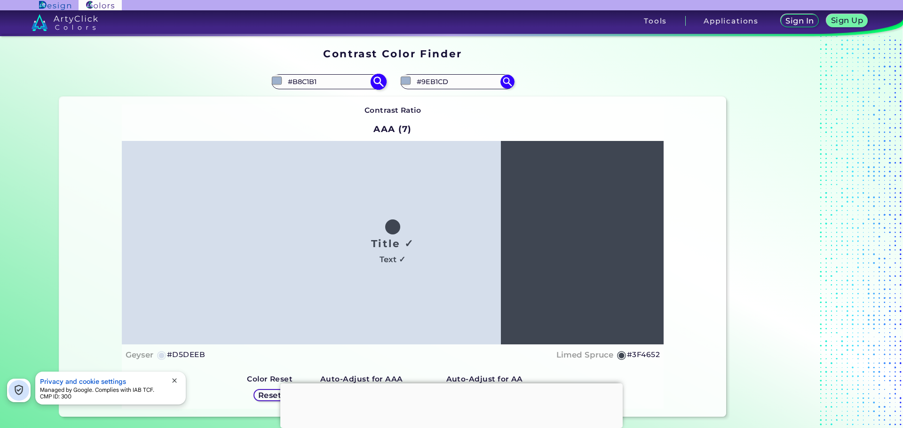
drag, startPoint x: 462, startPoint y: 79, endPoint x: 367, endPoint y: 81, distance: 95.0
click at [367, 81] on section "#9eb1cd #B8C1B1 #9eb1cd #9EB1CD Contrast Ratio AAA (7) Title ✓ Text ✓ Geyser ◉" at bounding box center [392, 242] width 675 height 358
paste input "B8C1B1"
type input "#B8C1B1"
click at [373, 81] on img at bounding box center [378, 81] width 16 height 16
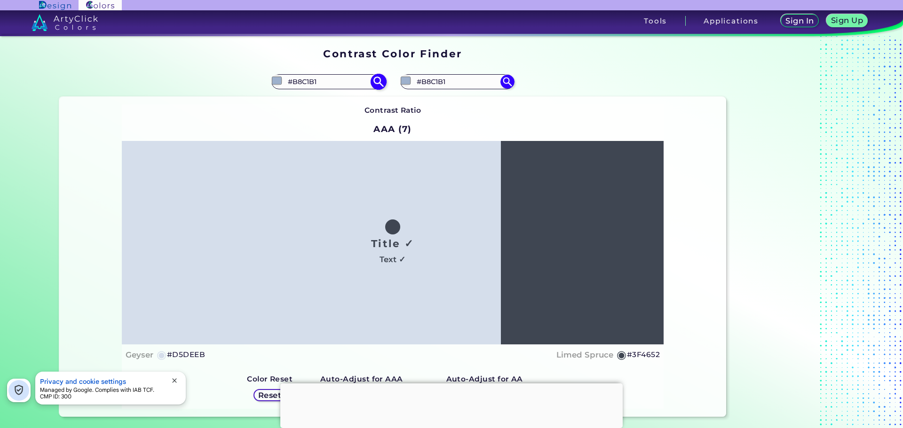
type input "#b8c1b1"
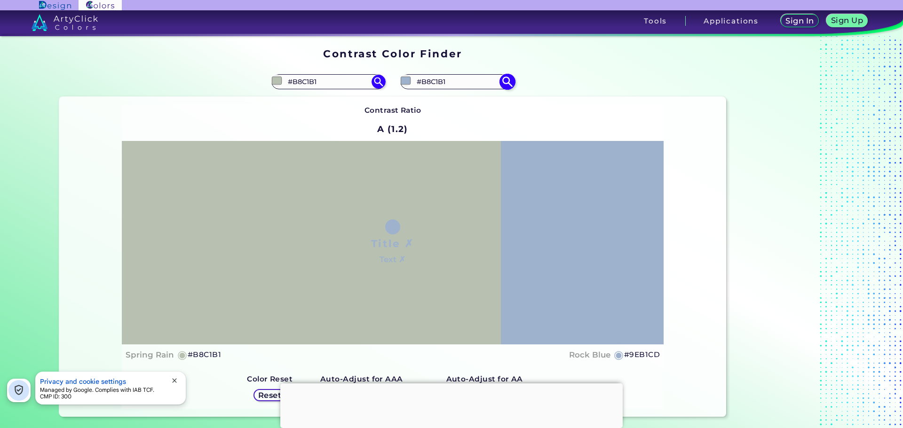
click at [502, 84] on img at bounding box center [507, 81] width 16 height 16
type input "#b8c1b1"
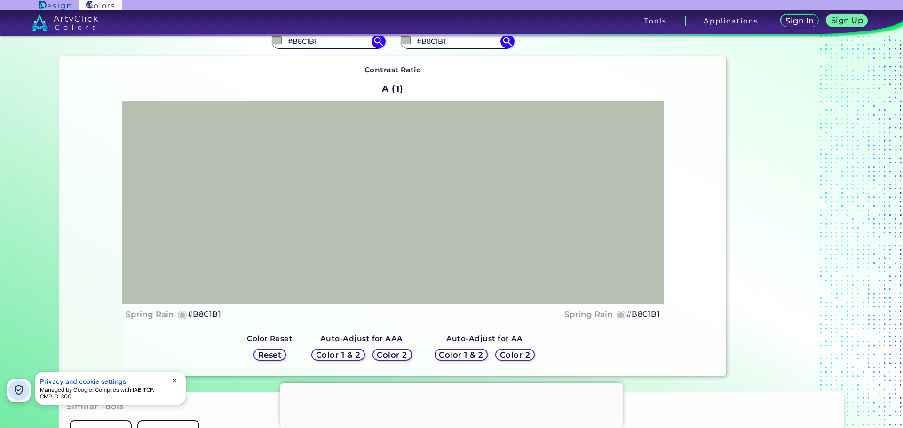
scroll to position [94, 0]
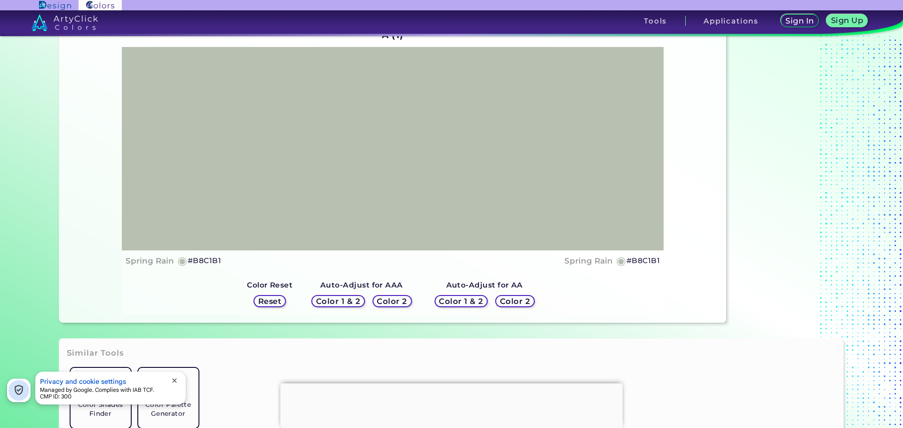
click at [347, 298] on h5 "Color 1 & 2" at bounding box center [338, 302] width 43 height 8
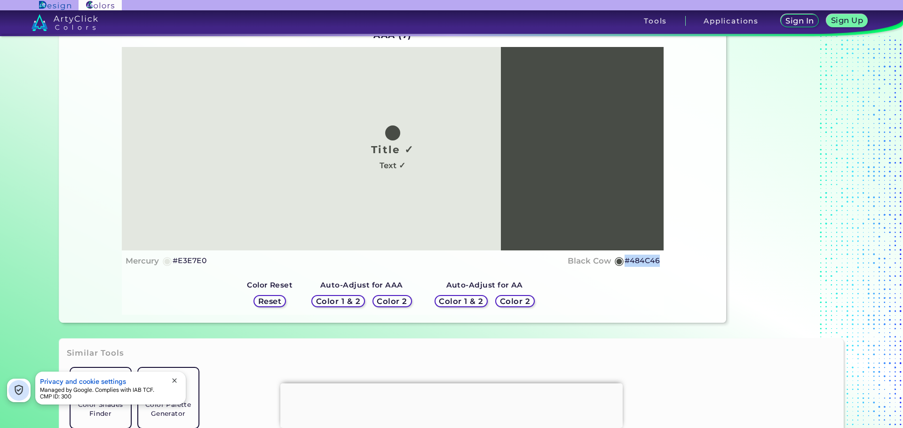
drag, startPoint x: 632, startPoint y: 262, endPoint x: 623, endPoint y: 263, distance: 9.4
click at [623, 263] on div "Contrast Ratio AAA (7) Title ✓ Text ✓ Mercury ◉ #E3E7E0 Black Cow ◉ #484C46 Col…" at bounding box center [392, 163] width 667 height 320
drag, startPoint x: 216, startPoint y: 260, endPoint x: 168, endPoint y: 266, distance: 48.4
click at [168, 266] on div "Mercury ◉ #E3E7E0 Black Cow ◉ #484C46" at bounding box center [393, 261] width 534 height 14
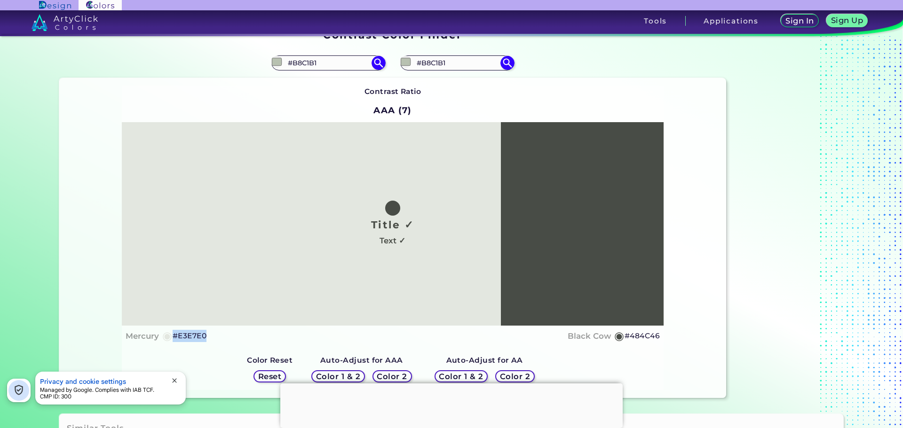
scroll to position [0, 0]
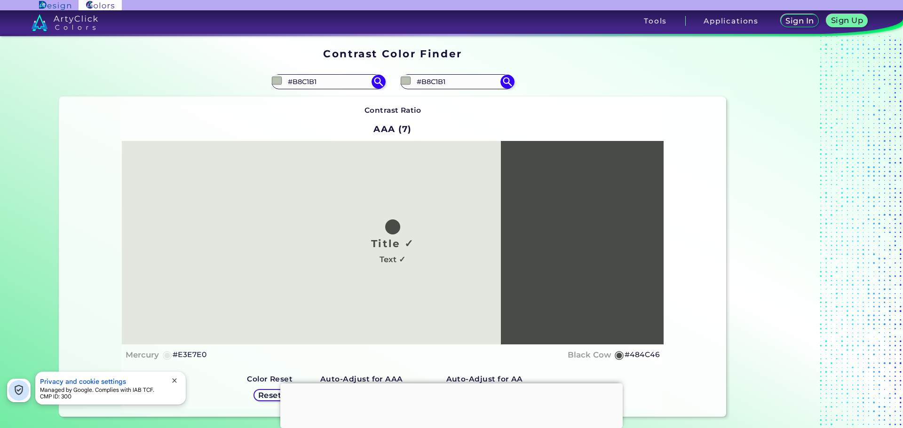
drag, startPoint x: 326, startPoint y: 81, endPoint x: 155, endPoint y: 104, distance: 172.3
click at [162, 103] on section "#b8c1b1 #B8C1B1 #b8c1b1 #B8C1B1 Contrast Ratio AAA (7) Title ✓ Text ✓ Mercury ◉" at bounding box center [392, 242] width 675 height 358
paste input "8A00FF"
click at [369, 76] on input "8A00FF" at bounding box center [328, 81] width 87 height 13
click at [365, 80] on input "8A00FF" at bounding box center [328, 81] width 87 height 13
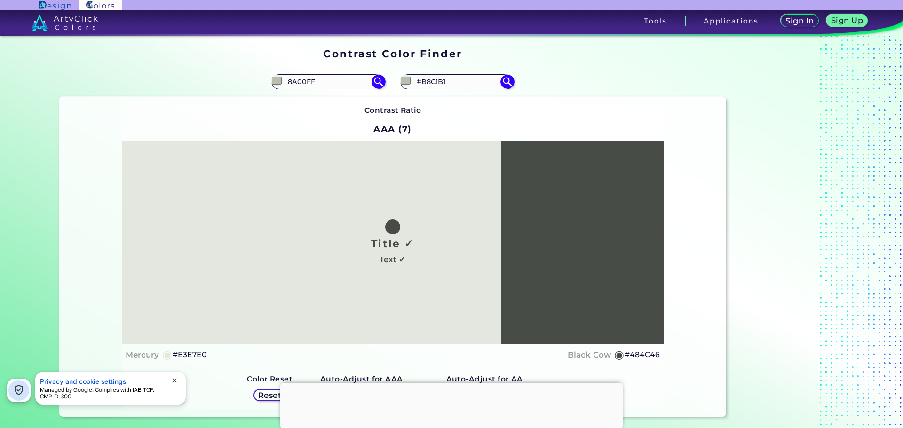
drag, startPoint x: 234, startPoint y: 78, endPoint x: 176, endPoint y: 75, distance: 58.4
click at [176, 75] on div "#b8c1b1 8A00FF" at bounding box center [225, 82] width 333 height 30
paste input "8A00FF"
type input "#8A00FF"
type input "#8a00ff"
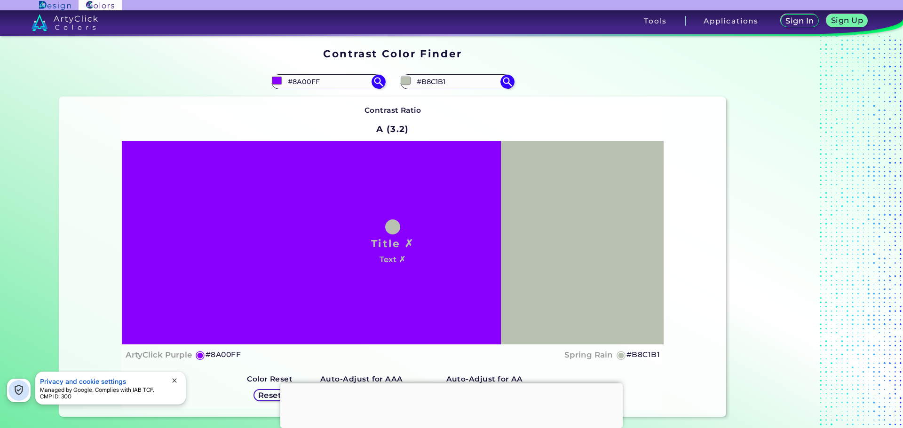
drag, startPoint x: 457, startPoint y: 87, endPoint x: 244, endPoint y: 79, distance: 213.7
click at [244, 79] on section "#8a00ff #8A00FF #b8c1b1 #B8C1B1 Contrast Ratio A (3.2) Title ✗ Text ✗ ◉ #8A00FF" at bounding box center [392, 242] width 675 height 358
paste input "AA23FF"
type input "AA23FF"
click at [506, 81] on img at bounding box center [507, 81] width 16 height 16
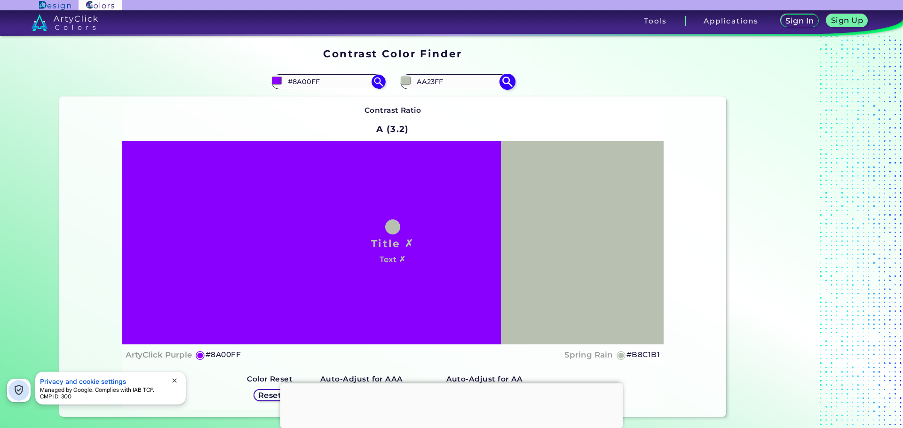
type input "#aa23ff"
type input "#AA23FF"
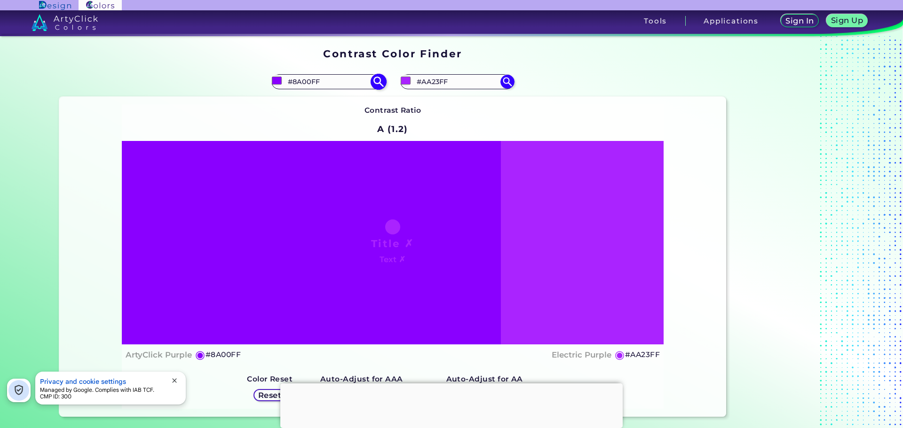
drag, startPoint x: 333, startPoint y: 82, endPoint x: 292, endPoint y: 87, distance: 41.7
click at [292, 87] on input "#8A00FF" at bounding box center [328, 81] width 87 height 13
paste input "BF"
type input "#BF00FF"
click at [377, 85] on img at bounding box center [378, 81] width 16 height 16
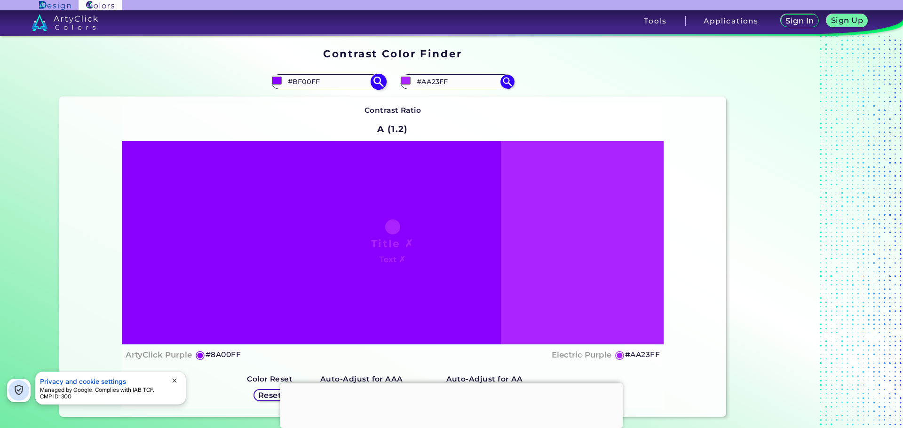
type input "#bf00ff"
